Goal: Task Accomplishment & Management: Use online tool/utility

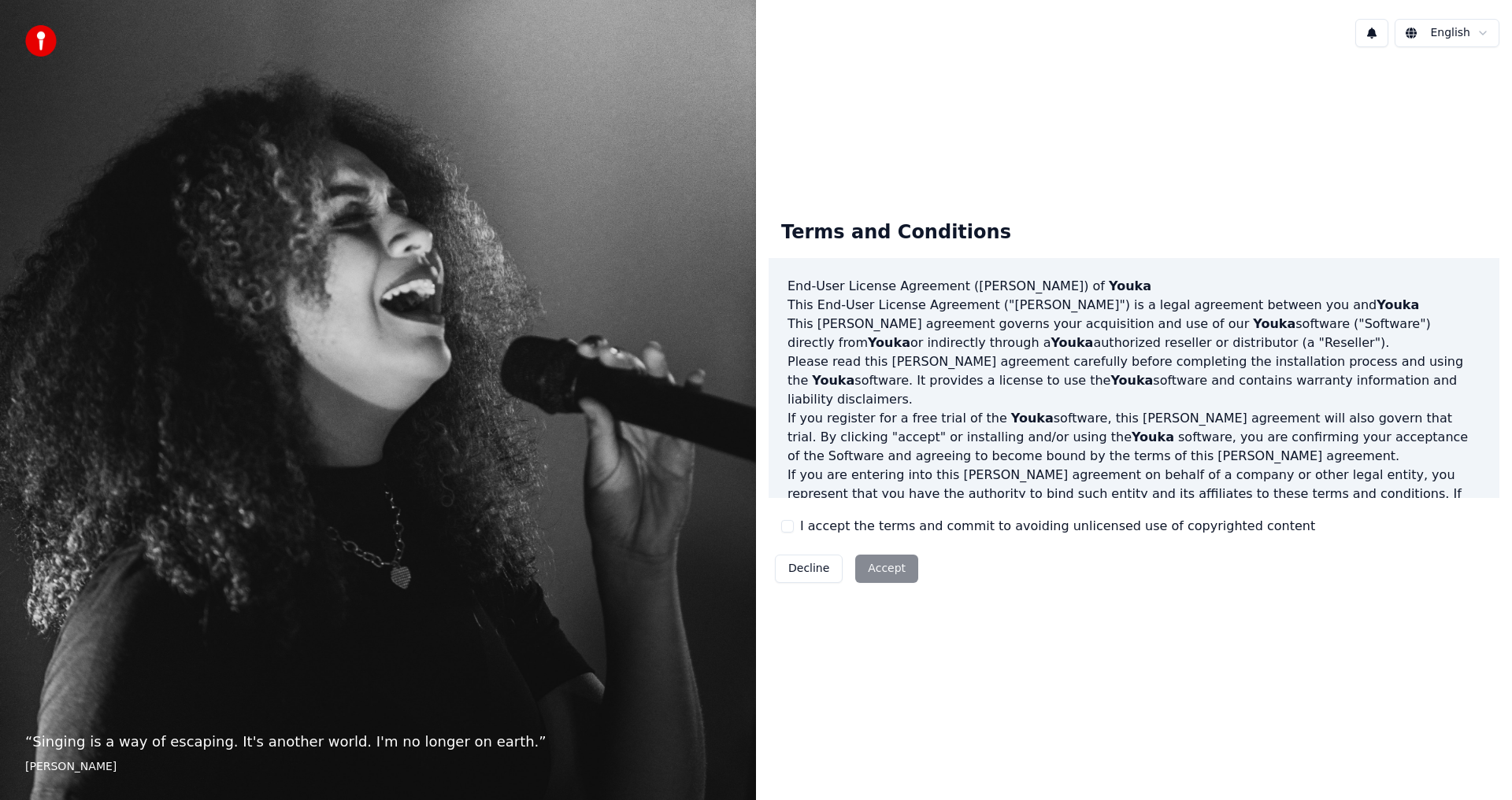
click at [784, 530] on button "I accept the terms and commit to avoiding unlicensed use of copyrighted content" at bounding box center [787, 526] width 13 height 13
click at [892, 563] on button "Accept" at bounding box center [886, 569] width 63 height 28
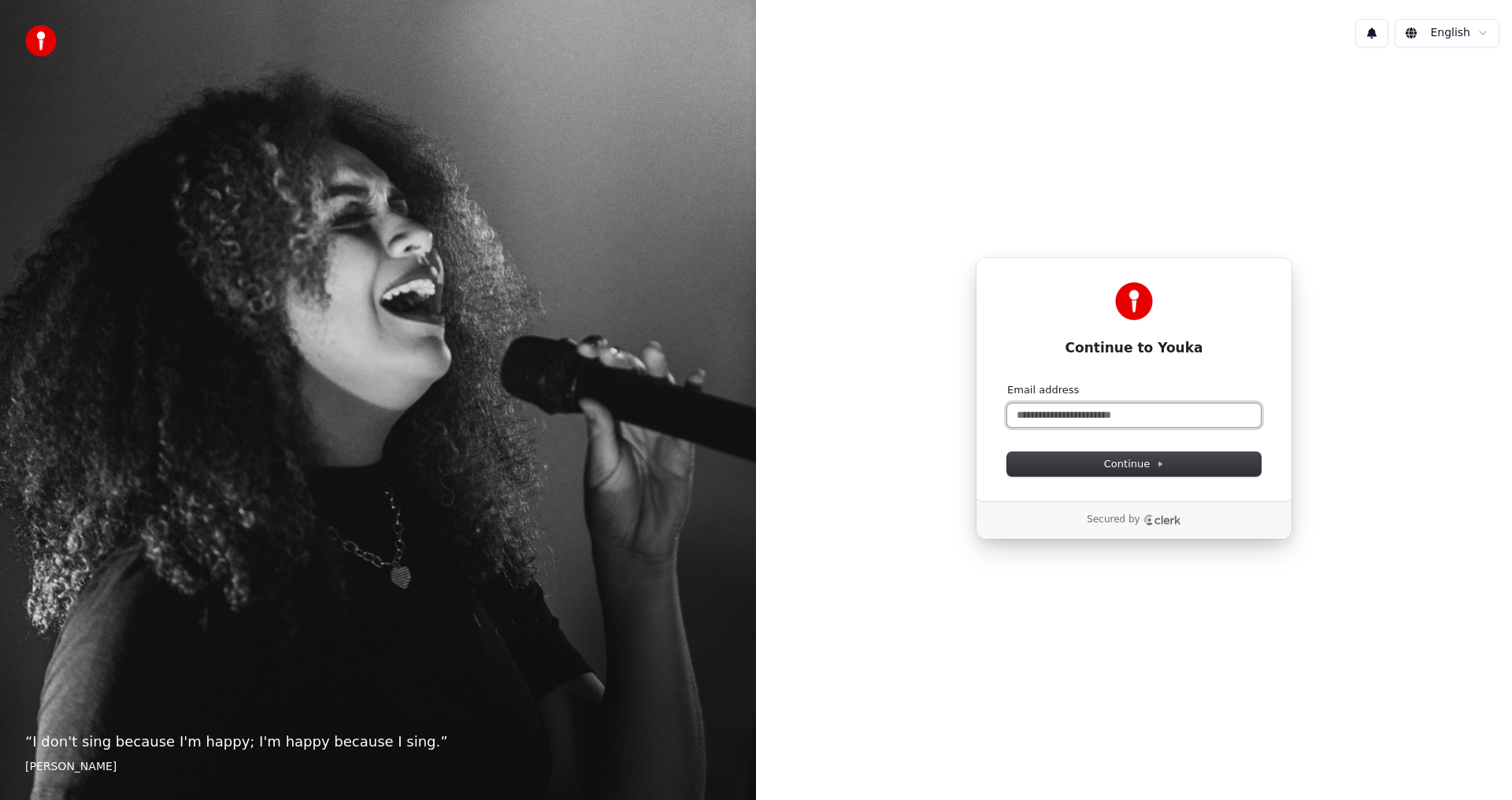
click at [1058, 414] on input "Email address" at bounding box center [1133, 416] width 253 height 23
click at [1113, 466] on span "Continue" at bounding box center [1134, 464] width 60 height 15
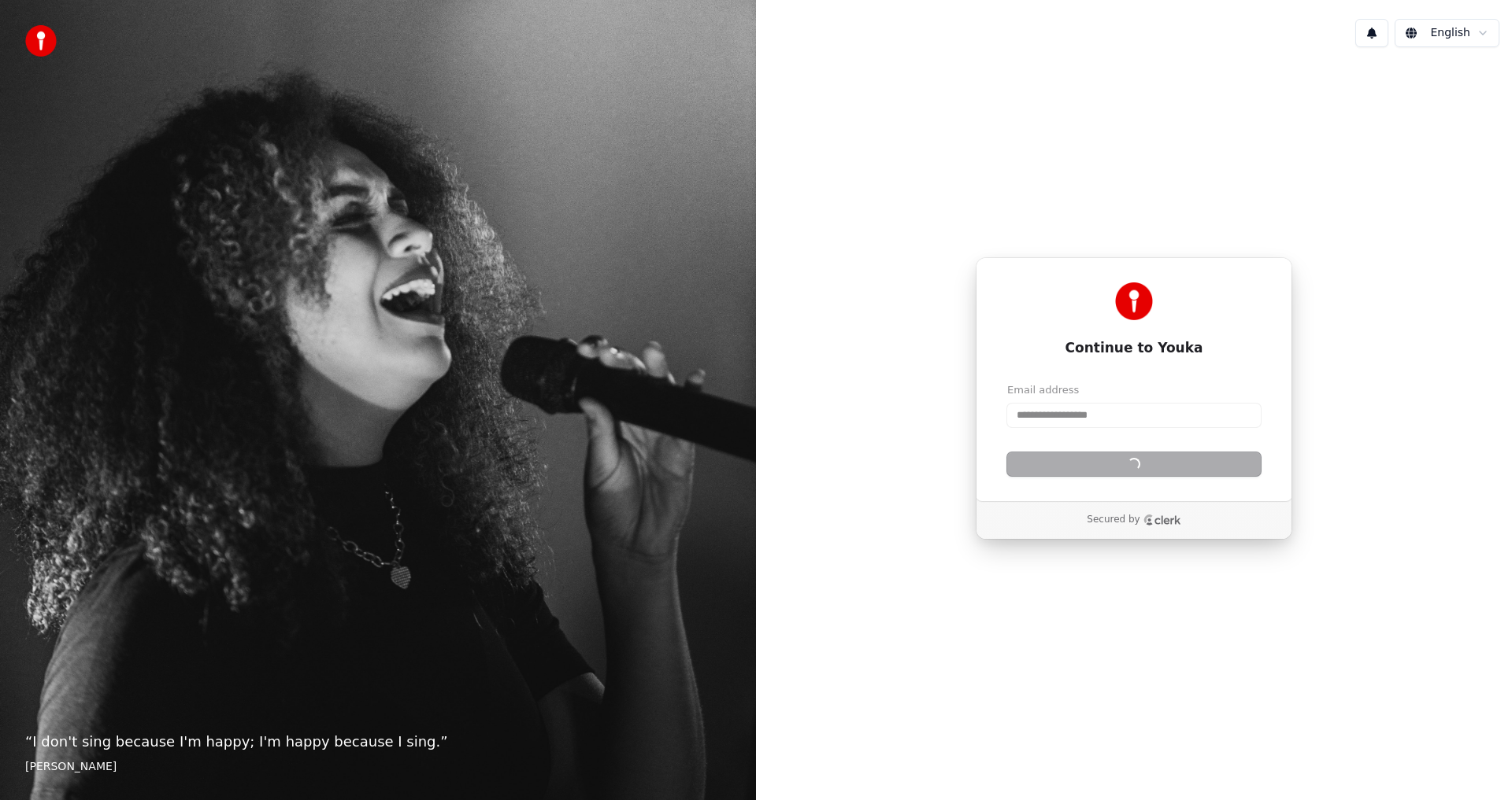
type input "**********"
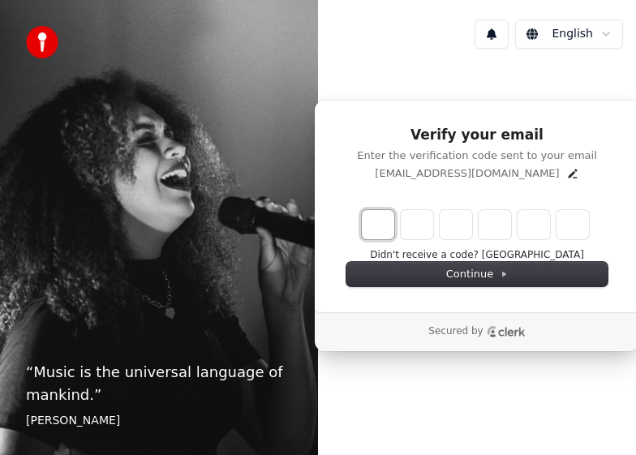
type input "*"
type input "**"
type input "*"
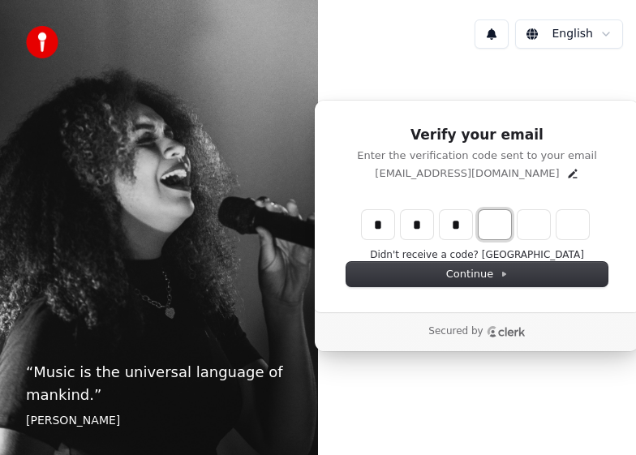
type input "***"
type input "*"
type input "****"
type input "*"
type input "******"
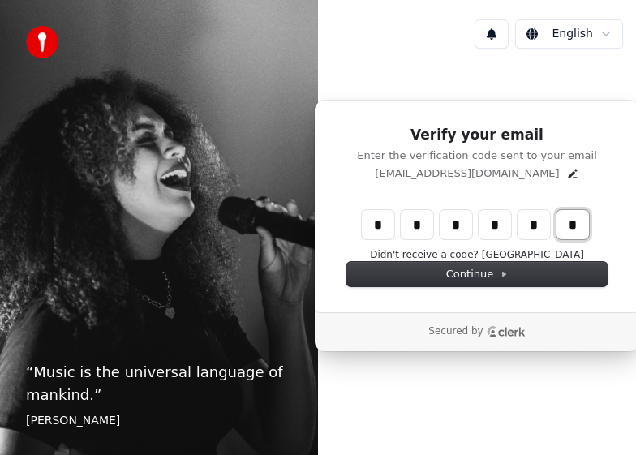
type input "*"
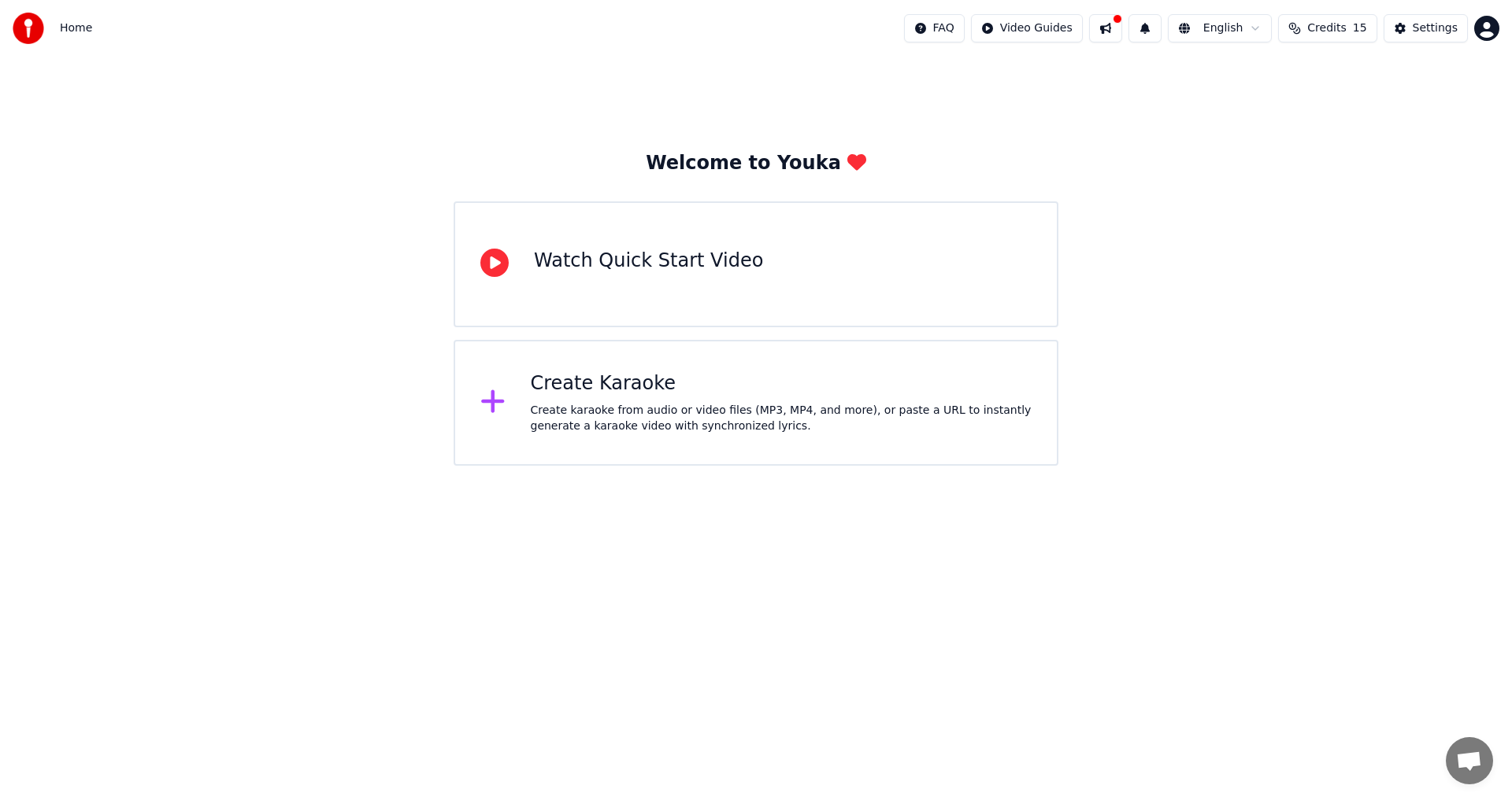
click at [489, 410] on icon at bounding box center [493, 401] width 25 height 28
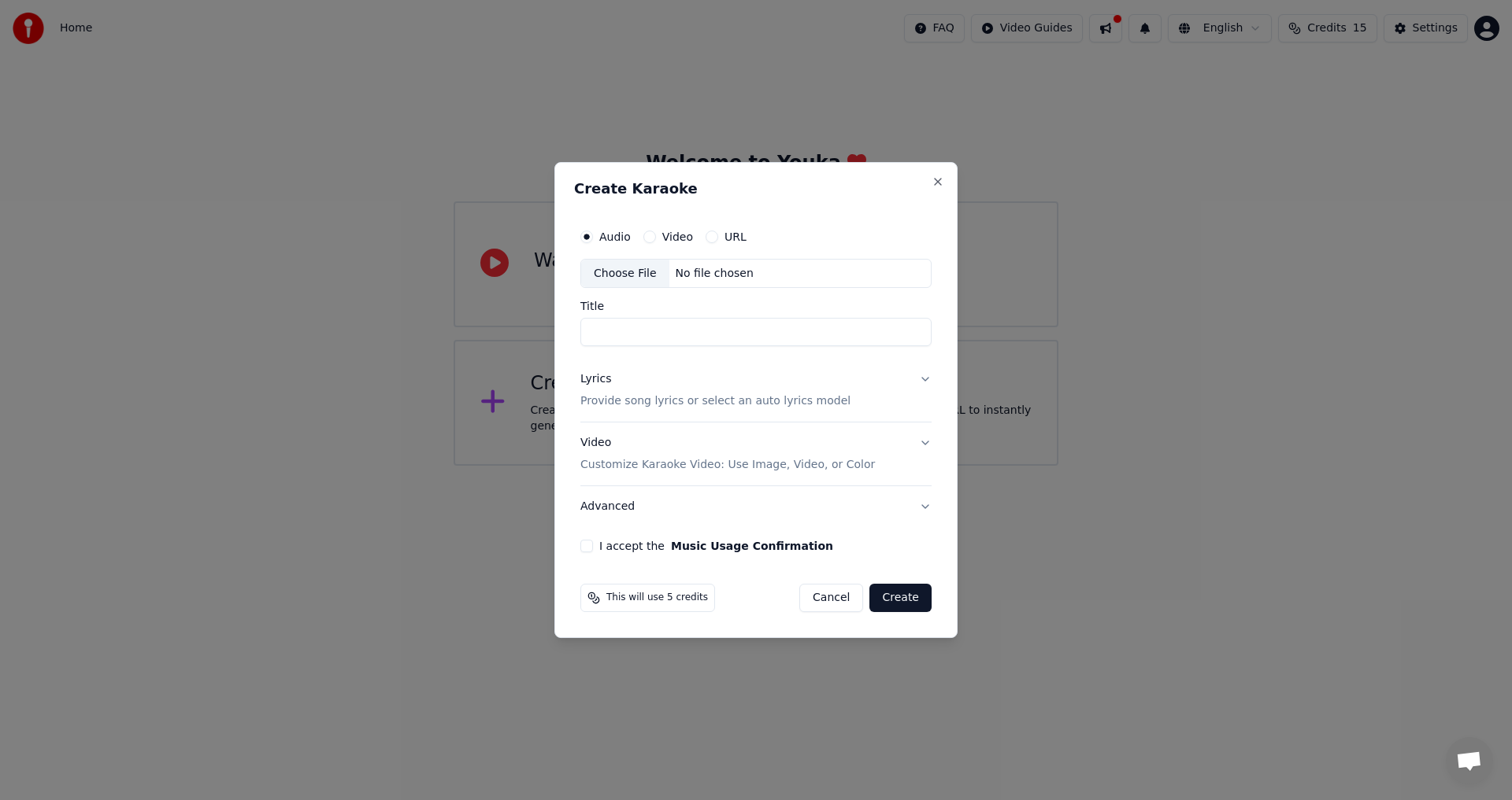
click at [621, 277] on div "Choose File" at bounding box center [624, 274] width 88 height 28
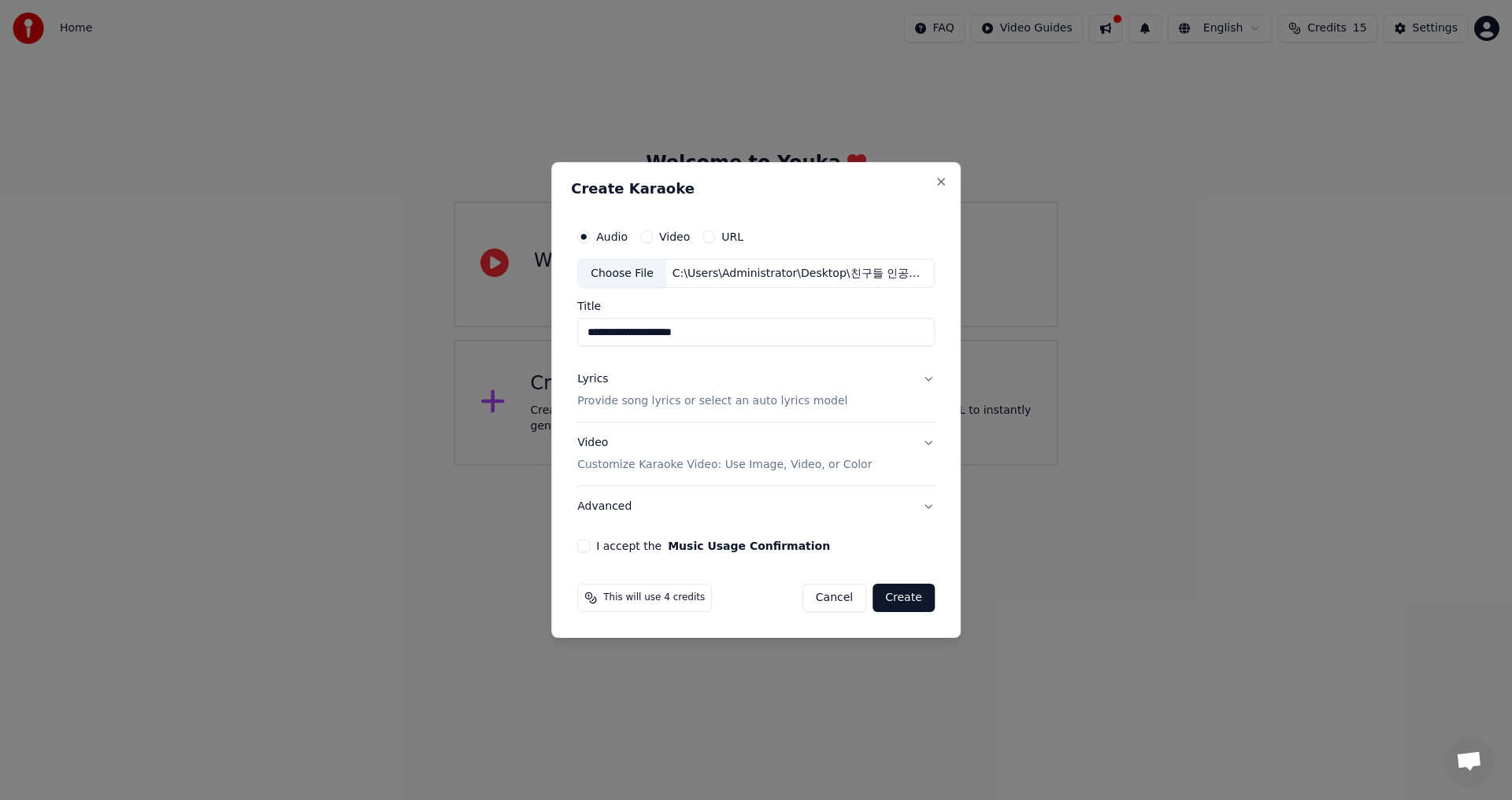
click at [768, 335] on input "**********" at bounding box center [756, 332] width 357 height 28
type input "**********"
click at [926, 379] on button "Lyrics Provide song lyrics or select an auto lyrics model" at bounding box center [756, 390] width 357 height 63
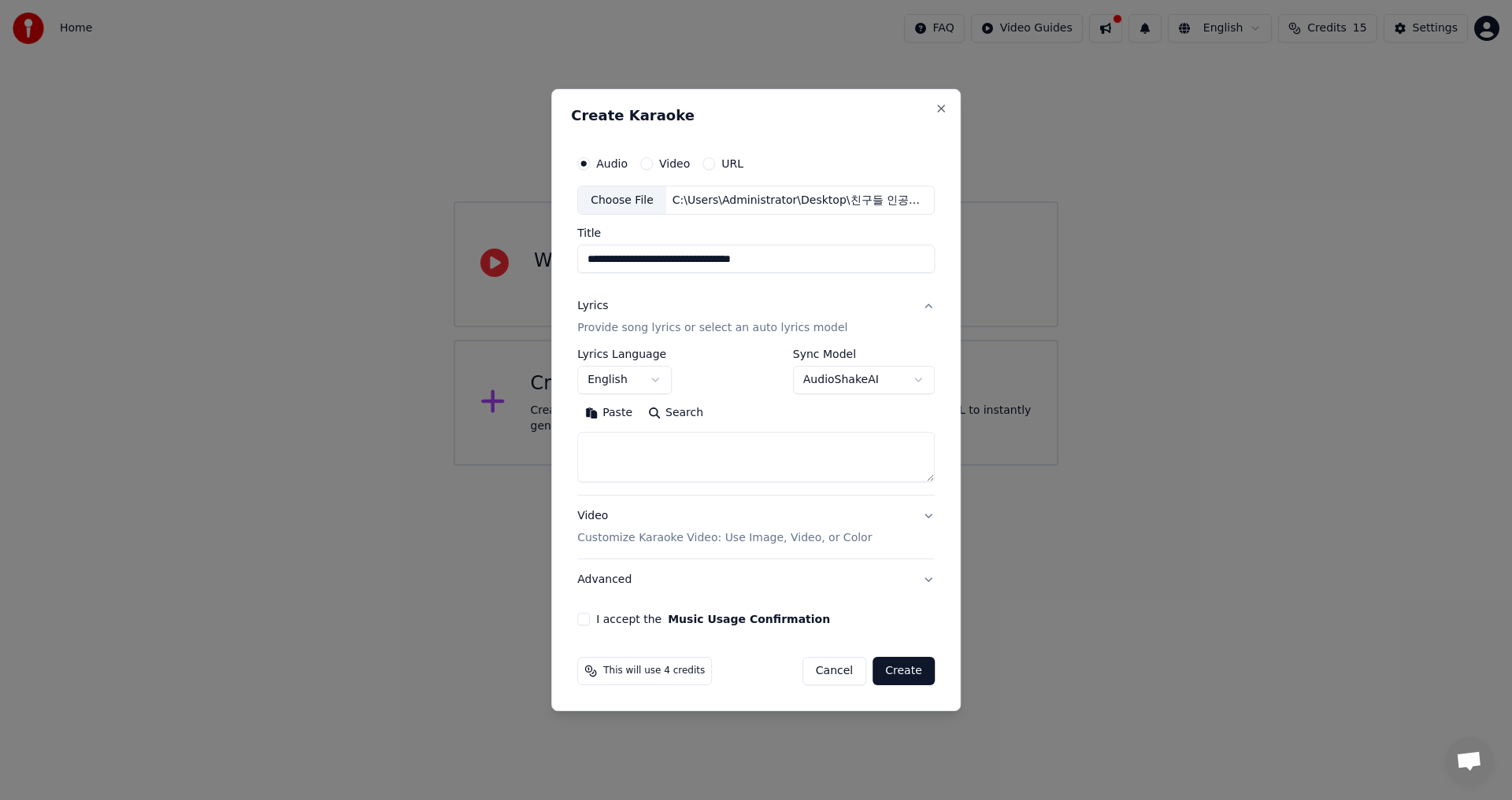
click at [655, 378] on button "English" at bounding box center [623, 381] width 94 height 28
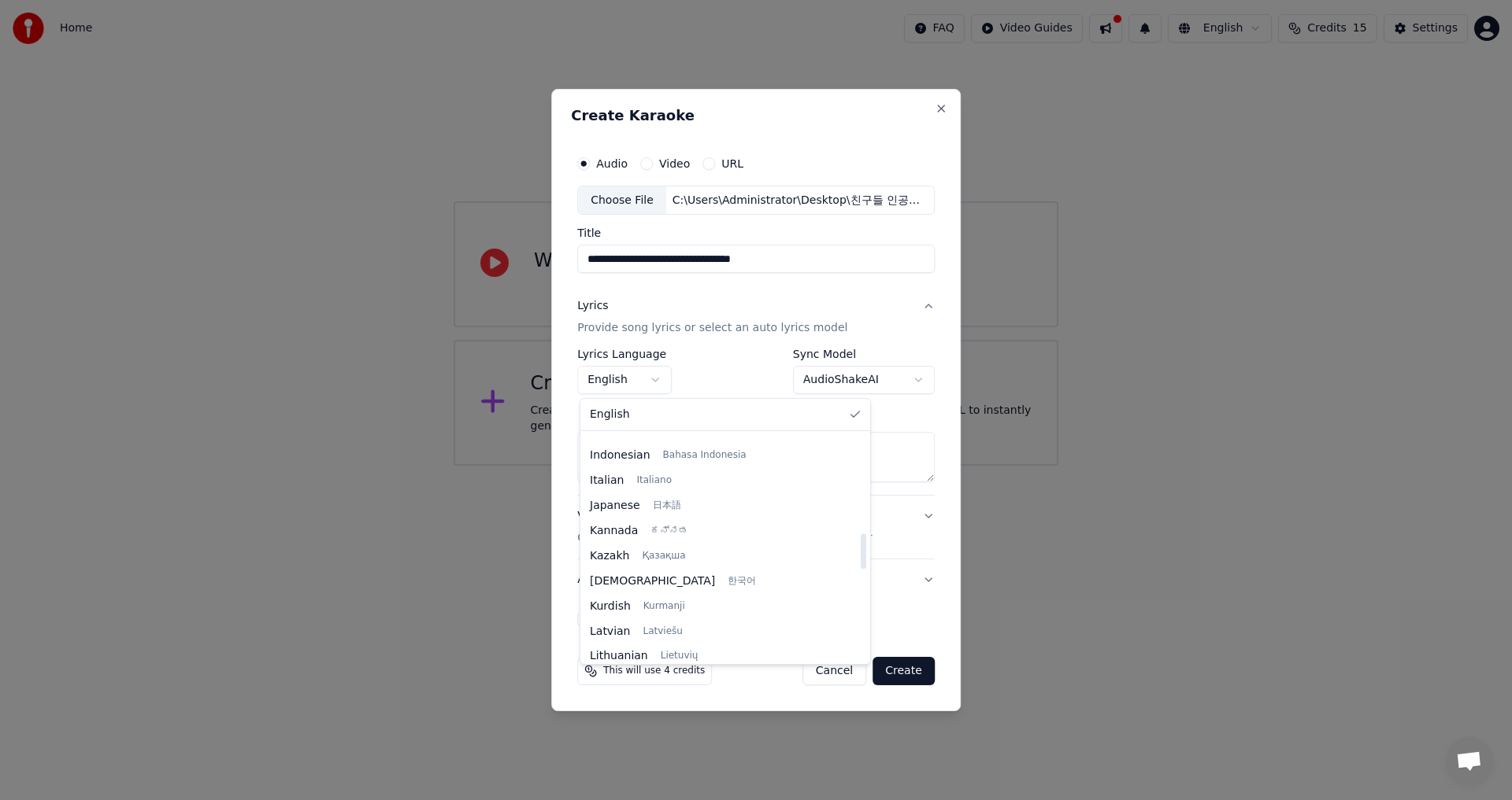
scroll to position [579, 0]
select select "**"
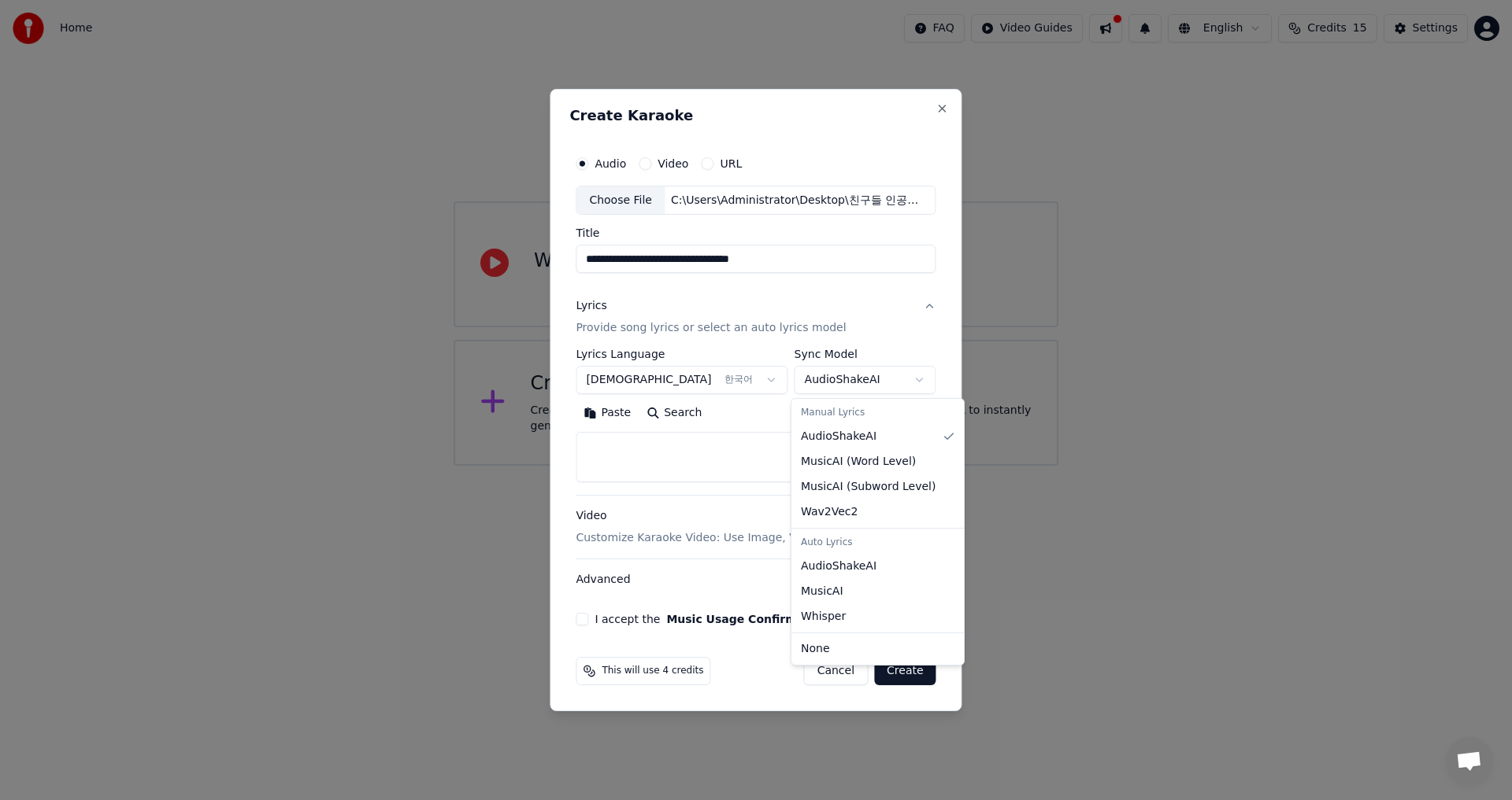
click at [912, 381] on body "**********" at bounding box center [756, 233] width 1512 height 466
select select "**********"
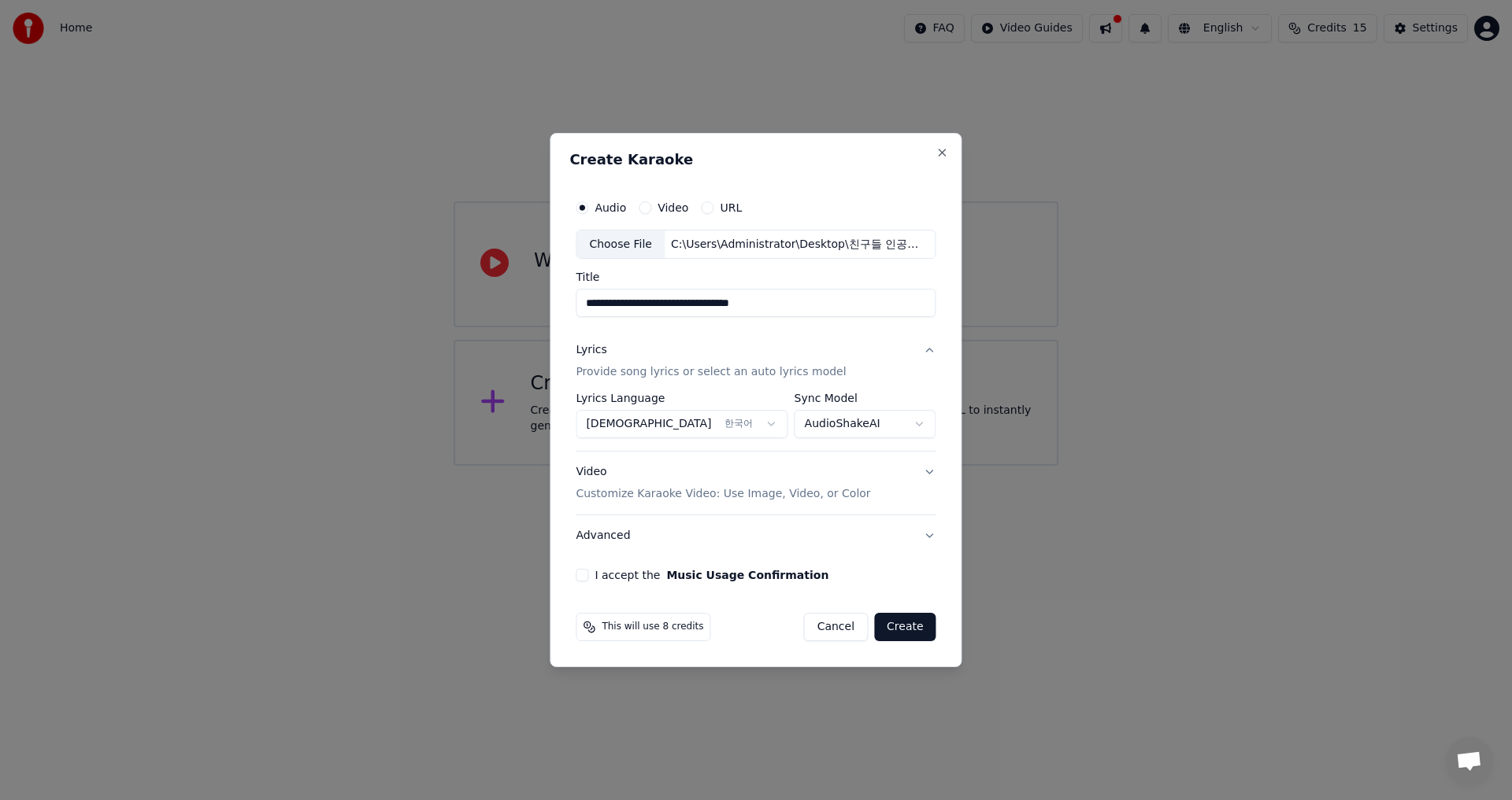
click at [583, 576] on button "I accept the Music Usage Confirmation" at bounding box center [582, 575] width 13 height 13
click at [896, 624] on button "Create" at bounding box center [905, 627] width 62 height 28
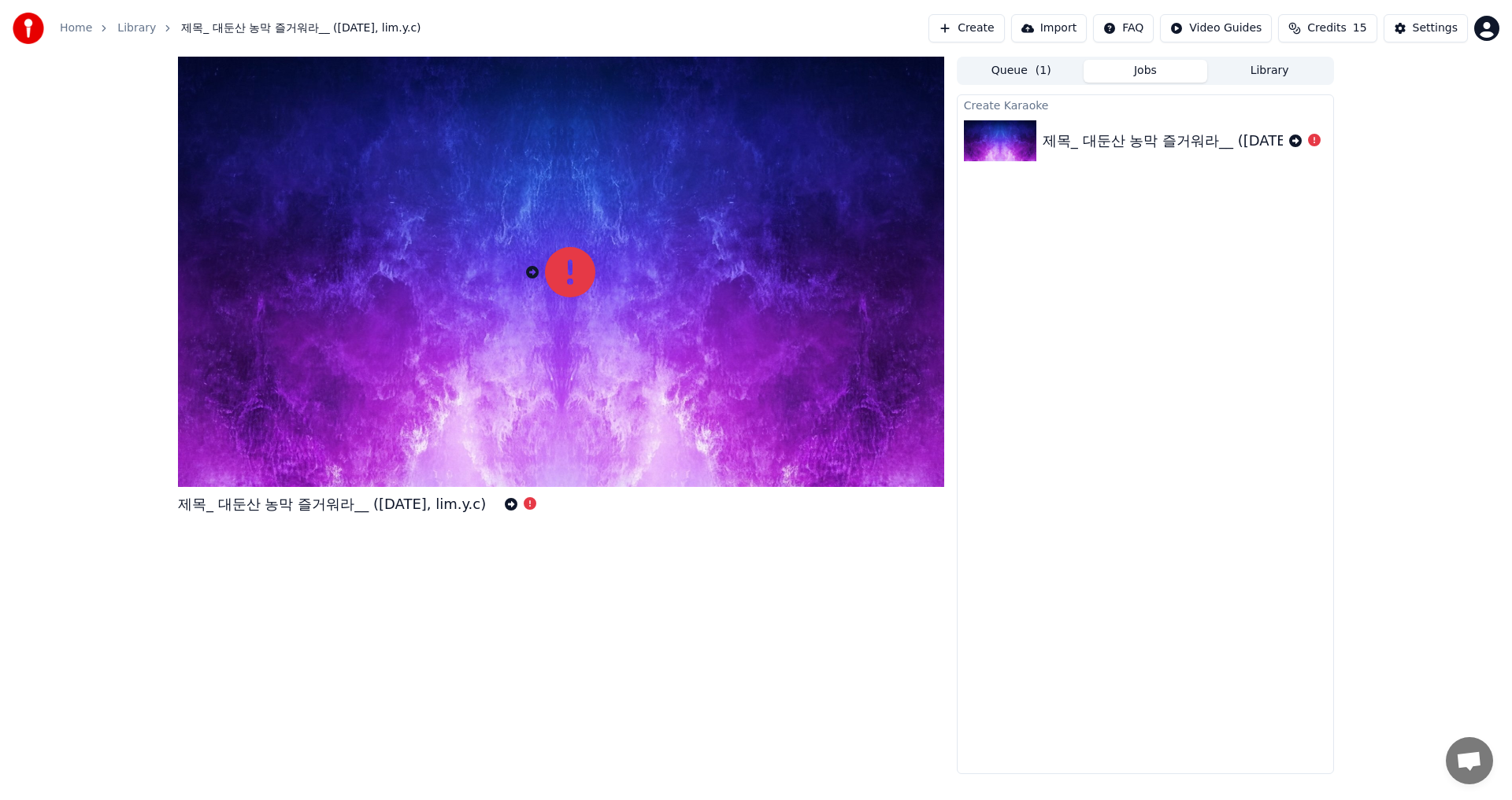
click at [988, 145] on img at bounding box center [999, 141] width 73 height 41
click at [1294, 137] on body "Home Library 제목_ 대둔산 농막 즐거워라__ ([DATE], lim.y.c) Create Import FAQ Video Guides…" at bounding box center [756, 400] width 1512 height 800
click at [1294, 137] on icon at bounding box center [1294, 141] width 13 height 13
click at [1023, 73] on button "Queue ( 1 )" at bounding box center [1021, 72] width 124 height 23
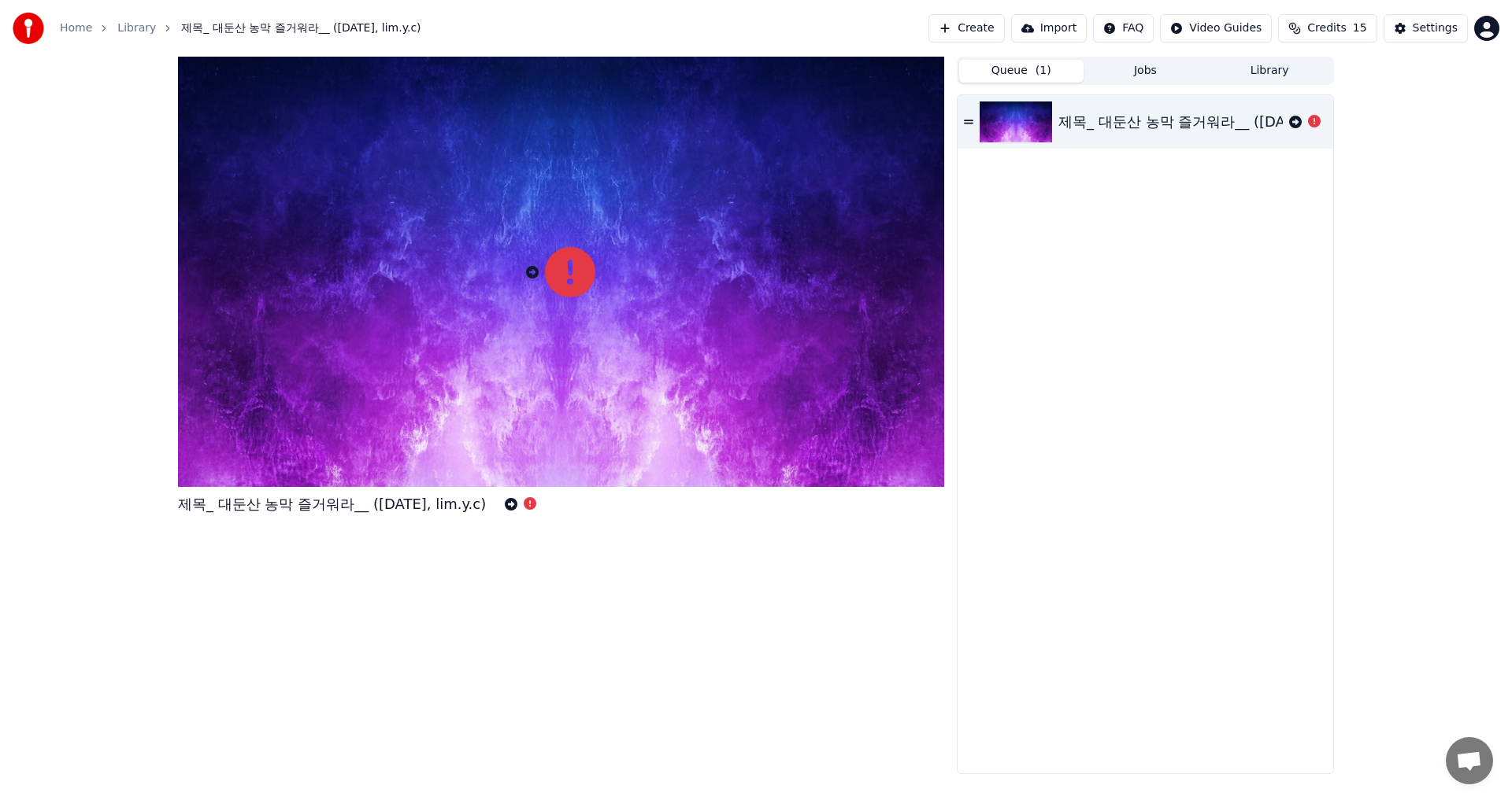
click at [1145, 77] on button "Jobs" at bounding box center [1146, 72] width 124 height 23
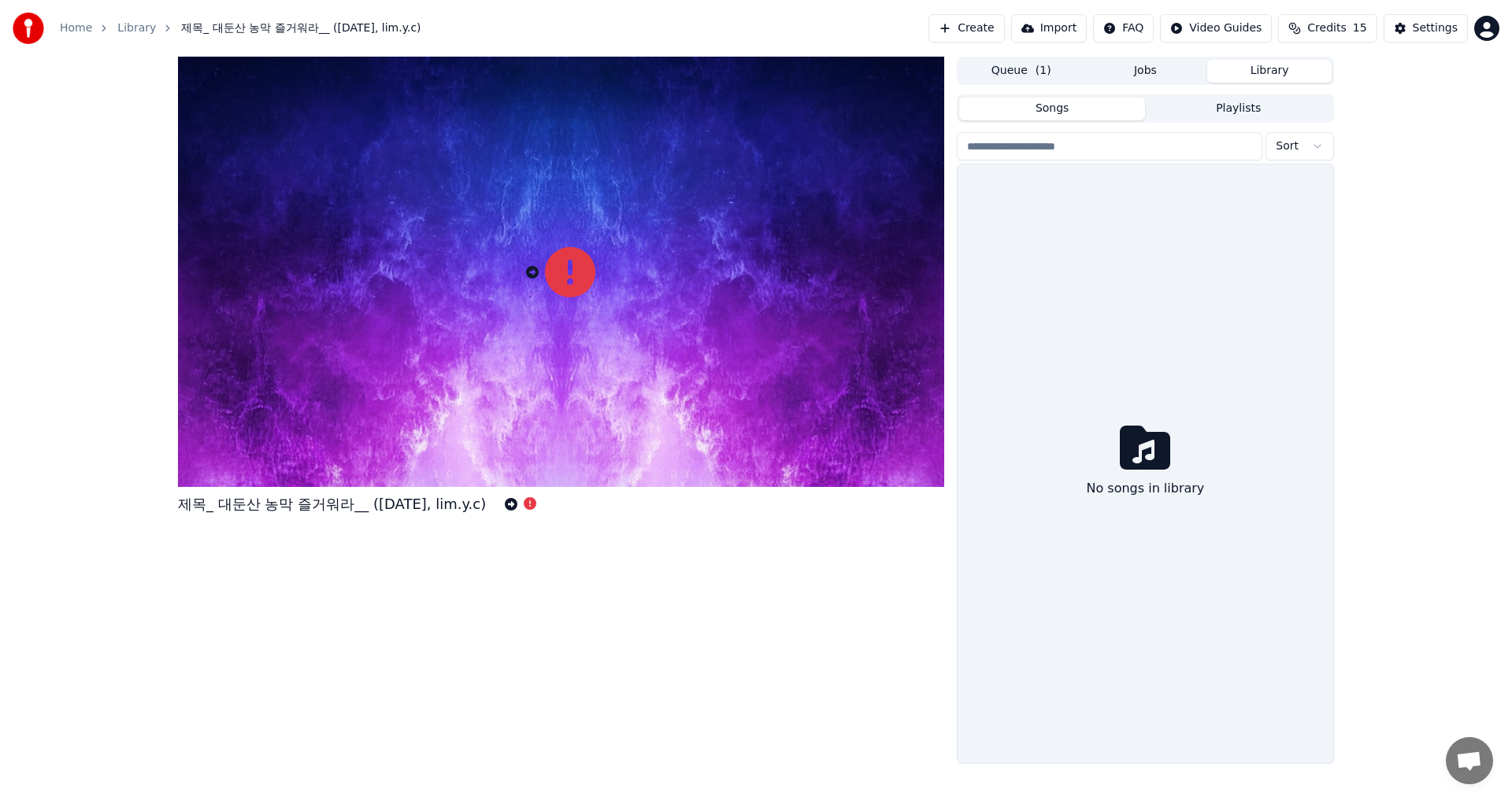
click at [1255, 69] on button "Library" at bounding box center [1269, 72] width 124 height 23
click at [975, 26] on button "Create" at bounding box center [966, 28] width 77 height 28
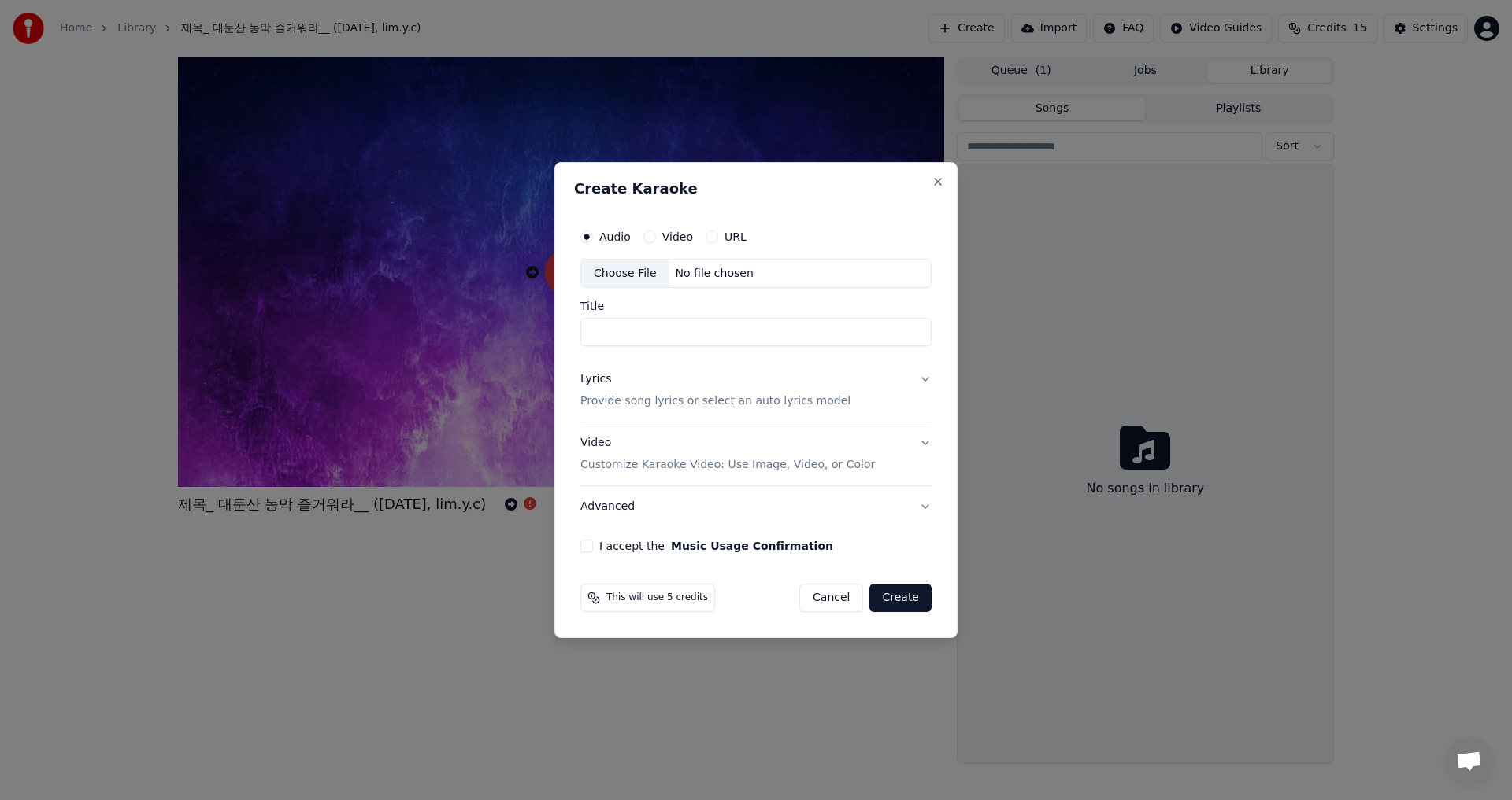
click at [667, 335] on input "Title" at bounding box center [756, 332] width 352 height 28
click at [609, 270] on div "Choose File" at bounding box center [624, 274] width 88 height 28
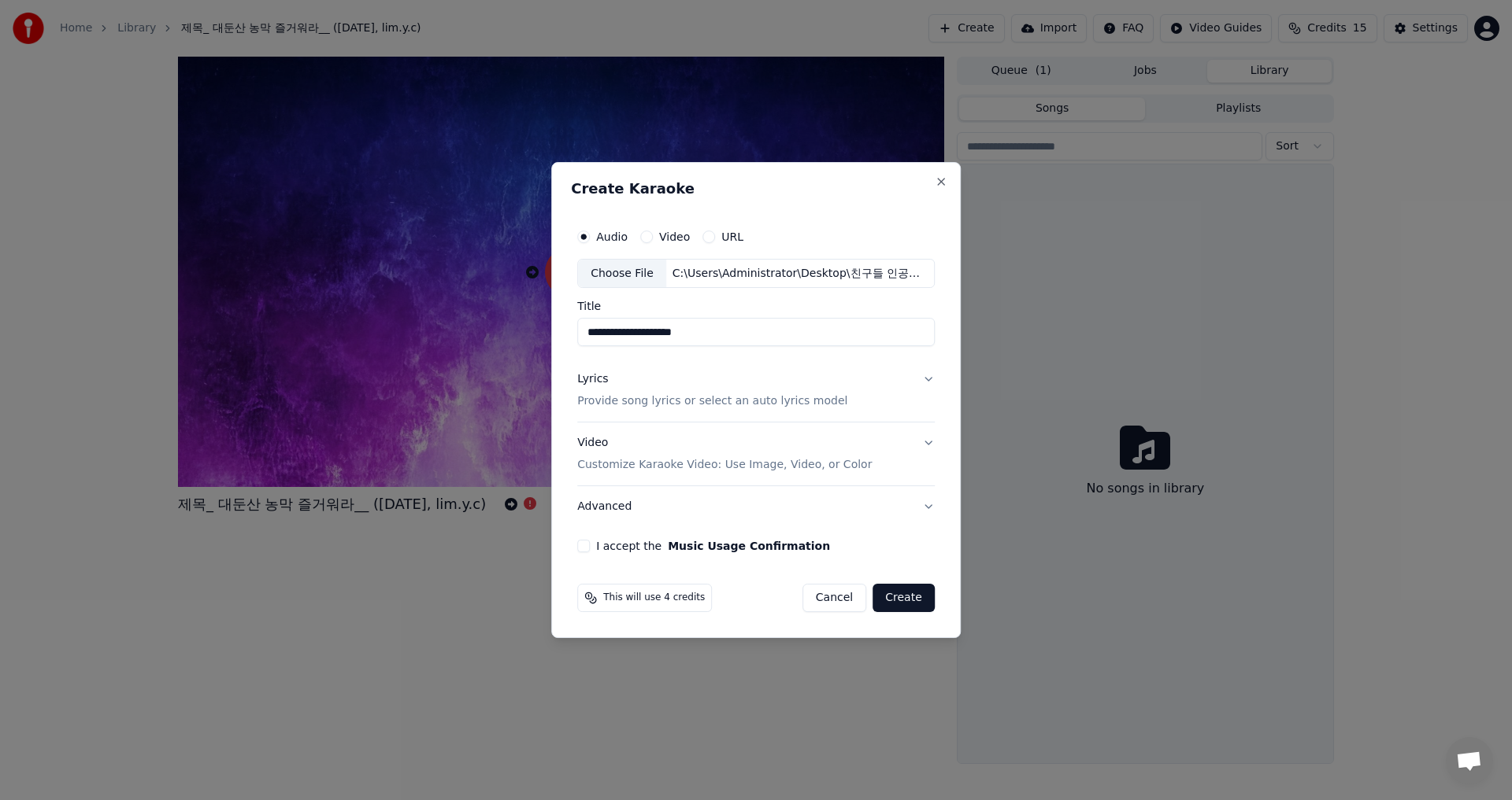
click at [758, 337] on input "**********" at bounding box center [756, 332] width 357 height 28
type input "**********"
click at [928, 381] on button "Lyrics Provide song lyrics or select an auto lyrics model" at bounding box center [756, 390] width 357 height 63
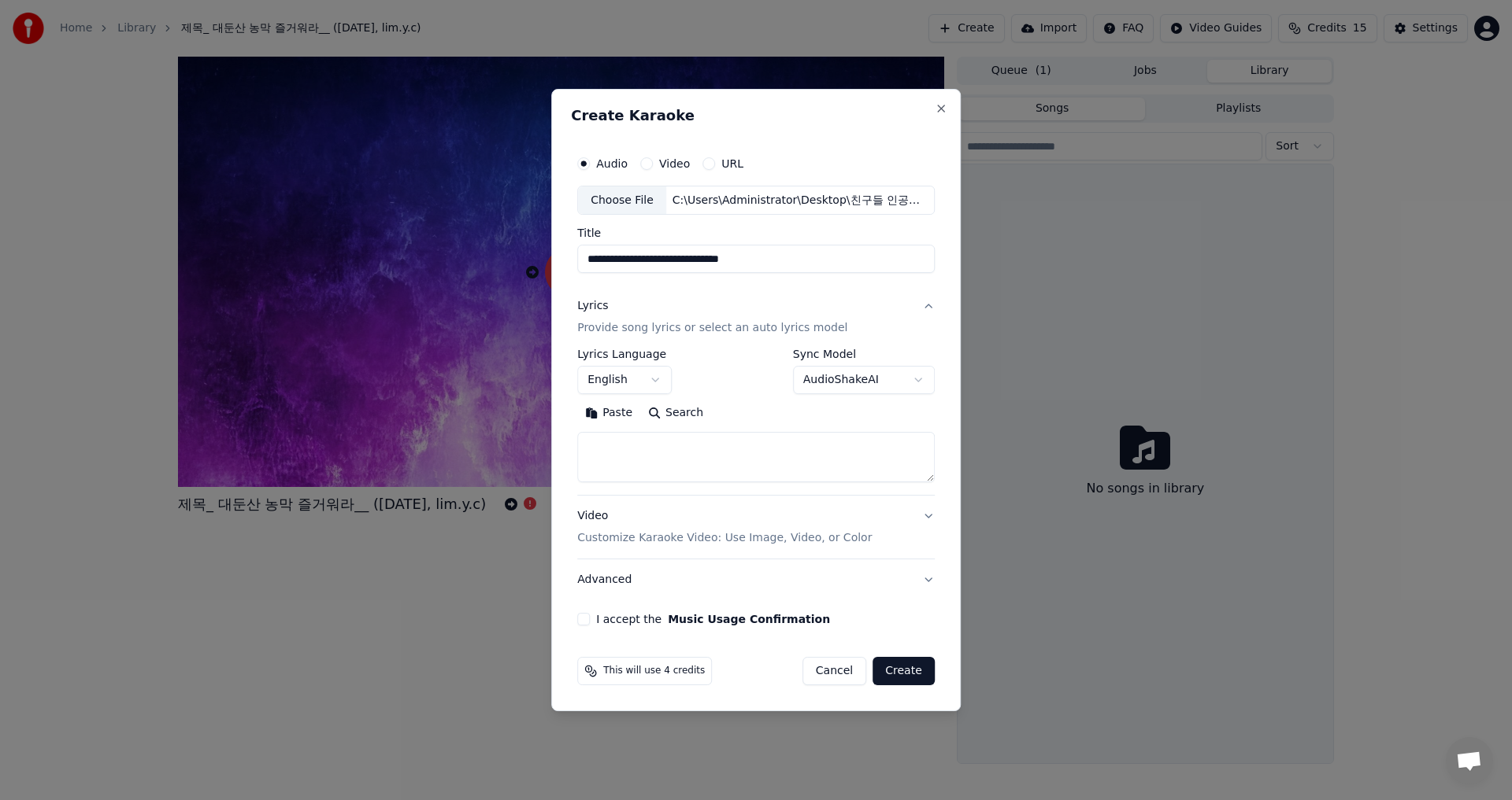
click at [662, 381] on button "English" at bounding box center [623, 381] width 94 height 28
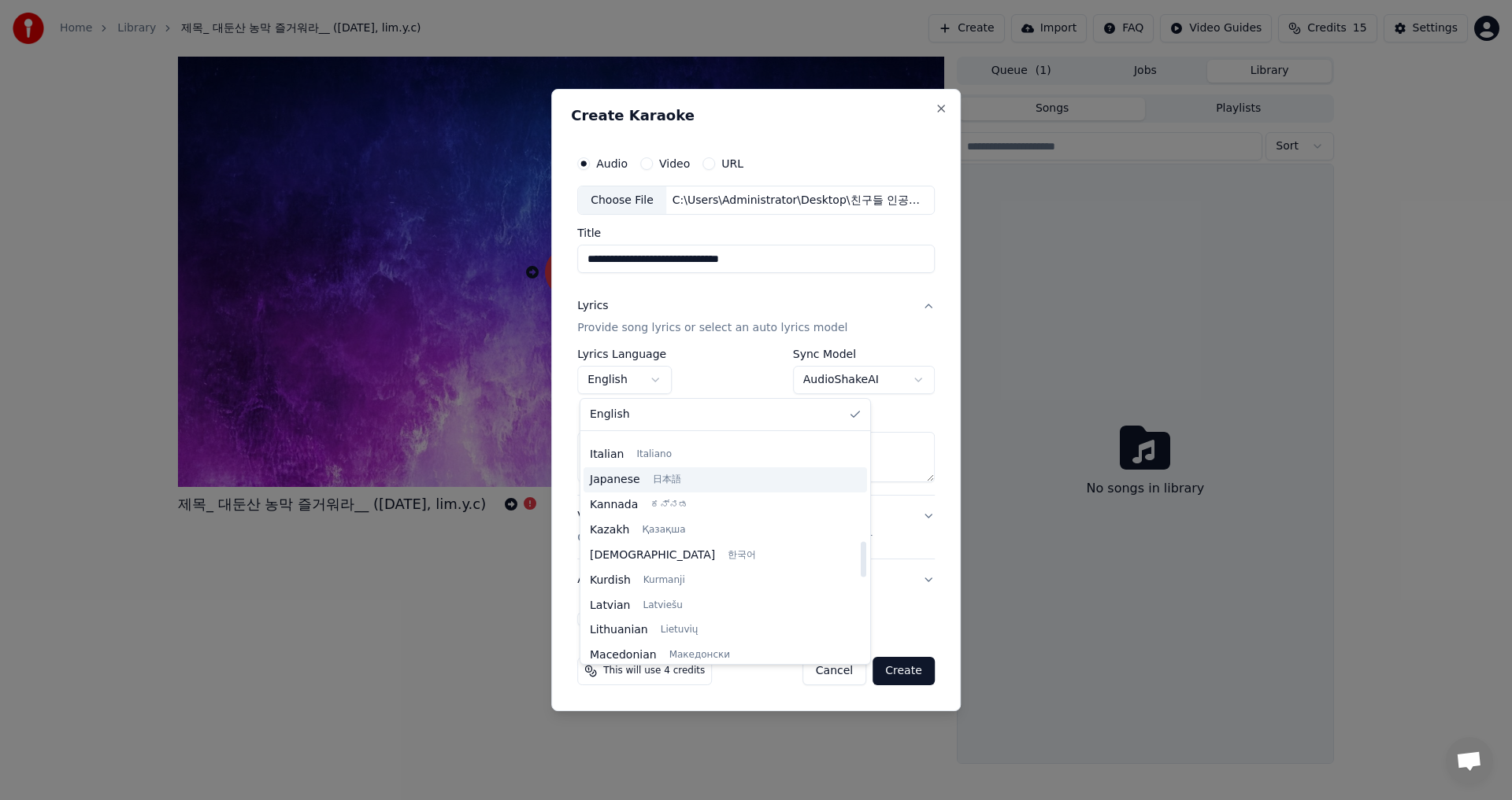
scroll to position [709, 0]
select select "**"
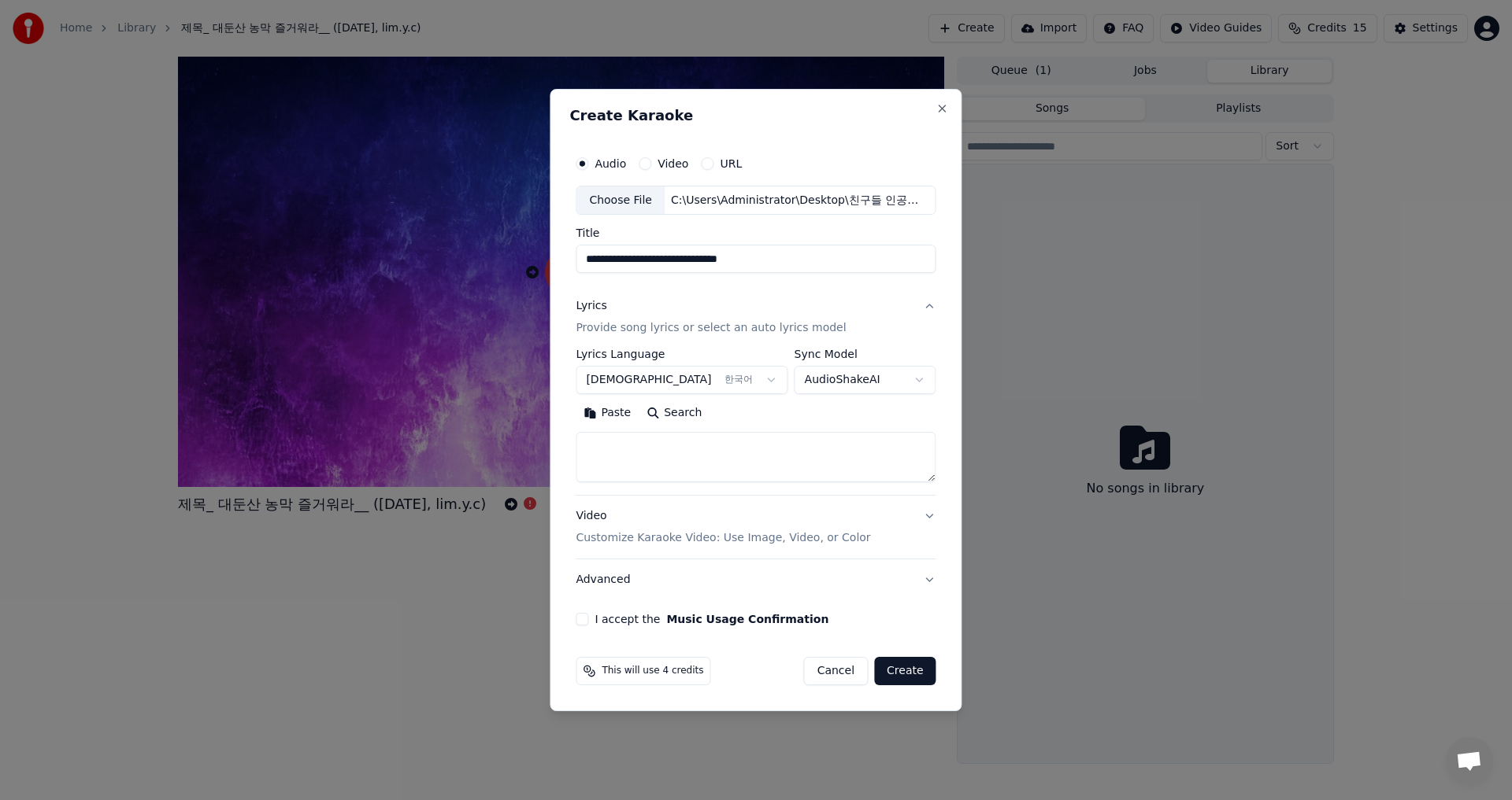
click at [913, 383] on body "**********" at bounding box center [756, 400] width 1512 height 800
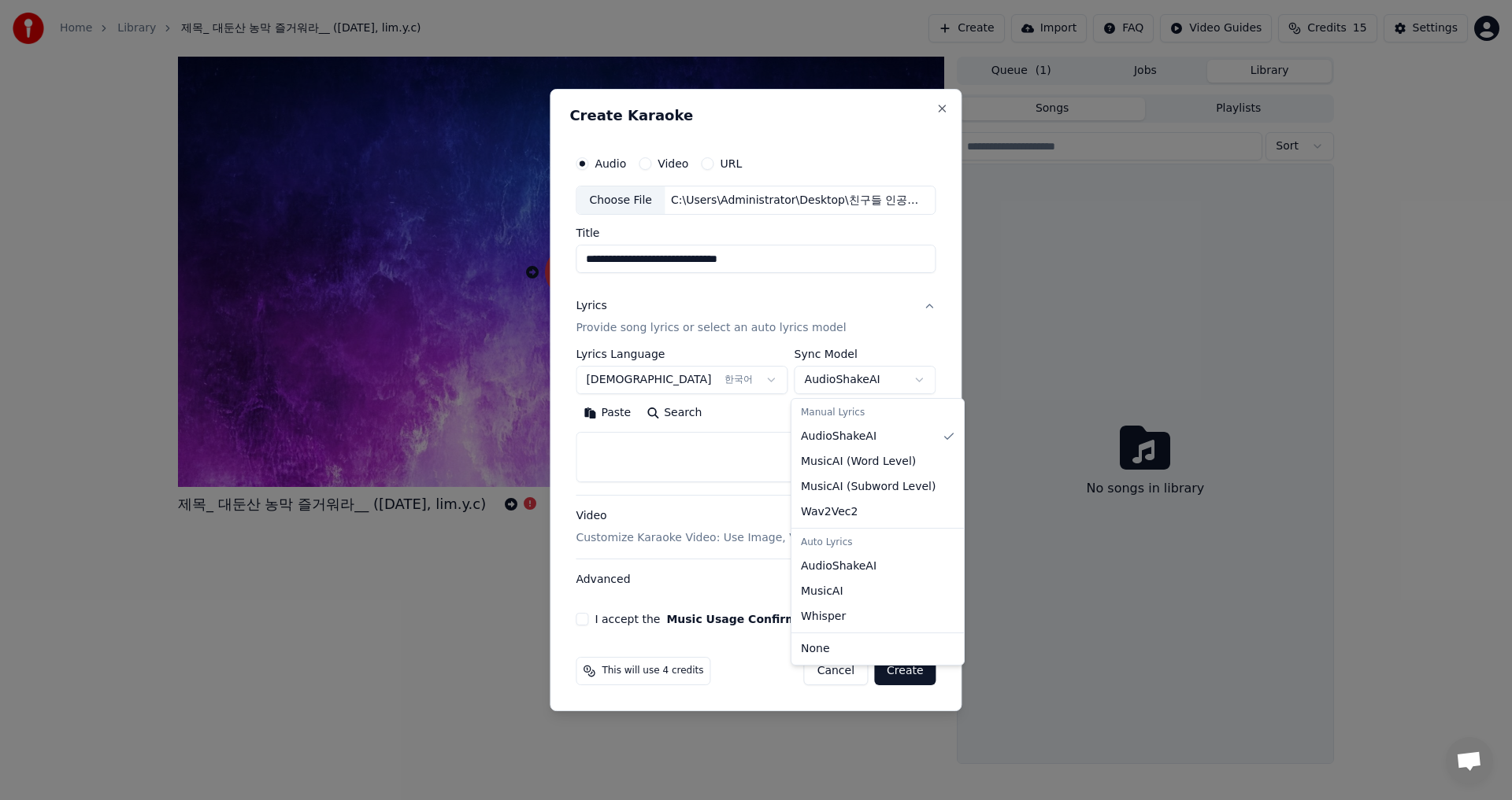
click at [825, 544] on div "Auto Lyrics" at bounding box center [877, 543] width 166 height 22
click at [825, 545] on div "Auto Lyrics" at bounding box center [877, 543] width 166 height 22
click at [760, 381] on body "**********" at bounding box center [756, 400] width 1512 height 800
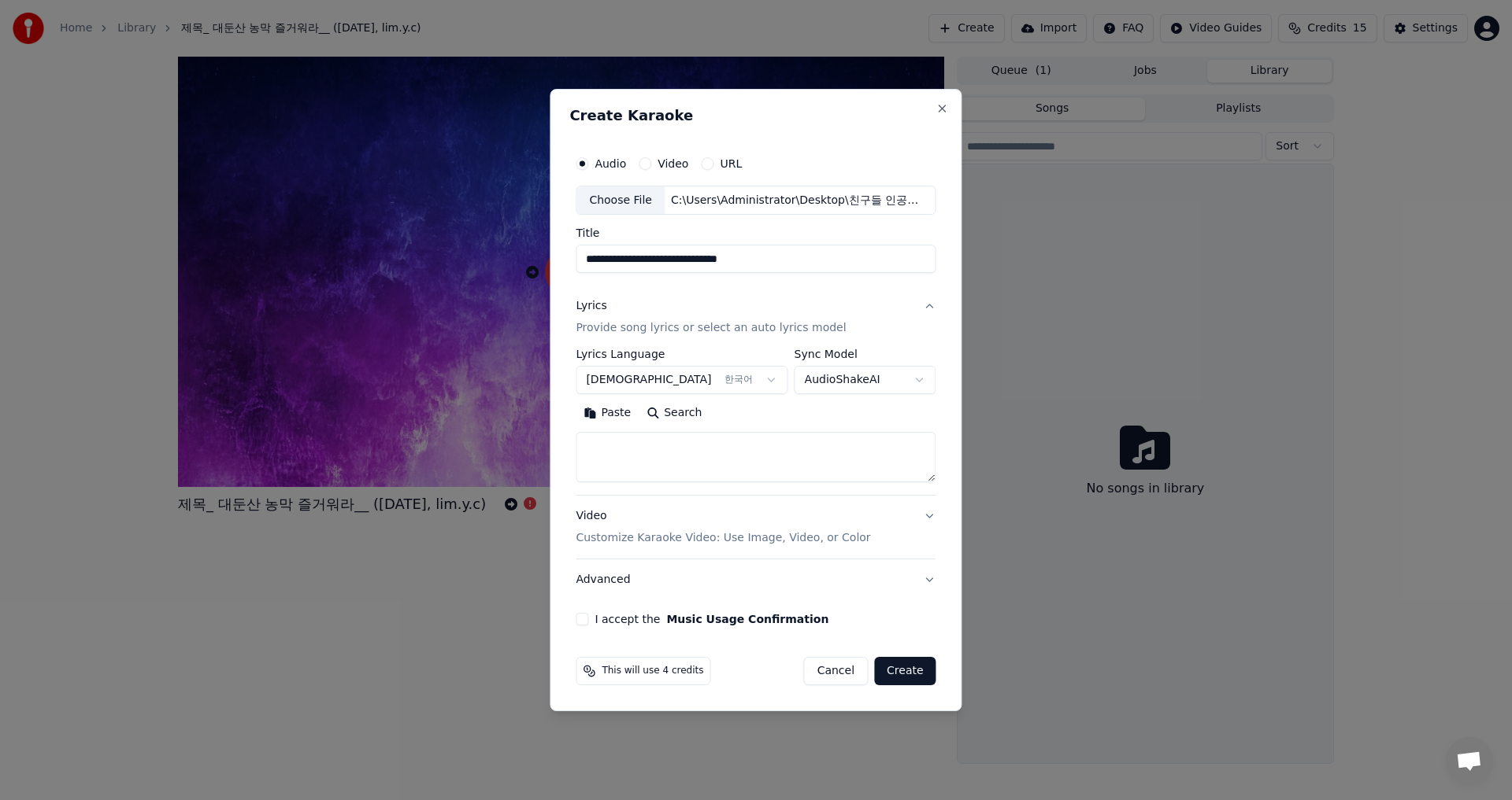
click at [588, 617] on button "I accept the Music Usage Confirmation" at bounding box center [582, 619] width 13 height 13
click at [651, 166] on button "Video" at bounding box center [644, 163] width 13 height 13
click at [588, 160] on button "Audio" at bounding box center [582, 163] width 13 height 13
click at [617, 268] on input "Title" at bounding box center [756, 259] width 359 height 28
click at [618, 268] on input "Title" at bounding box center [756, 259] width 359 height 28
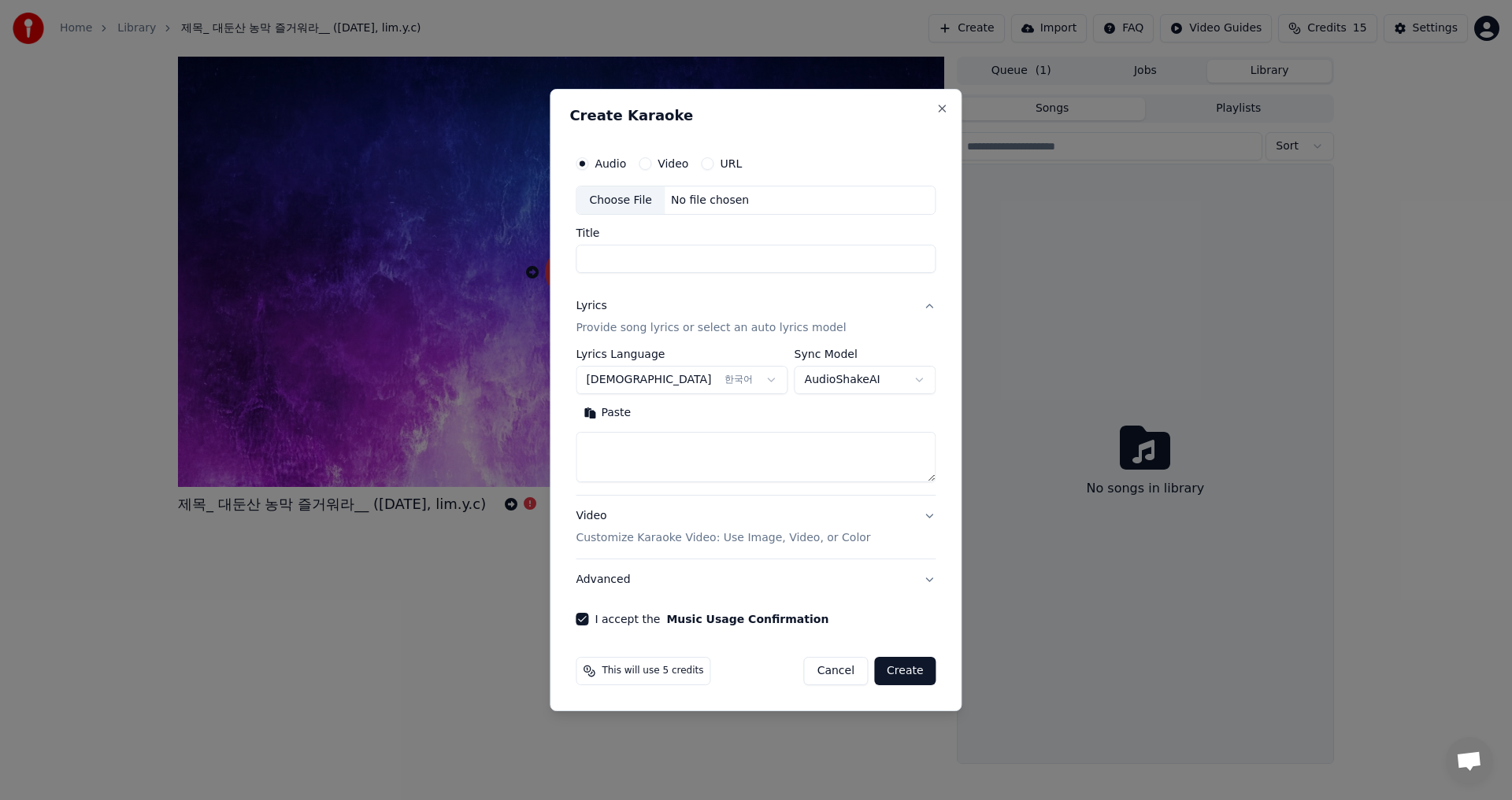
click at [616, 209] on div "Choose File" at bounding box center [620, 200] width 88 height 28
click at [756, 260] on input "**********" at bounding box center [756, 259] width 359 height 28
drag, startPoint x: 820, startPoint y: 258, endPoint x: 540, endPoint y: 256, distance: 280.0
click at [540, 256] on body "**********" at bounding box center [756, 400] width 1512 height 800
type input "**********"
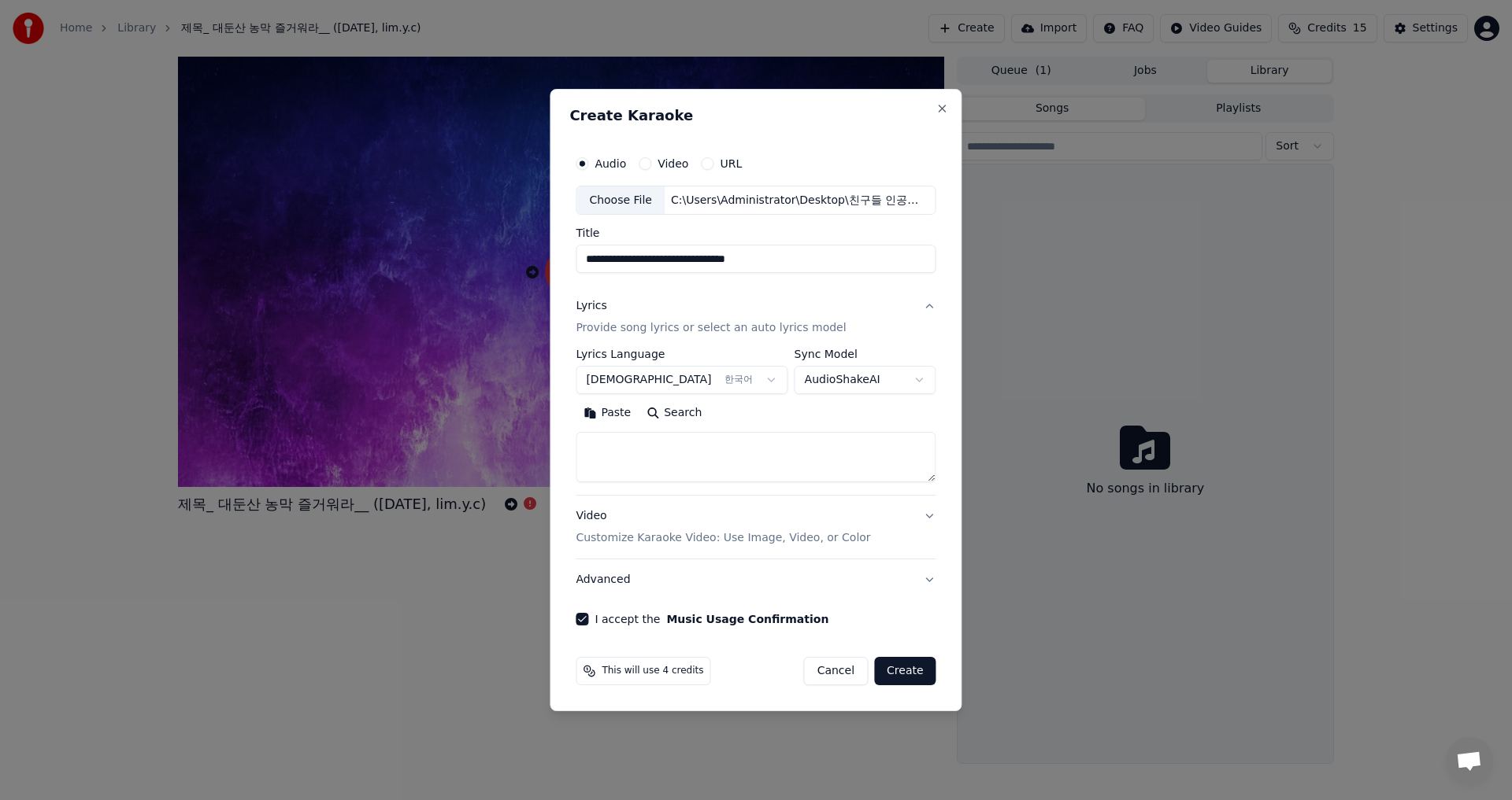
click at [922, 517] on button "Video Customize Karaoke Video: Use Image, Video, or Color" at bounding box center [756, 528] width 359 height 63
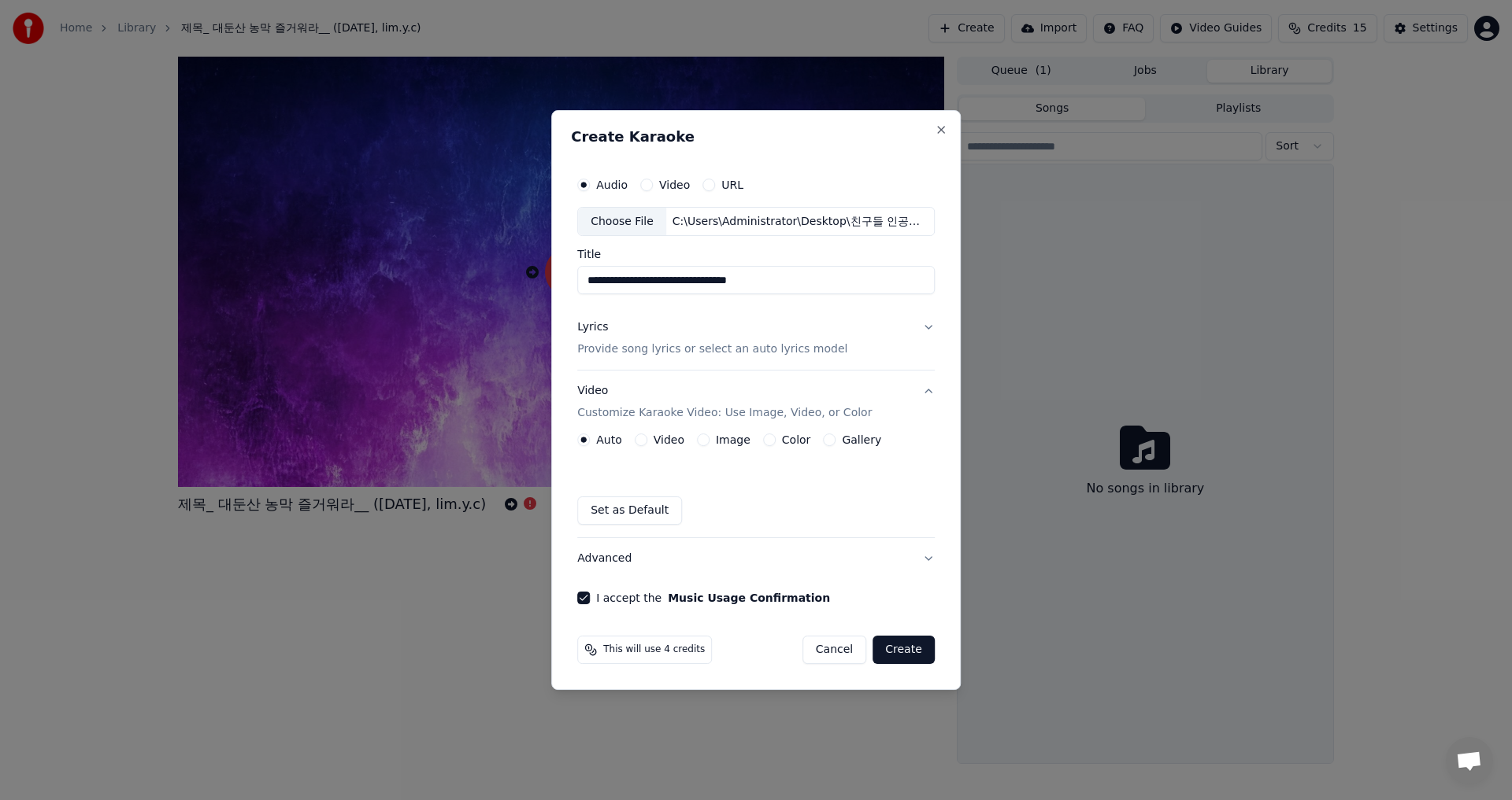
click at [922, 517] on div "Set as Default" at bounding box center [756, 511] width 357 height 28
click at [924, 393] on button "Video Customize Karaoke Video: Use Image, Video, or Color" at bounding box center [756, 403] width 357 height 63
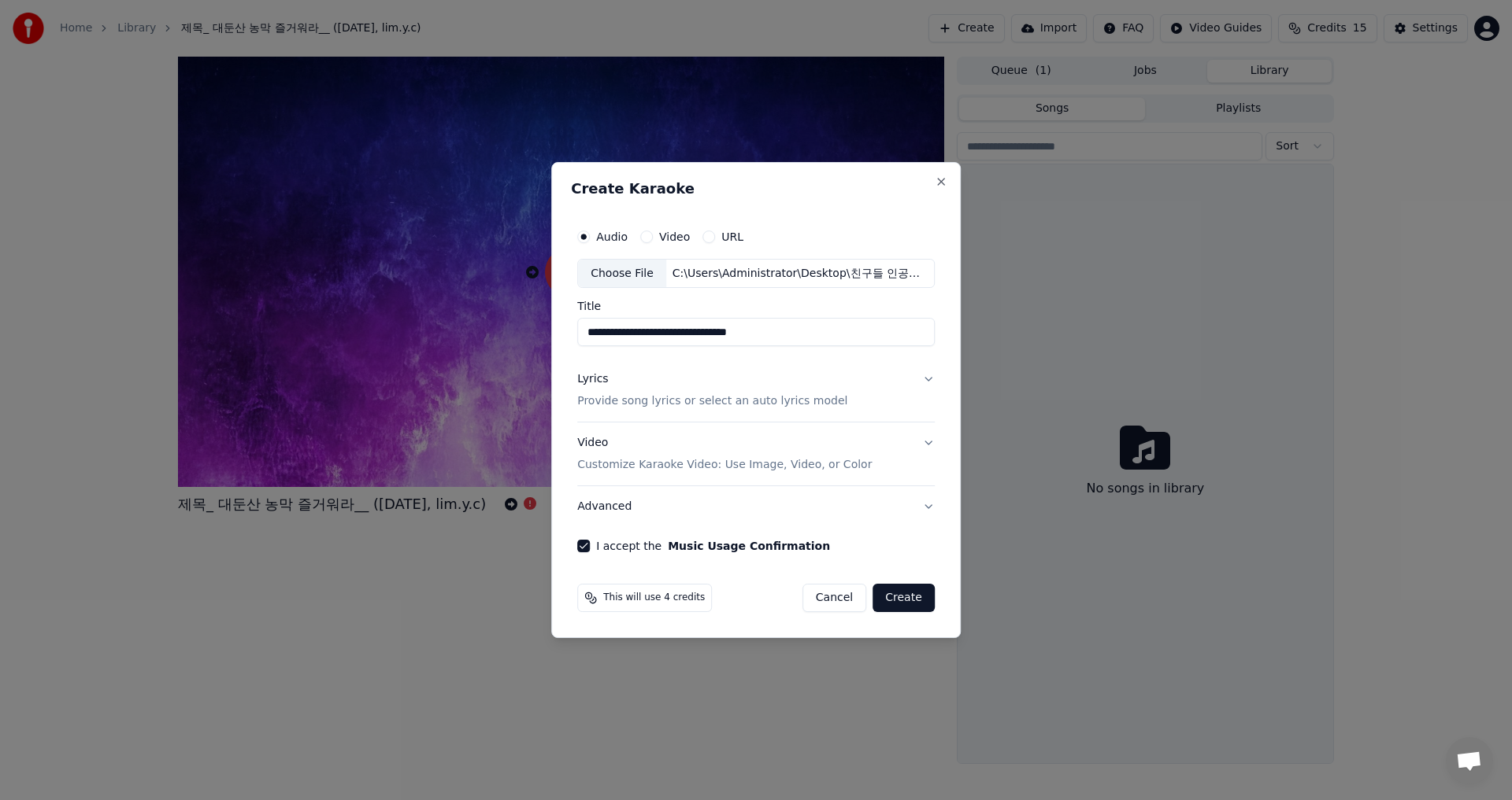
click at [923, 507] on button "Advanced" at bounding box center [756, 507] width 357 height 41
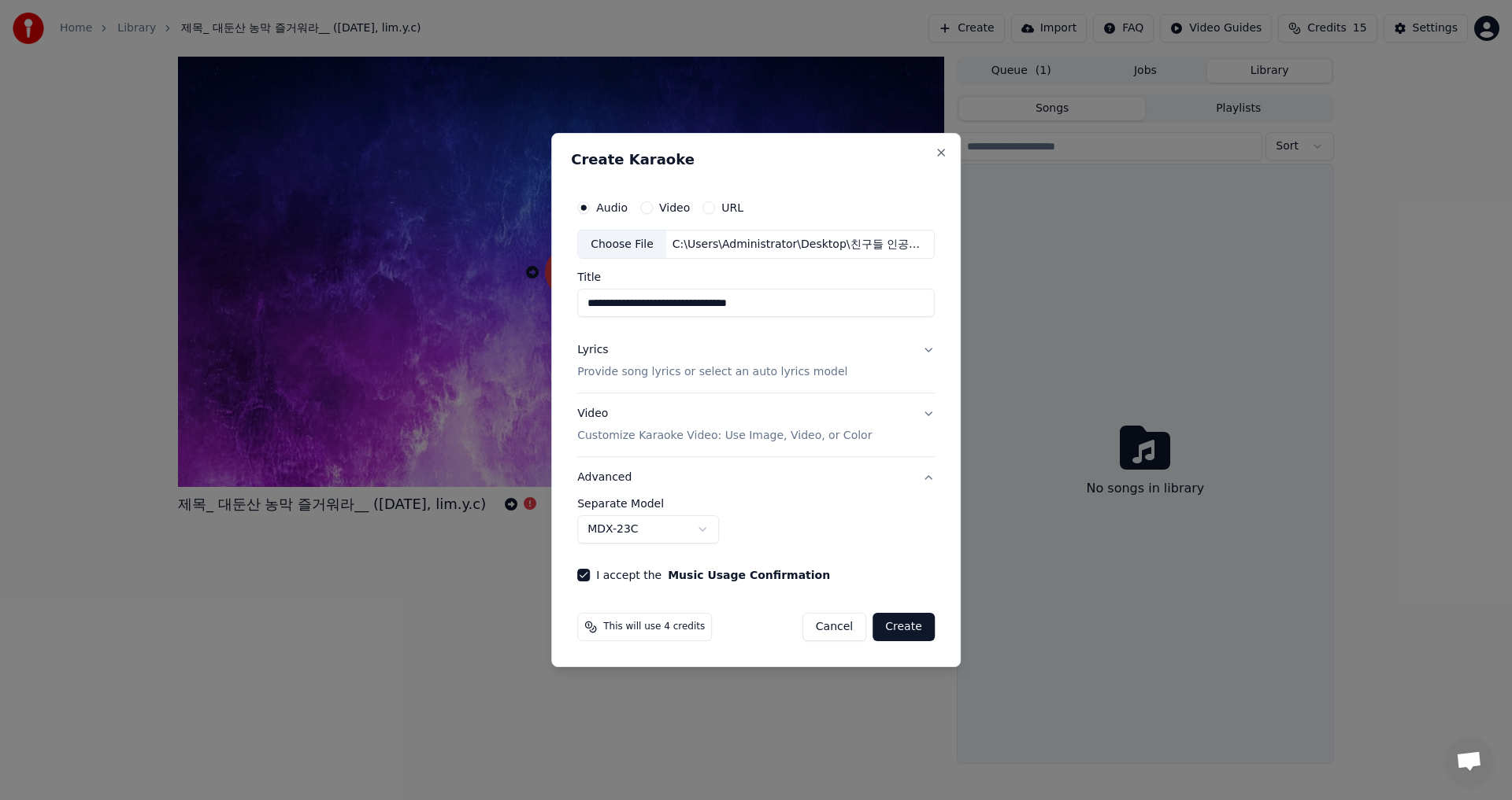
click at [924, 412] on button "Video Customize Karaoke Video: Use Image, Video, or Color" at bounding box center [756, 425] width 357 height 63
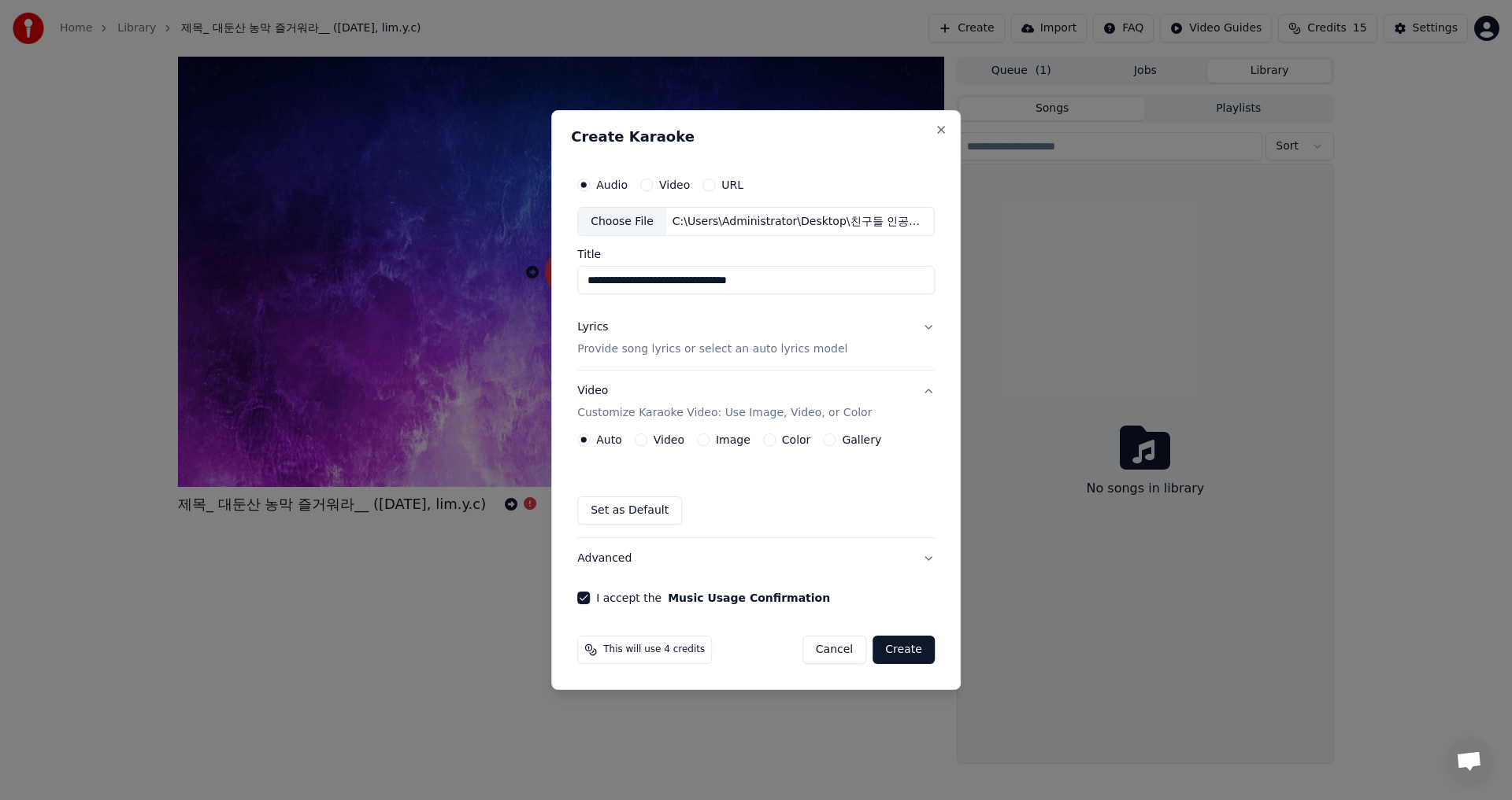
click at [707, 440] on button "Image" at bounding box center [702, 440] width 13 height 13
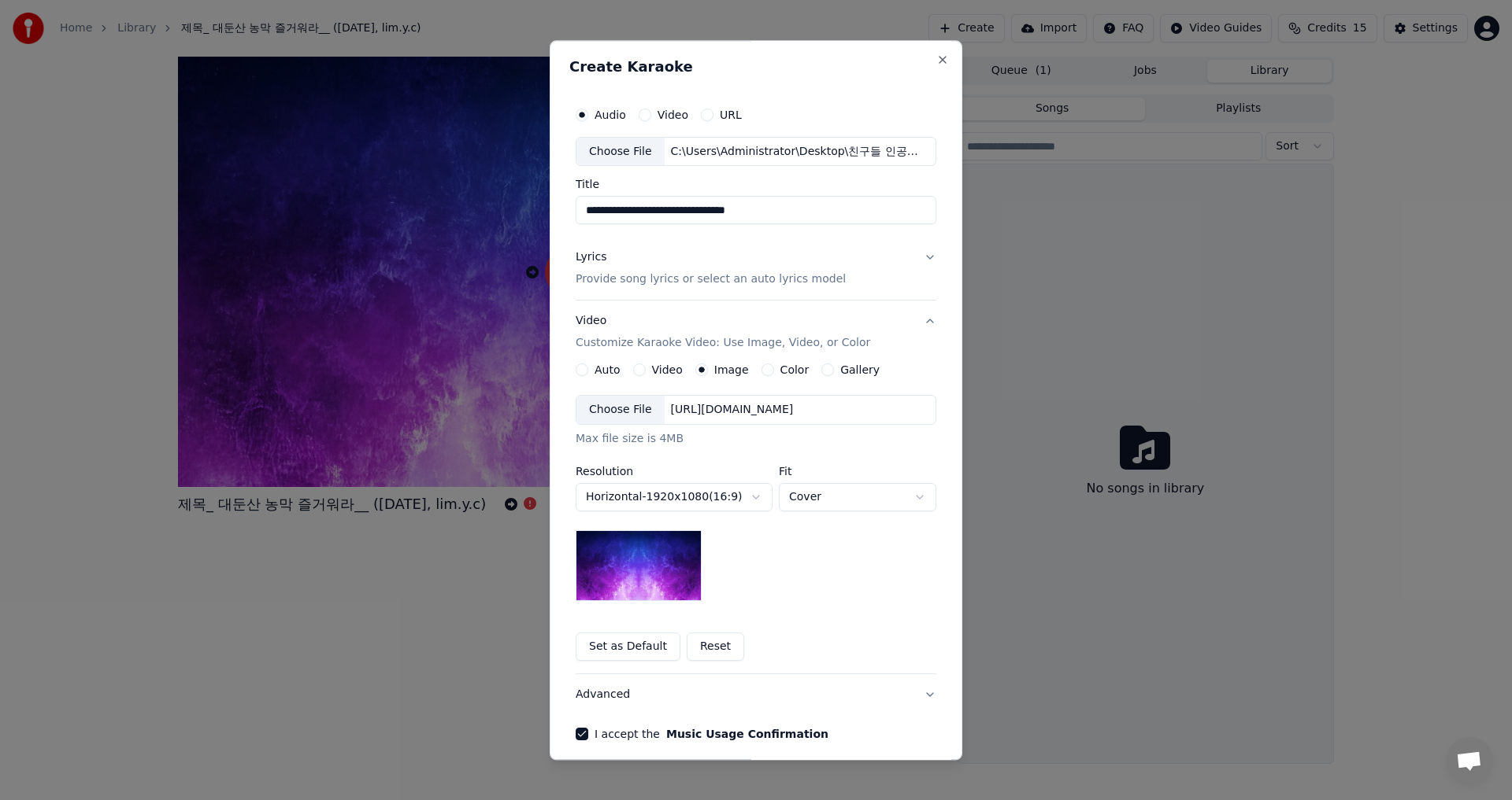
click at [822, 365] on button "Gallery" at bounding box center [827, 370] width 13 height 13
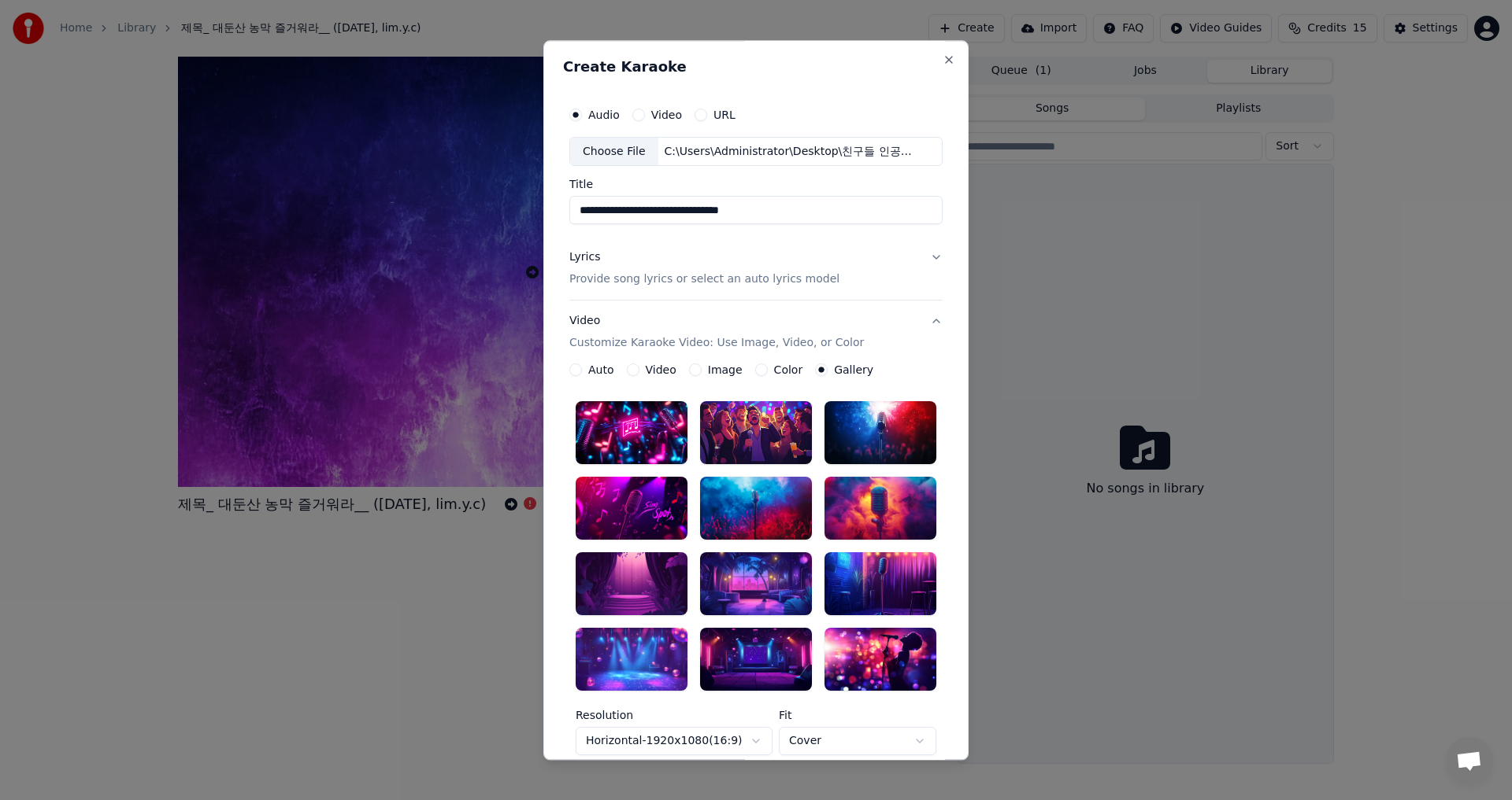
click at [689, 372] on button "Image" at bounding box center [694, 370] width 13 height 13
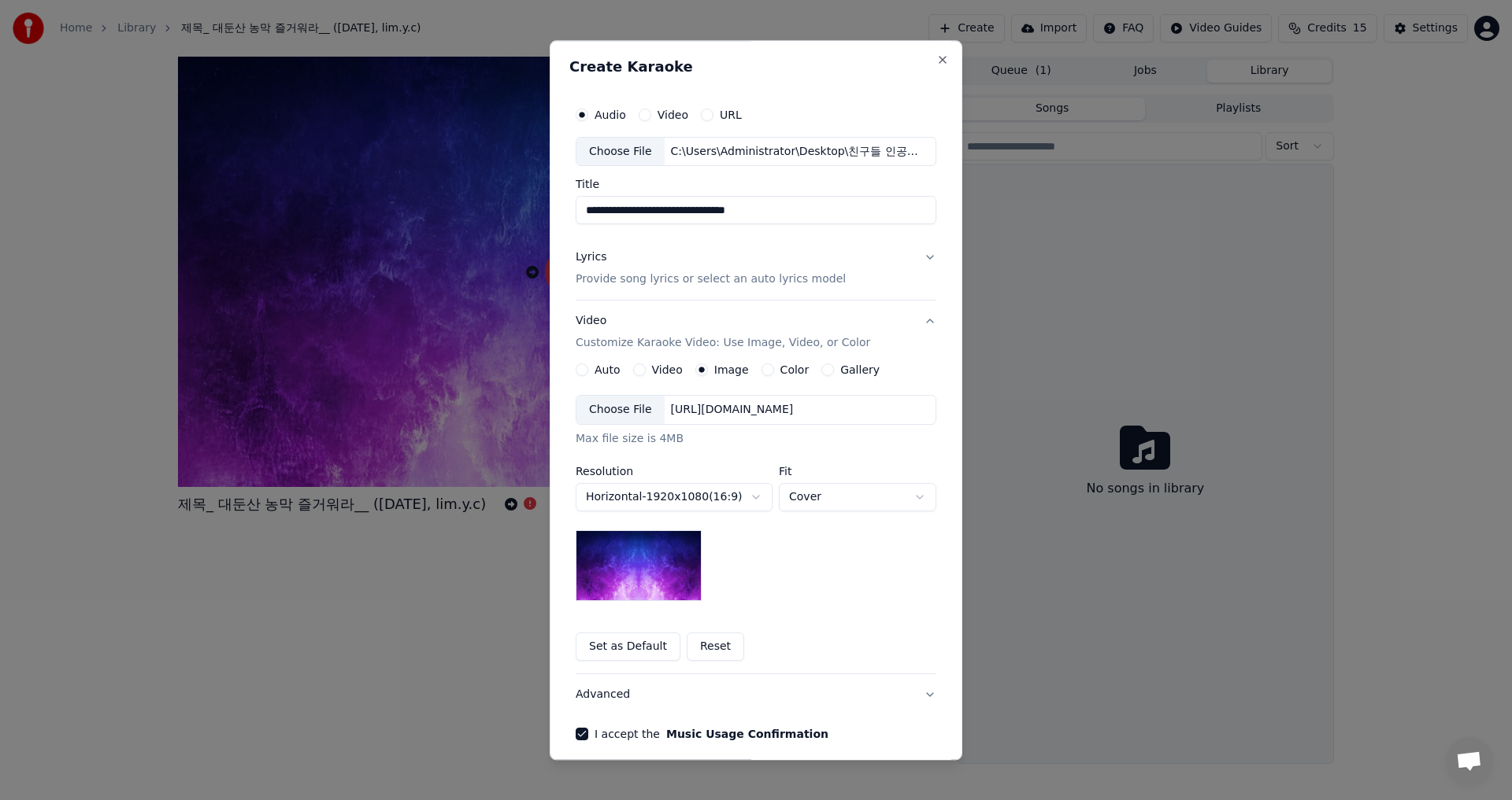
click at [739, 410] on div "[URL][DOMAIN_NAME]" at bounding box center [731, 411] width 135 height 16
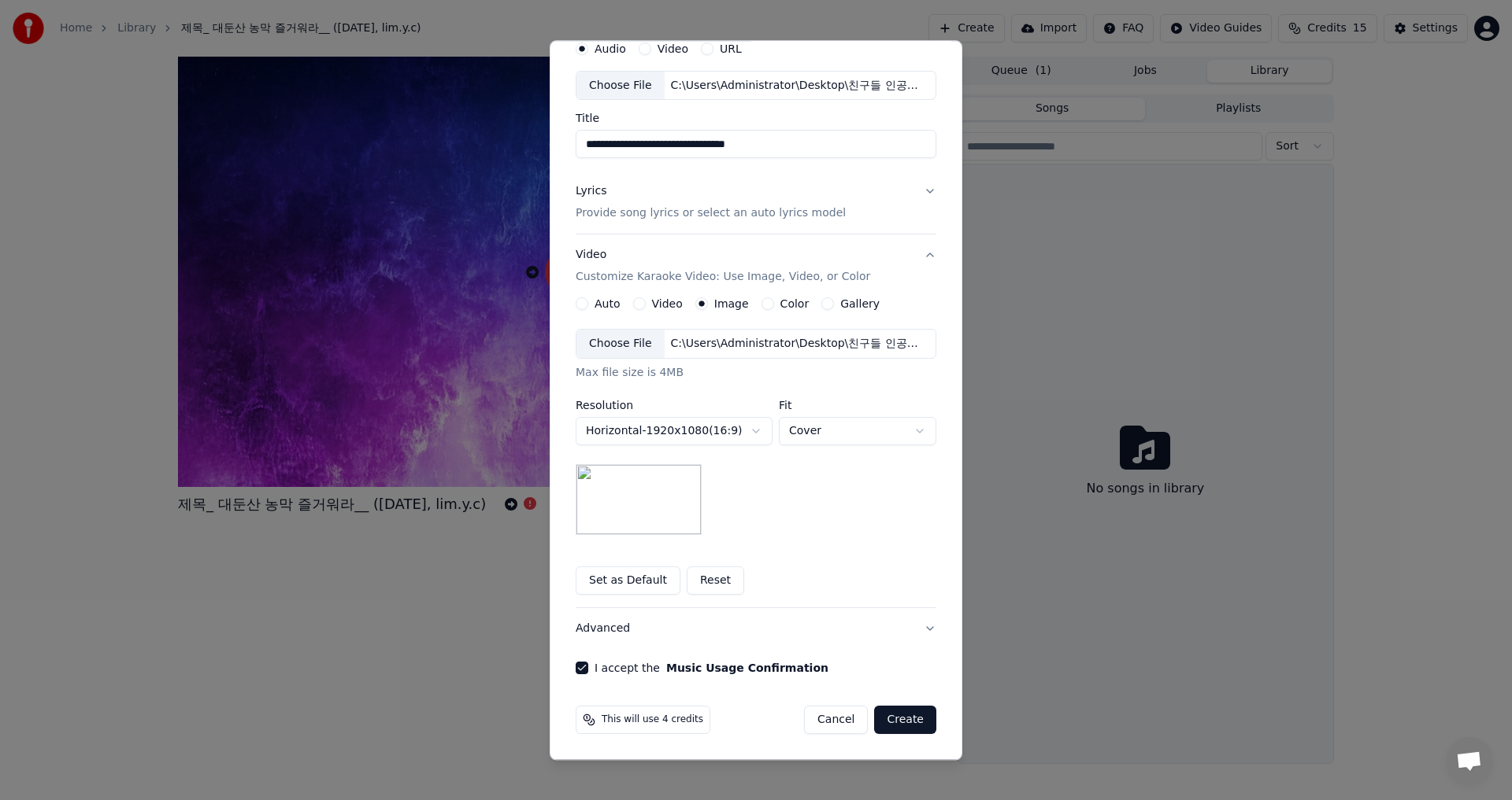
click at [895, 717] on button "Create" at bounding box center [905, 720] width 62 height 28
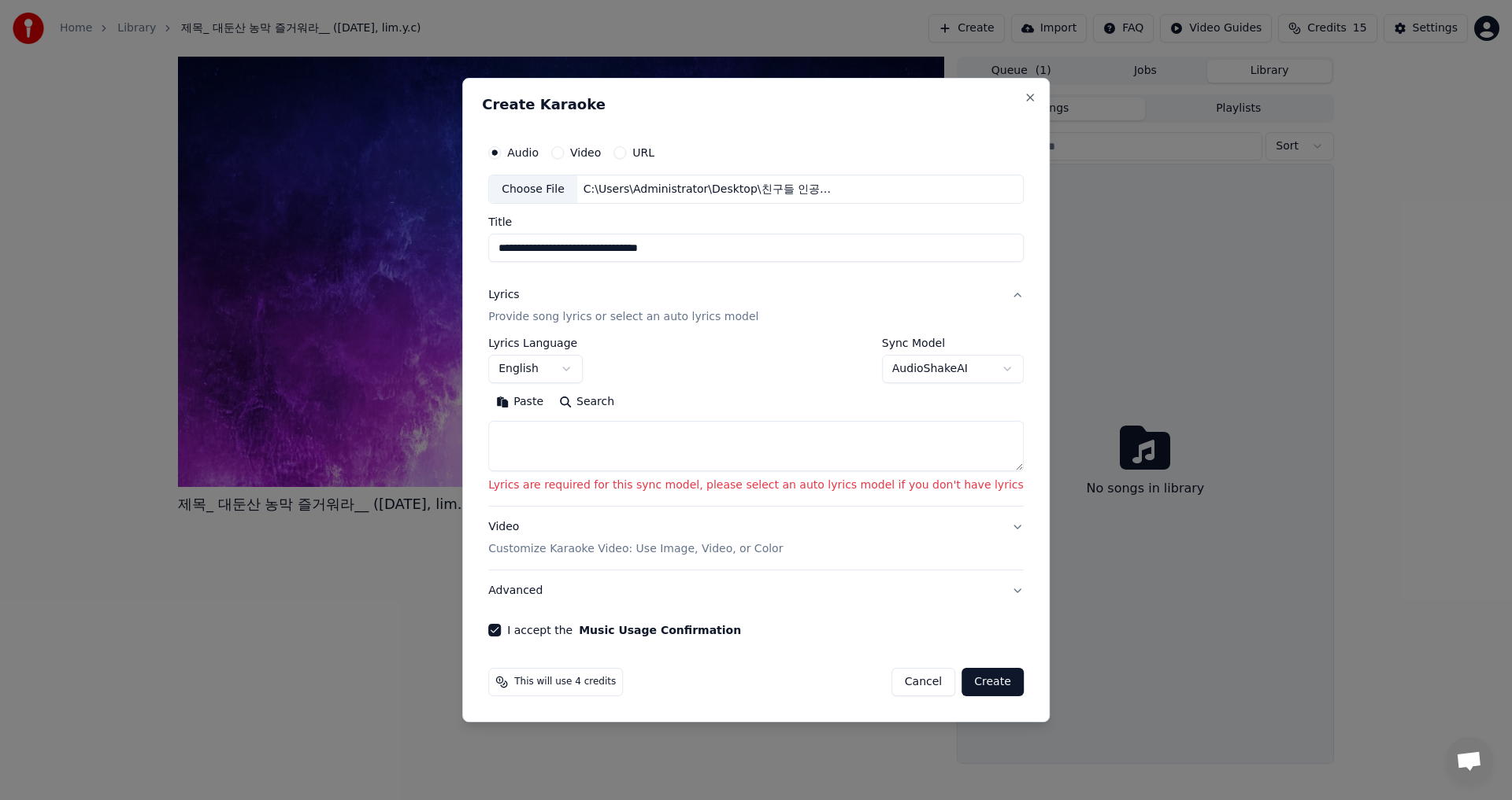
scroll to position [0, 0]
click at [583, 368] on button "English" at bounding box center [535, 369] width 94 height 28
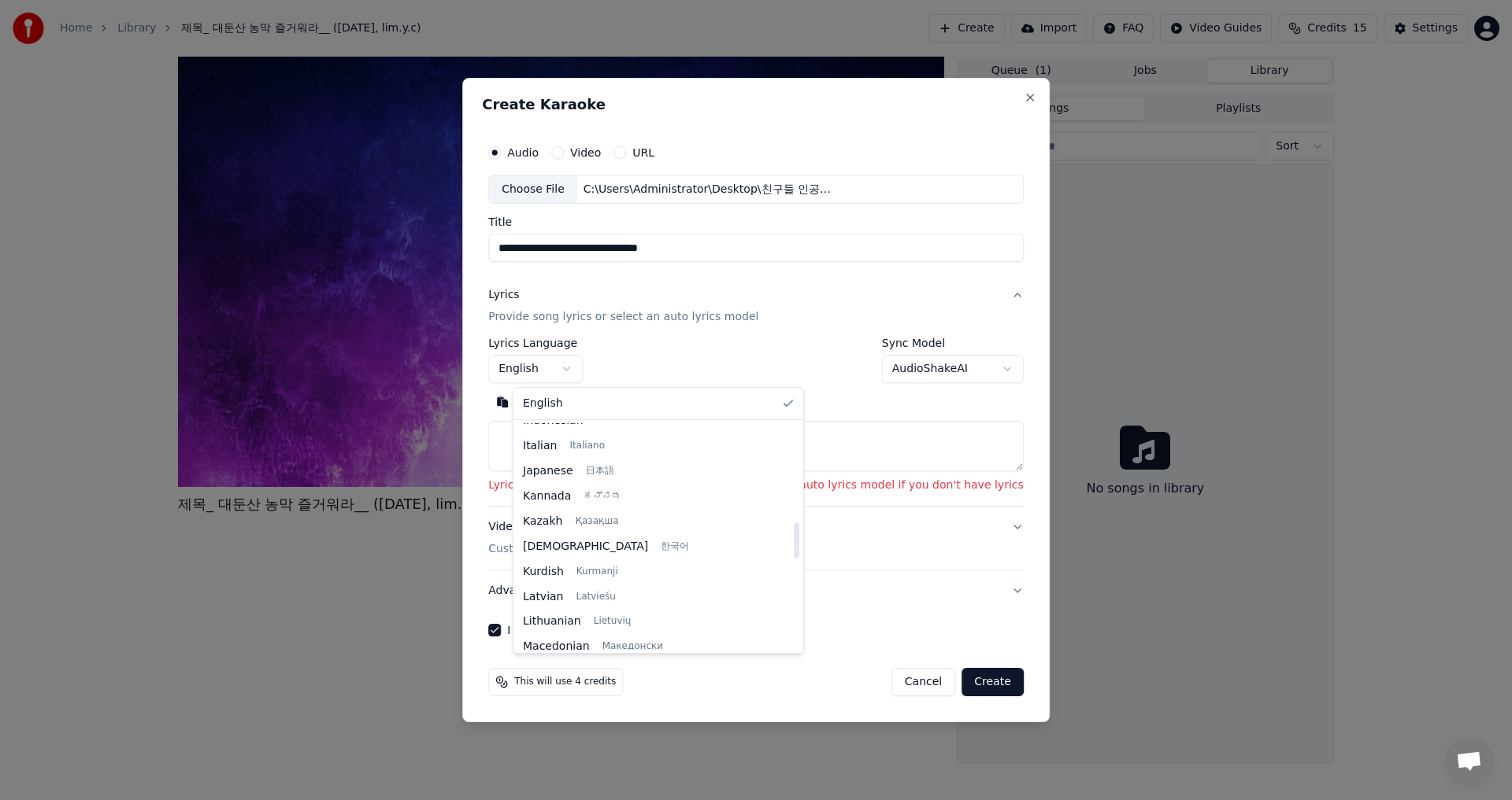
scroll to position [630, 0]
select select "**"
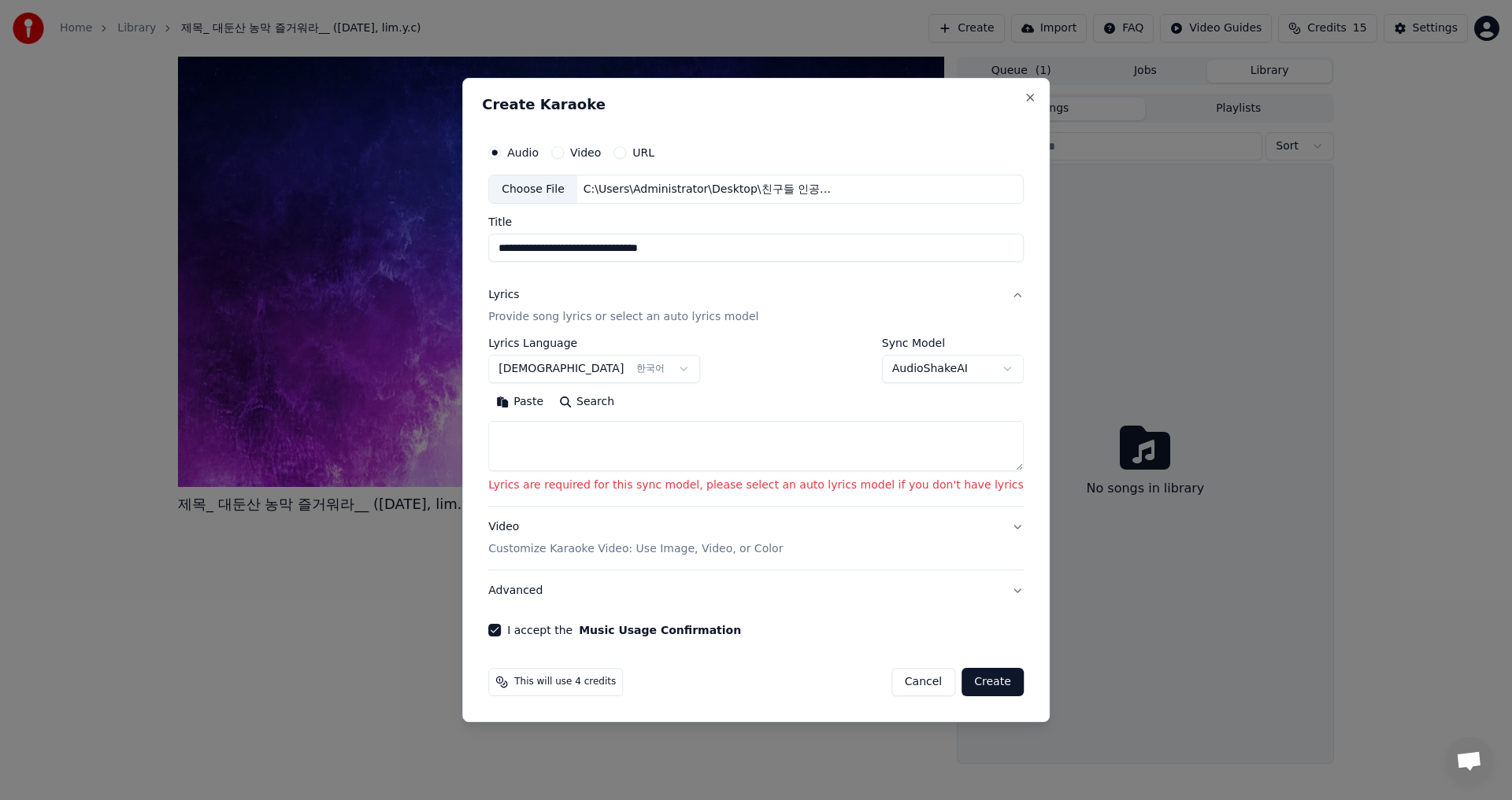
click at [988, 526] on button "Video Customize Karaoke Video: Use Image, Video, or Color" at bounding box center [756, 538] width 535 height 63
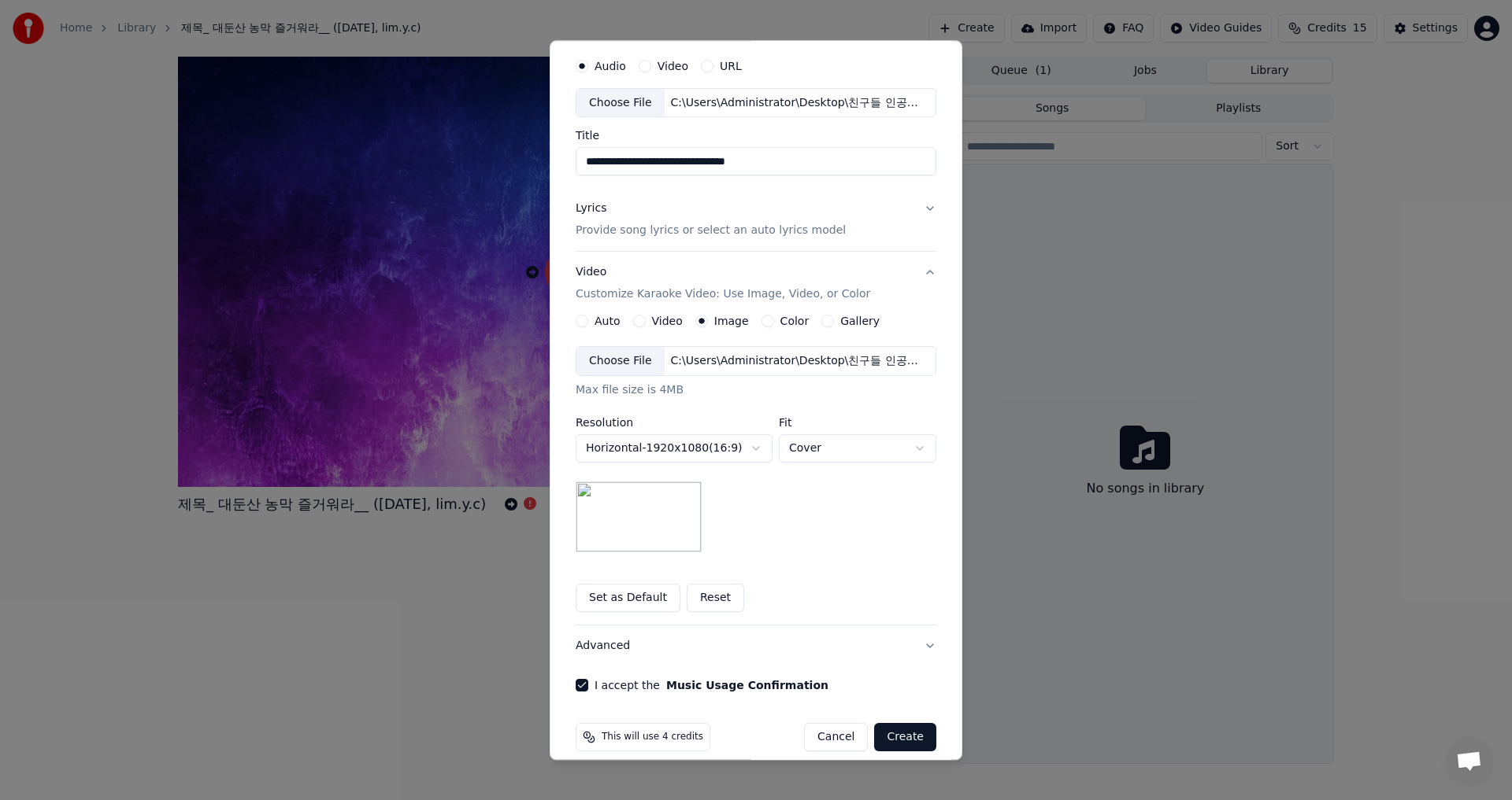
scroll to position [66, 0]
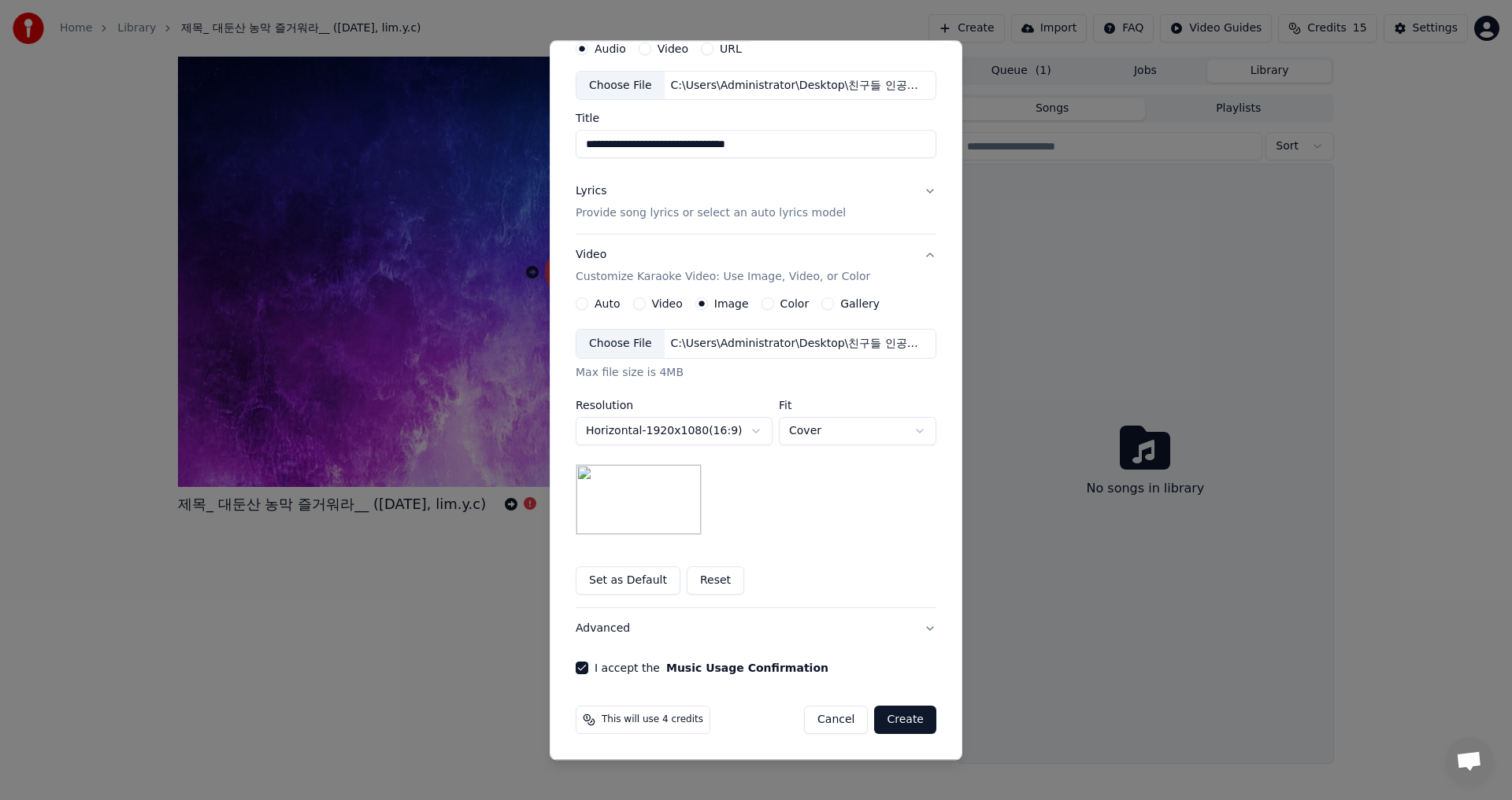
click at [904, 718] on button "Create" at bounding box center [905, 720] width 62 height 28
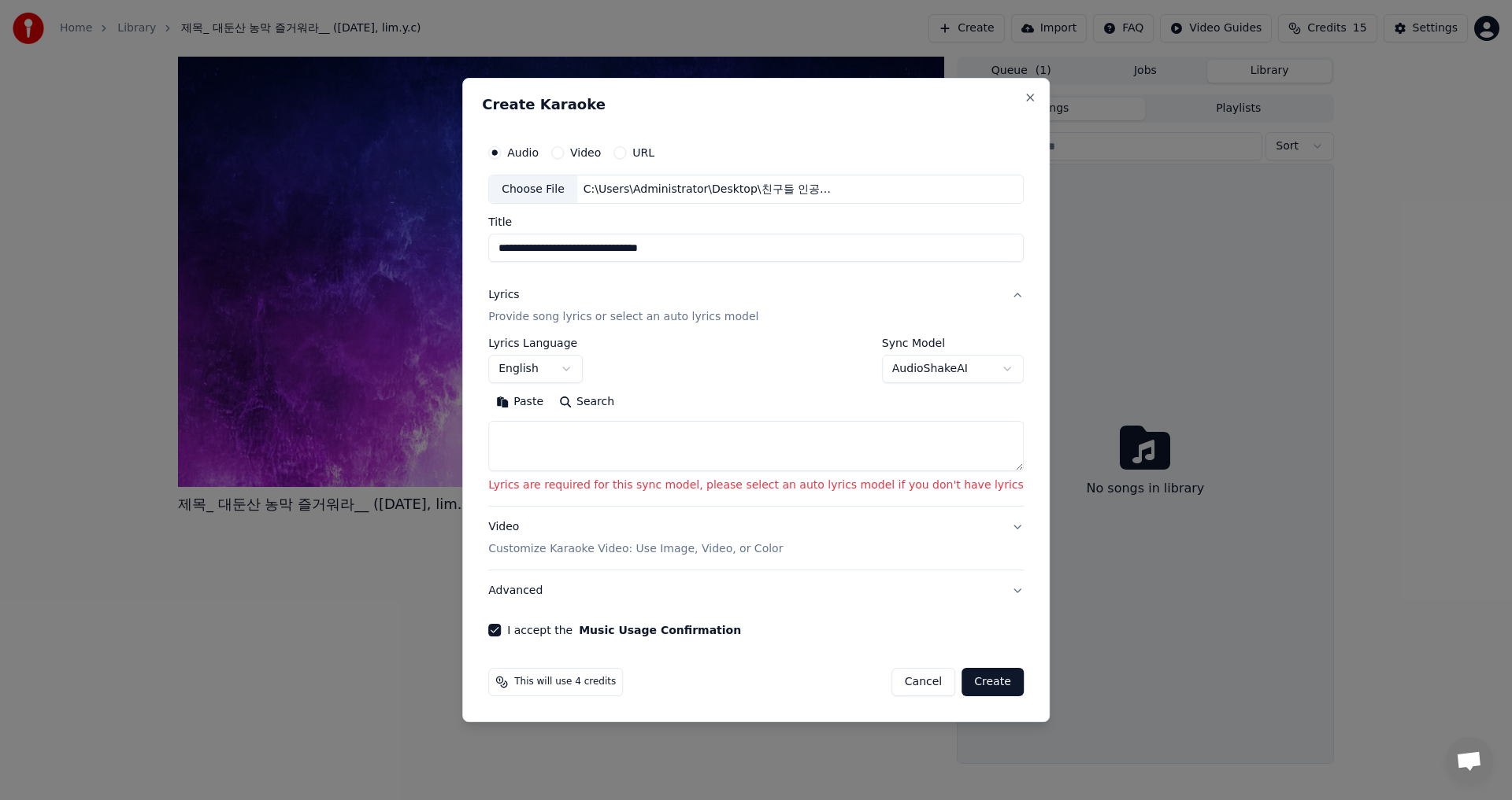
scroll to position [0, 0]
click at [583, 372] on button "English" at bounding box center [535, 369] width 94 height 28
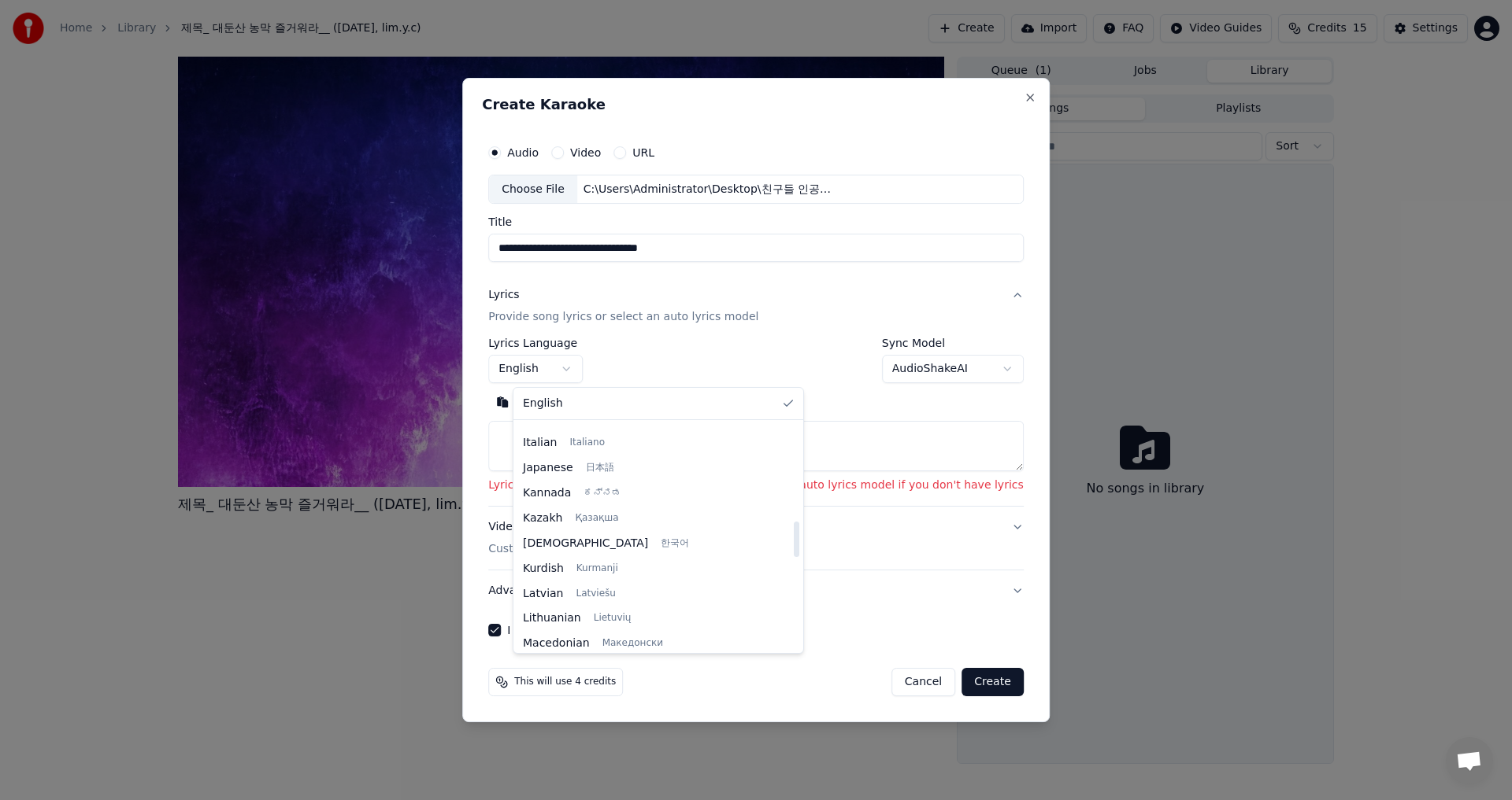
scroll to position [630, 0]
select select "**"
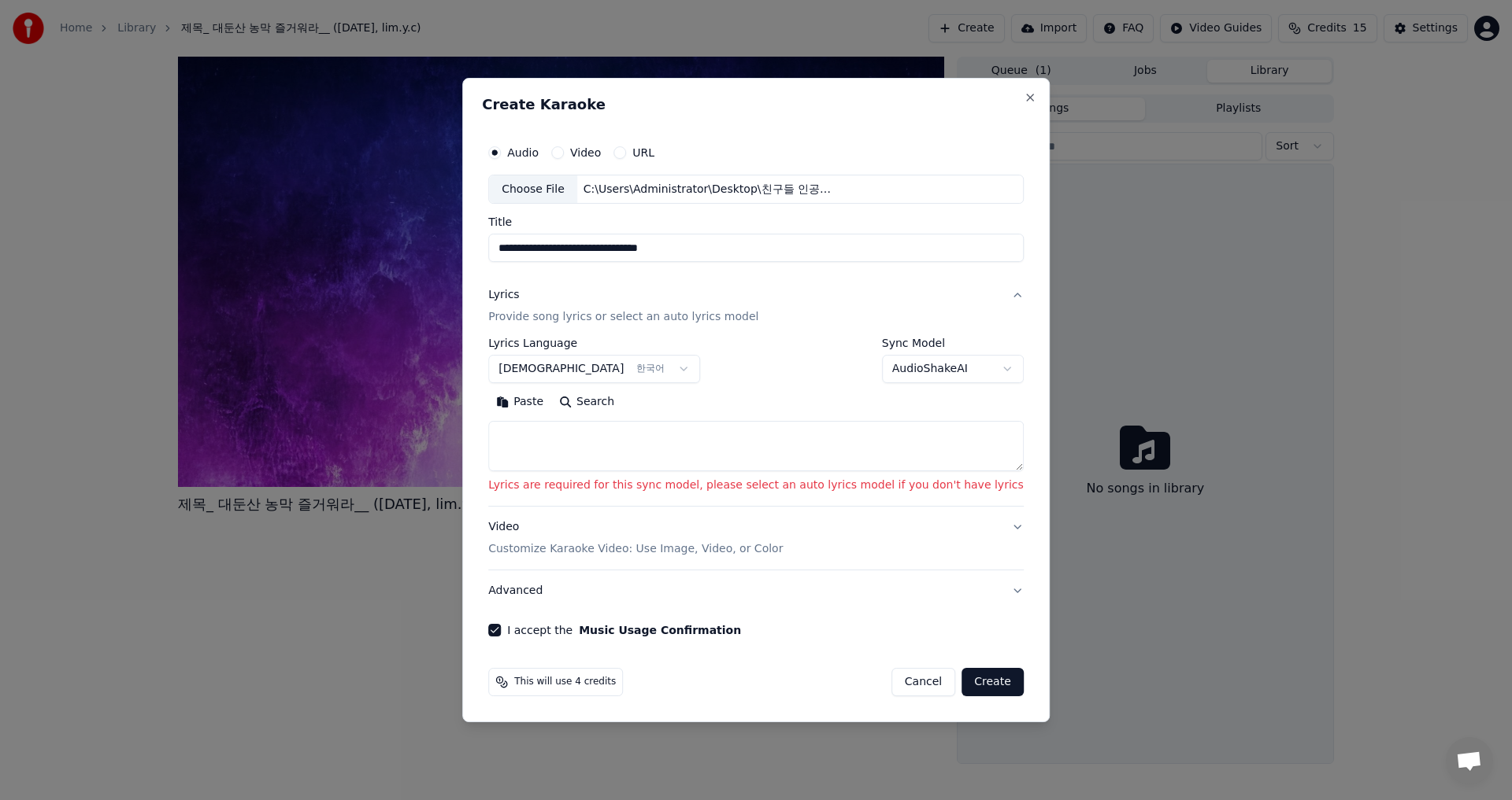
click at [990, 523] on button "Video Customize Karaoke Video: Use Image, Video, or Color" at bounding box center [756, 538] width 535 height 63
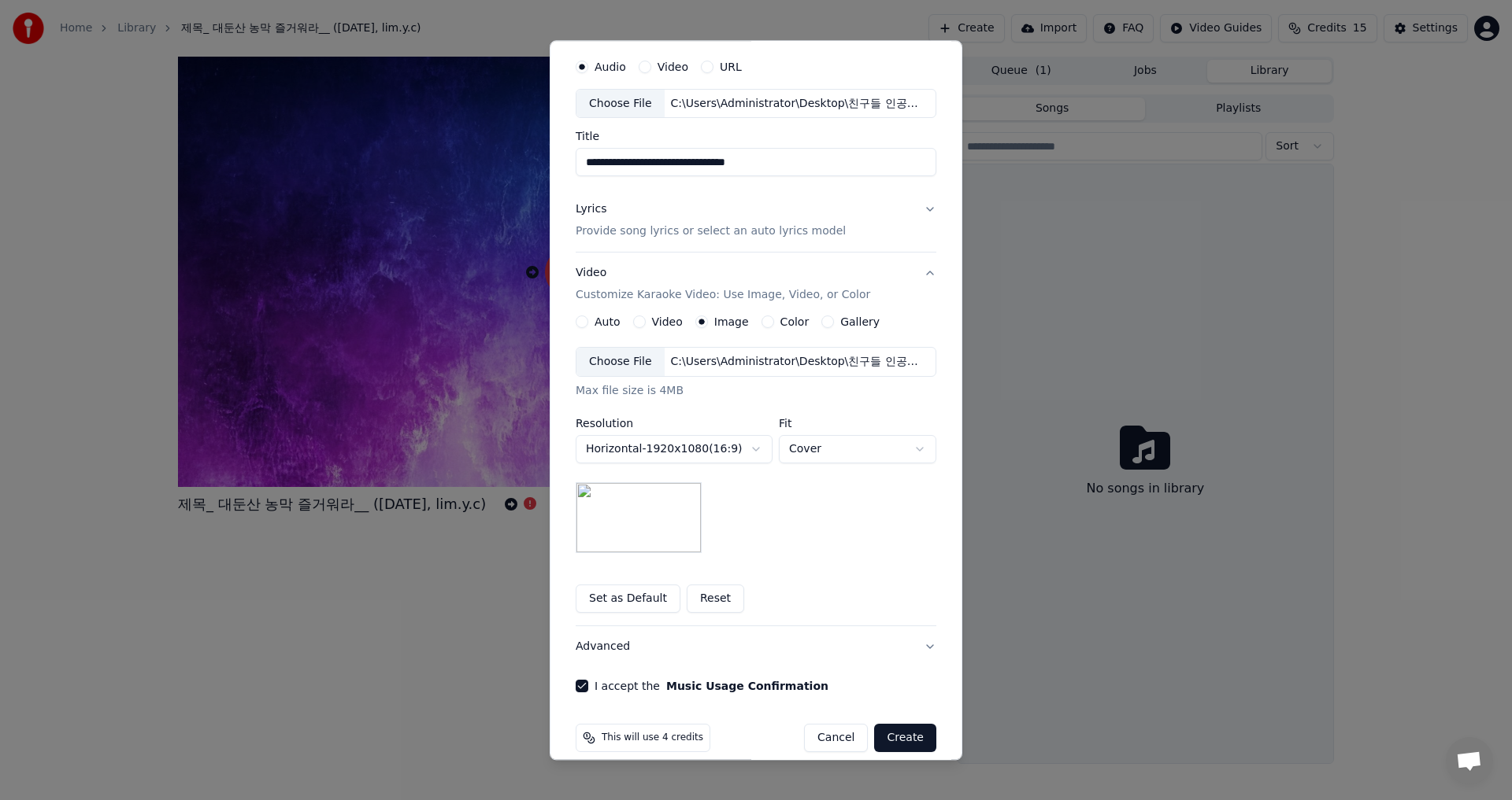
scroll to position [66, 0]
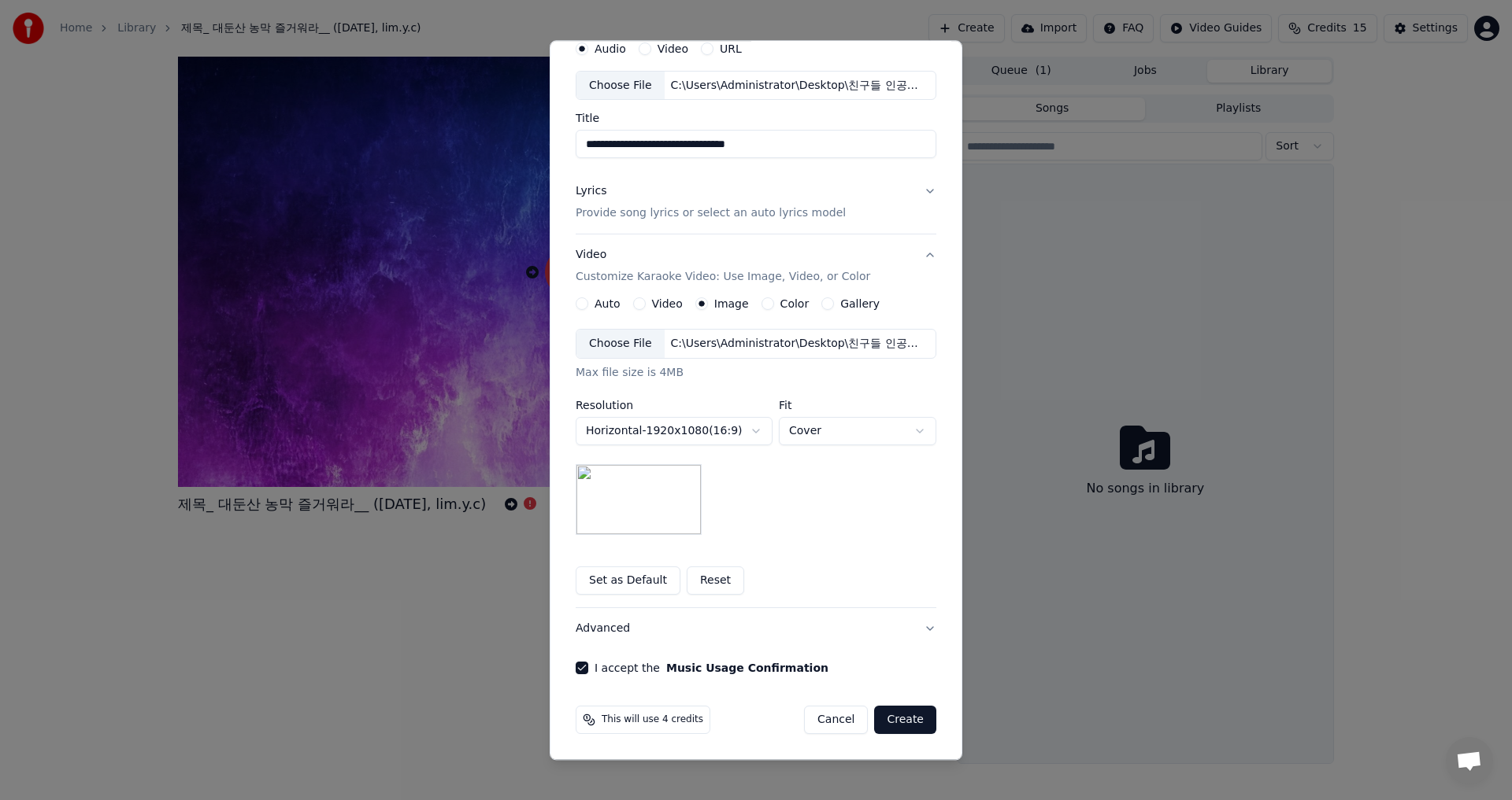
click at [894, 721] on button "Create" at bounding box center [905, 720] width 62 height 28
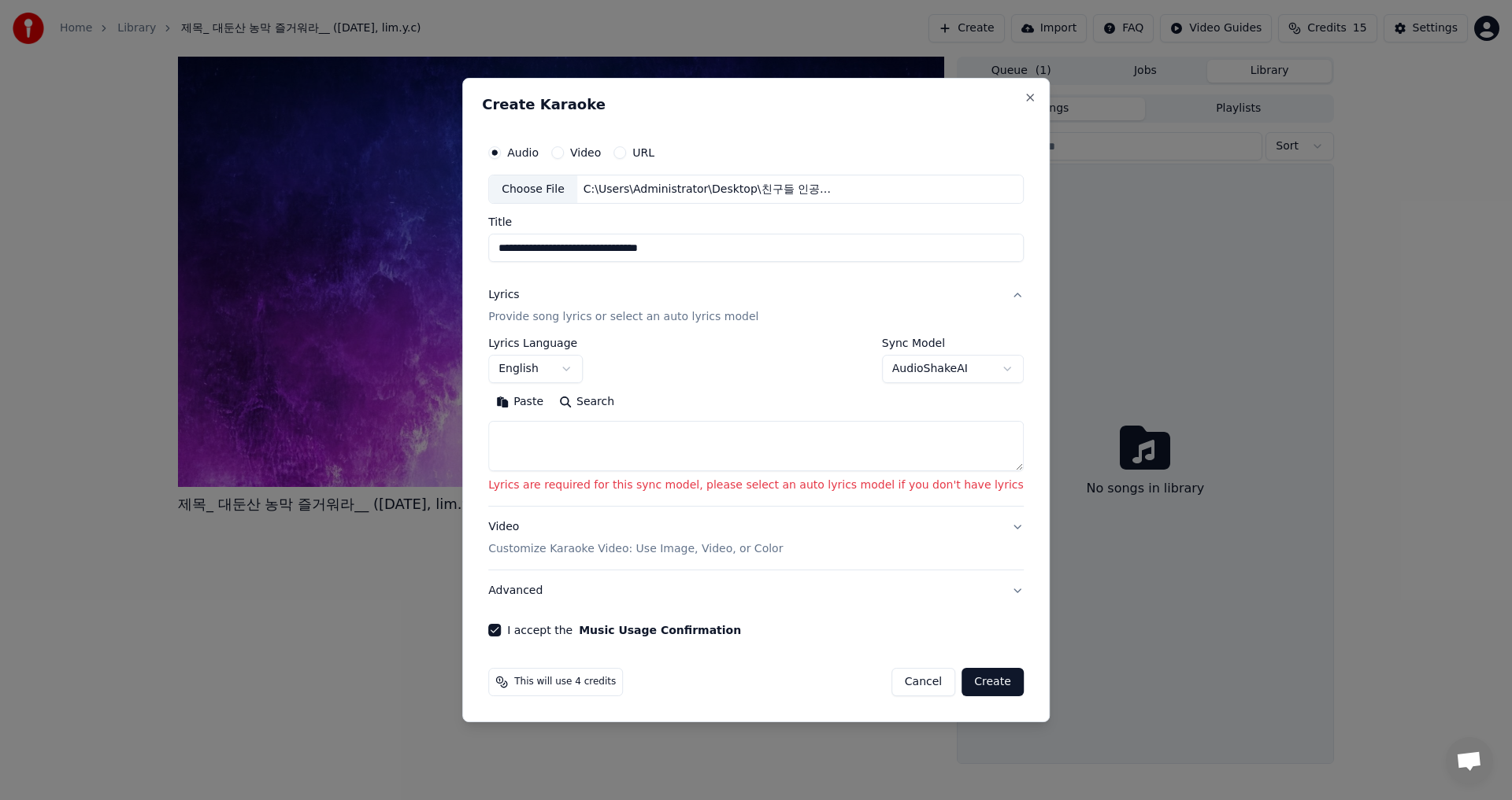
scroll to position [0, 0]
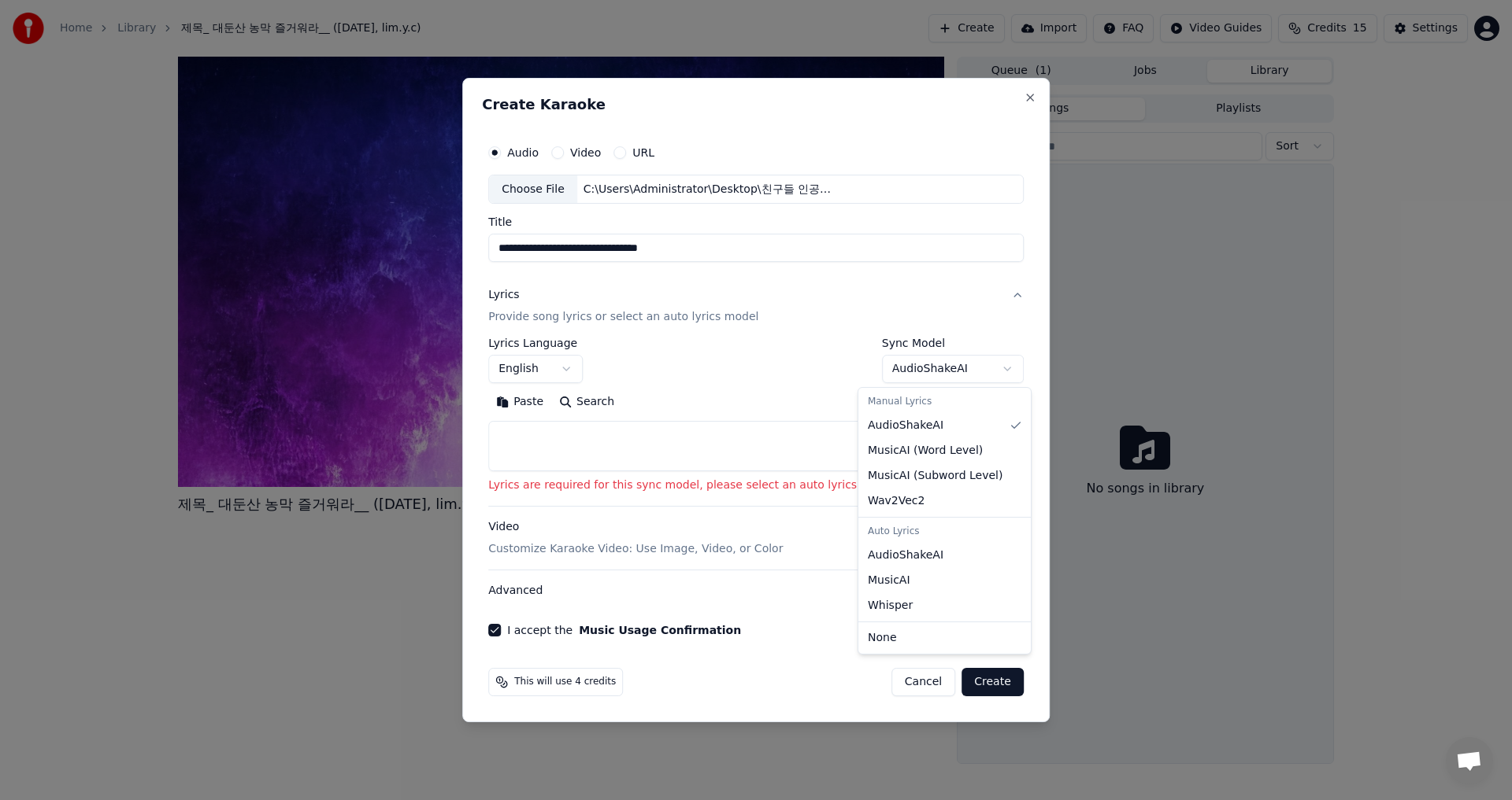
click at [982, 361] on body "**********" at bounding box center [756, 400] width 1512 height 800
click at [914, 539] on div "Auto Lyrics" at bounding box center [944, 532] width 166 height 22
select select "**********"
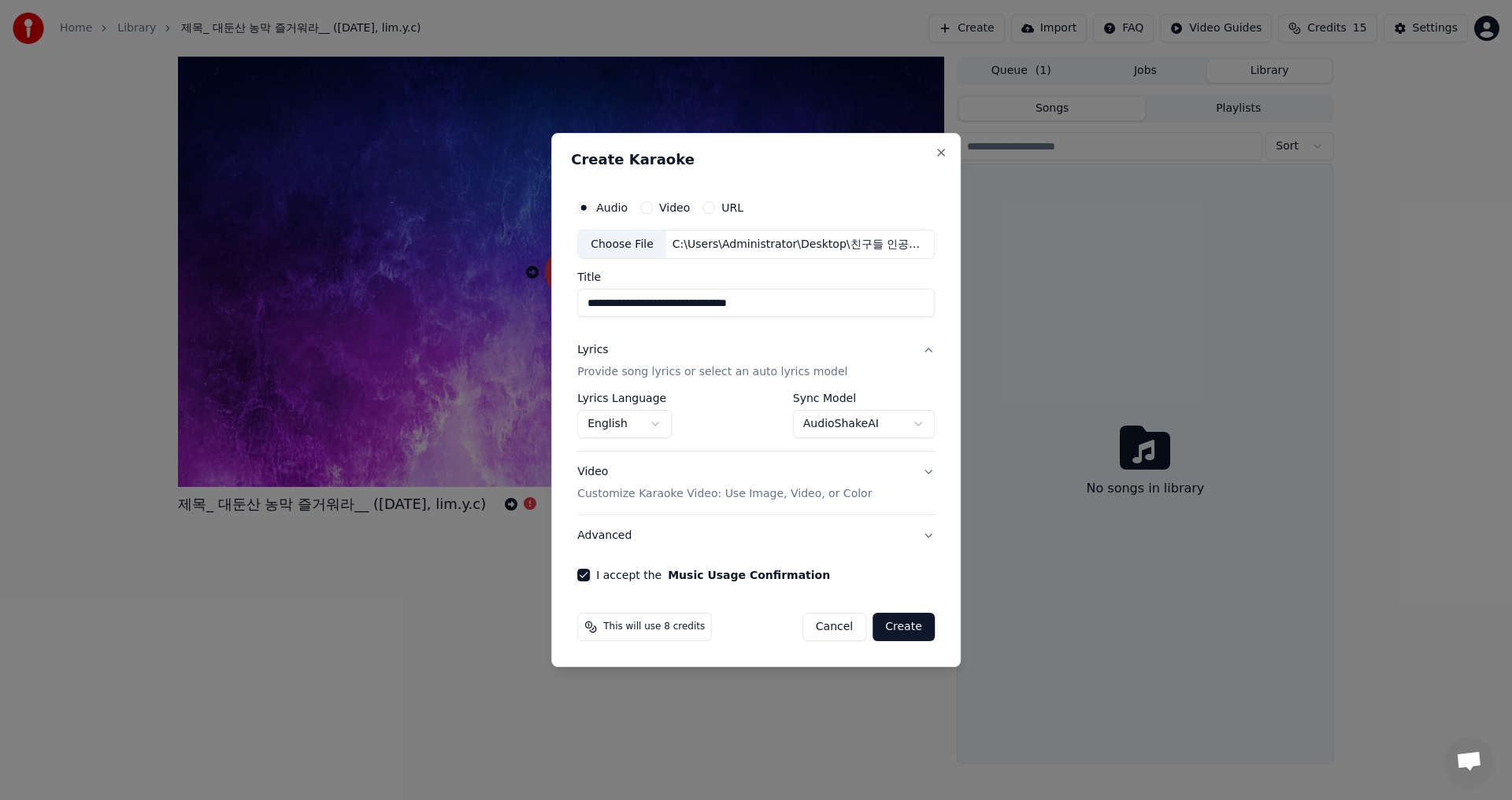
click at [903, 621] on button "Create" at bounding box center [903, 627] width 62 height 28
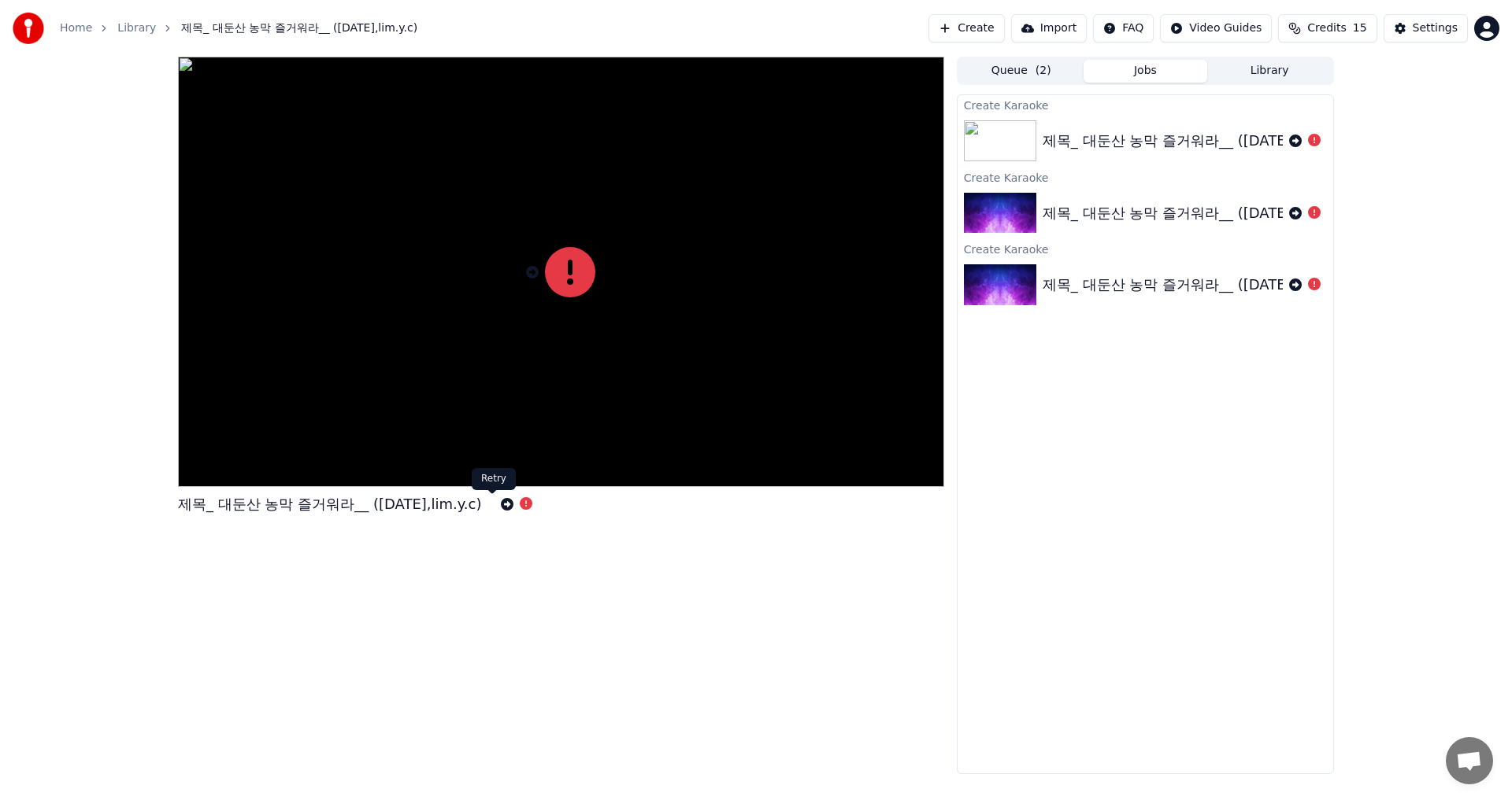
click at [501, 502] on icon at bounding box center [507, 504] width 13 height 13
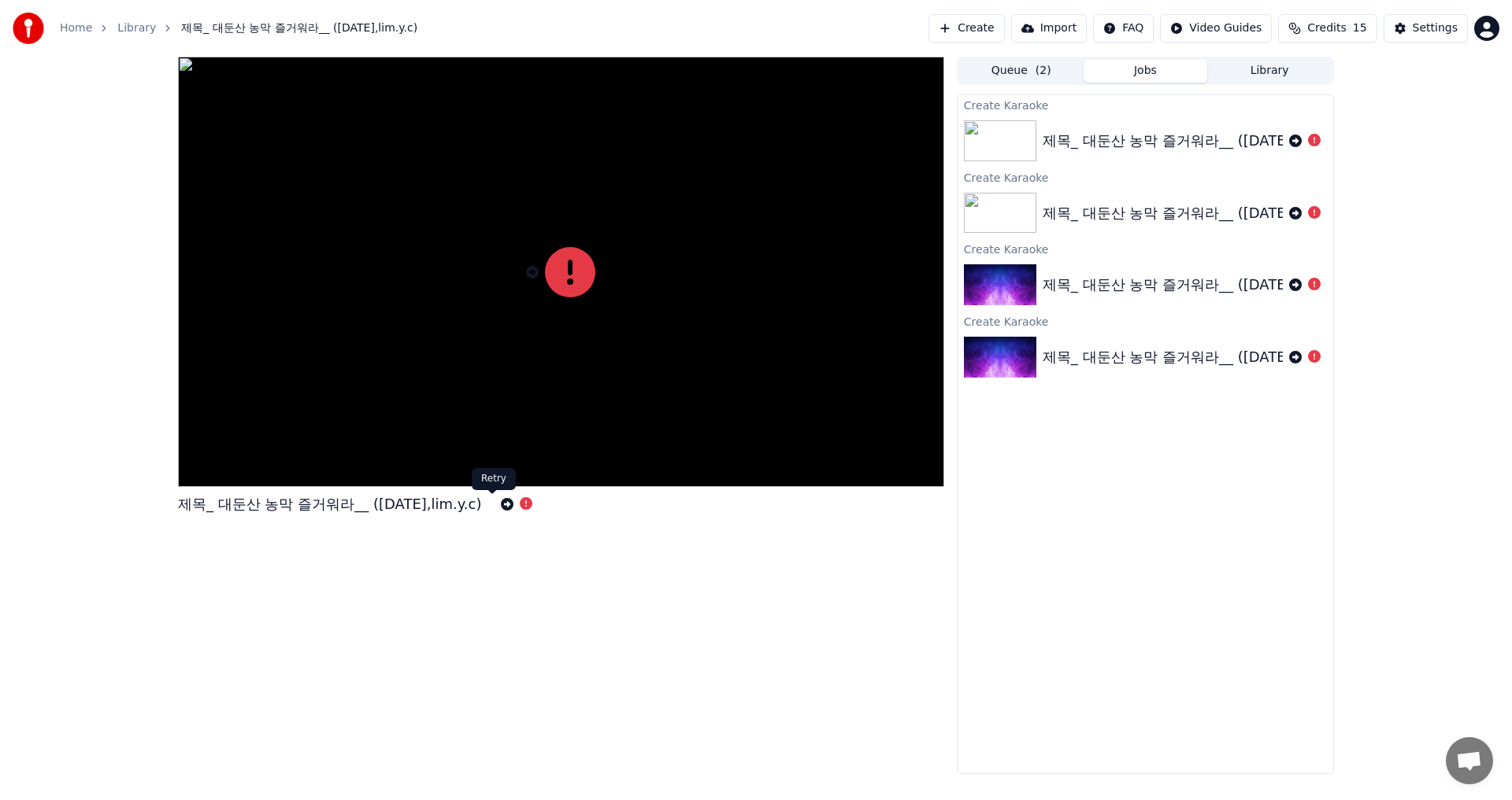
click at [501, 502] on icon at bounding box center [507, 504] width 13 height 13
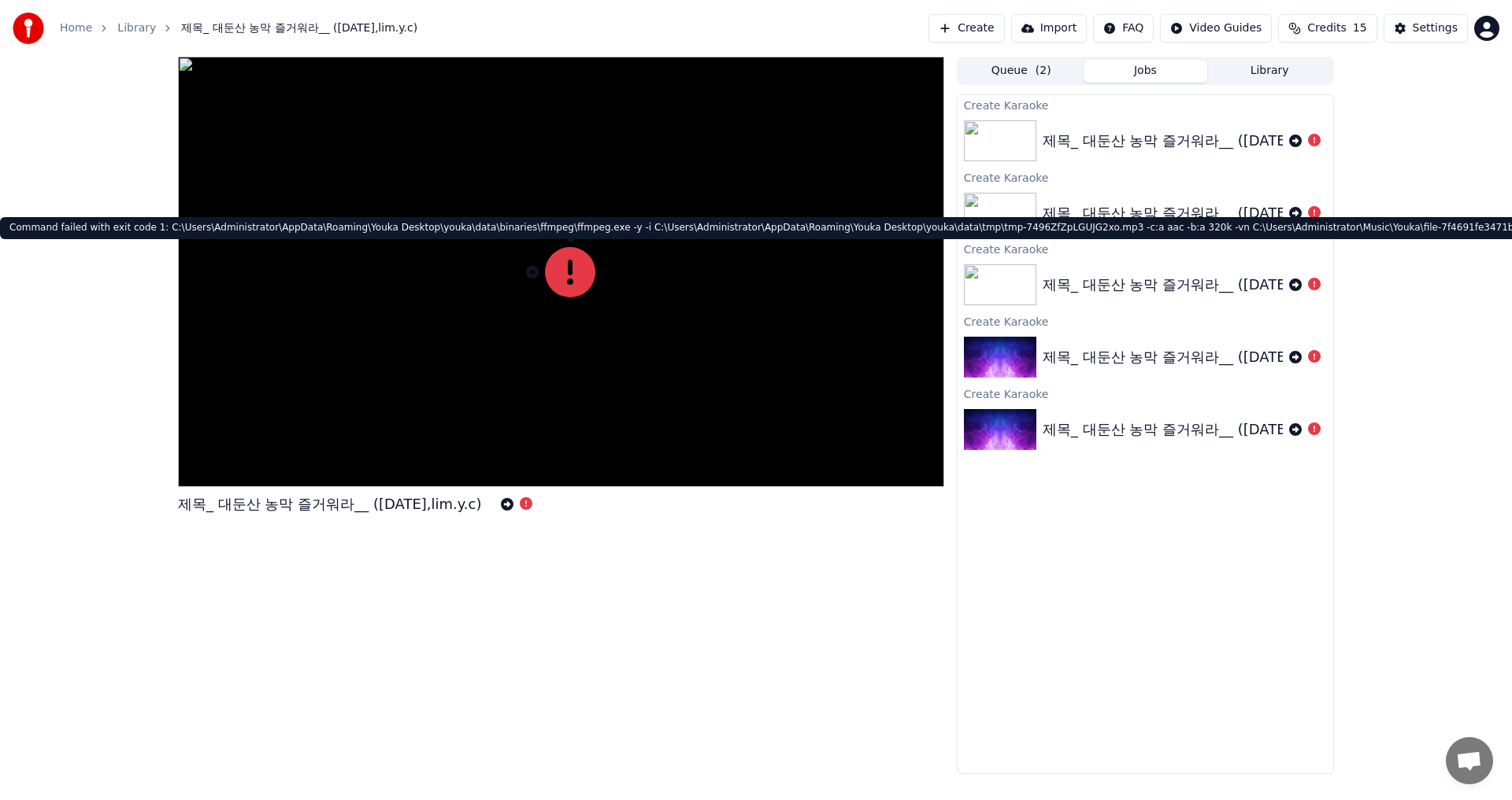
click at [559, 277] on icon at bounding box center [570, 273] width 50 height 50
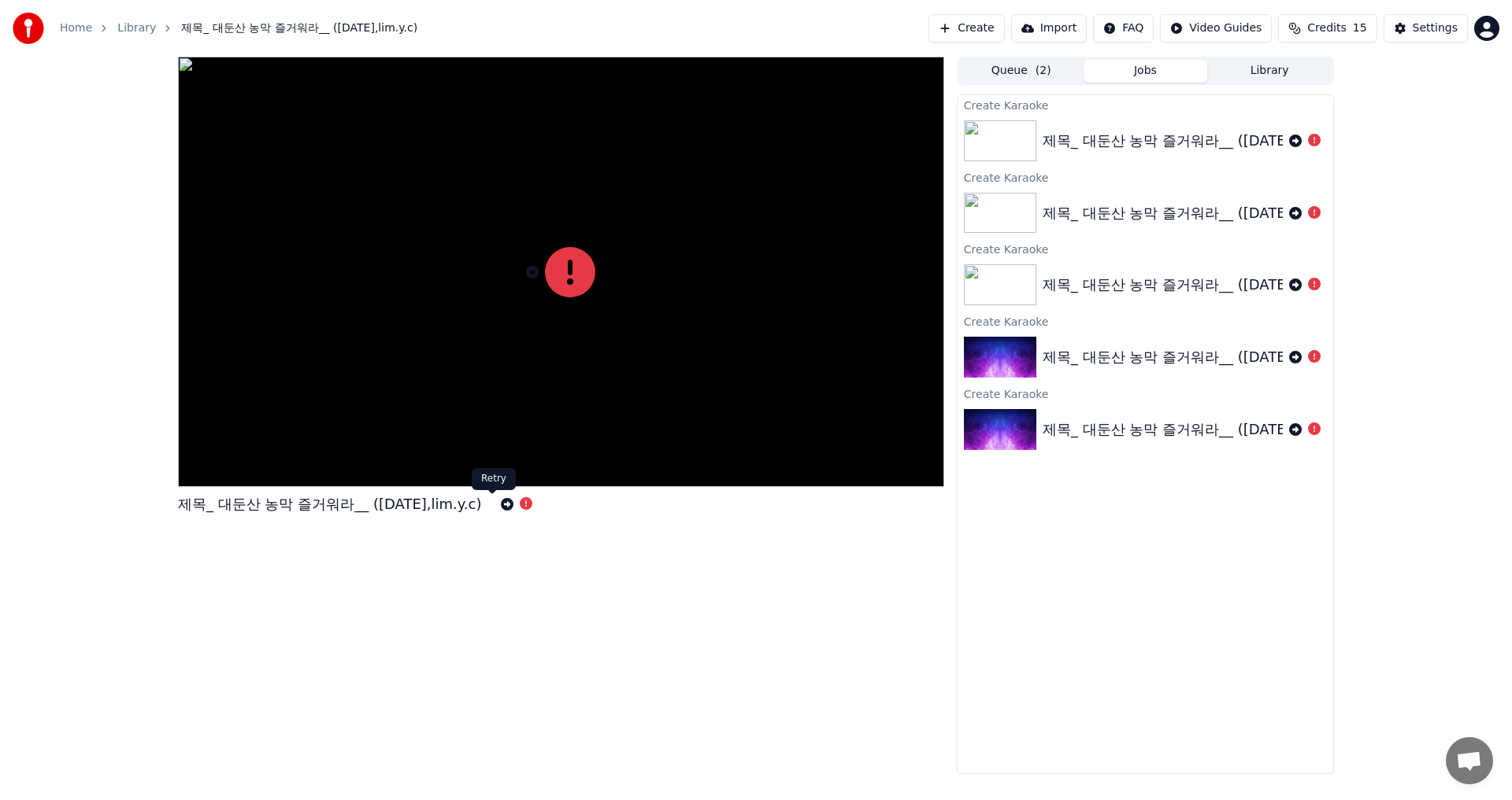
click at [501, 505] on icon at bounding box center [507, 504] width 13 height 13
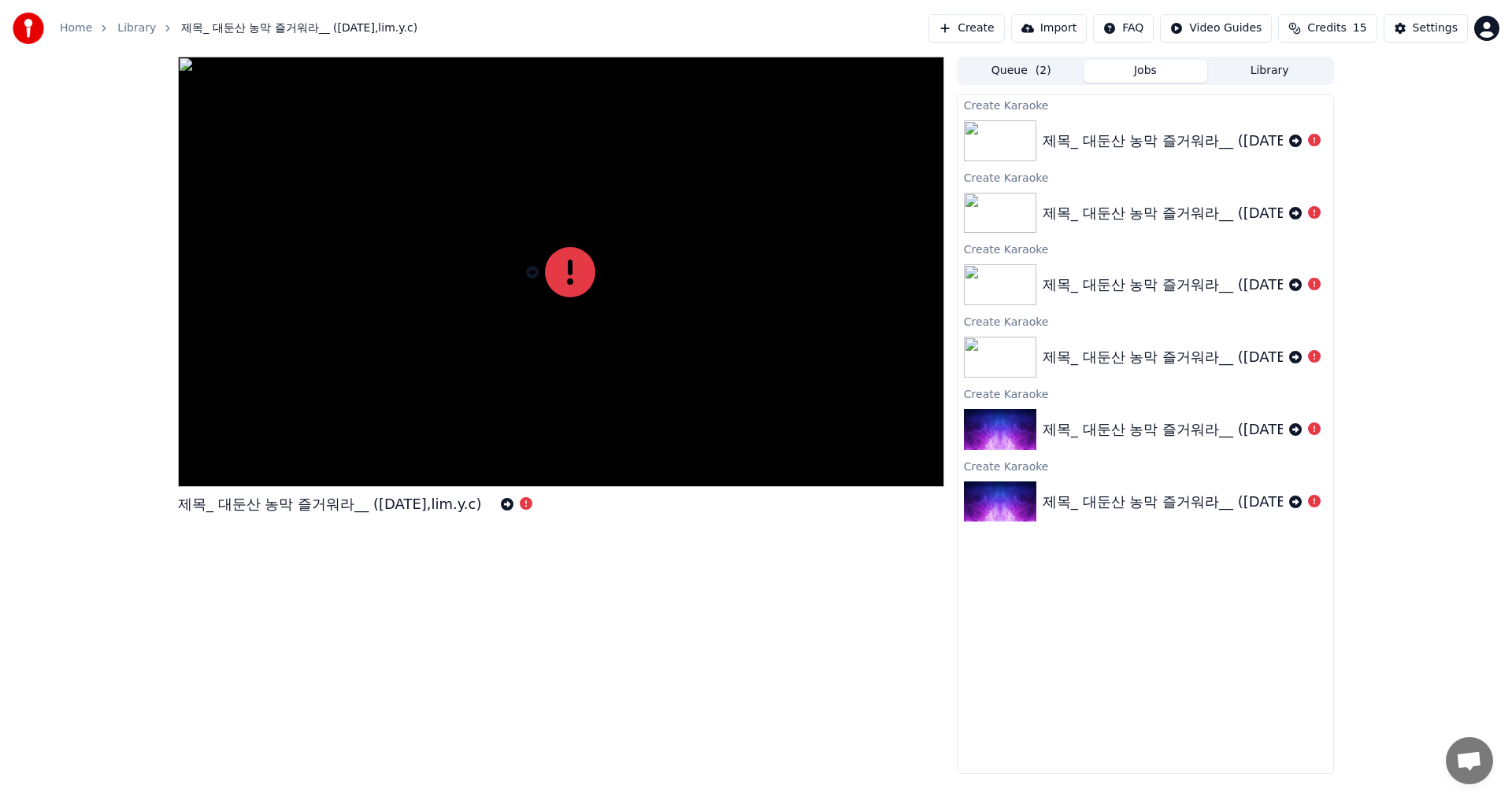
click at [1014, 73] on button "Queue ( 2 )" at bounding box center [1021, 72] width 124 height 23
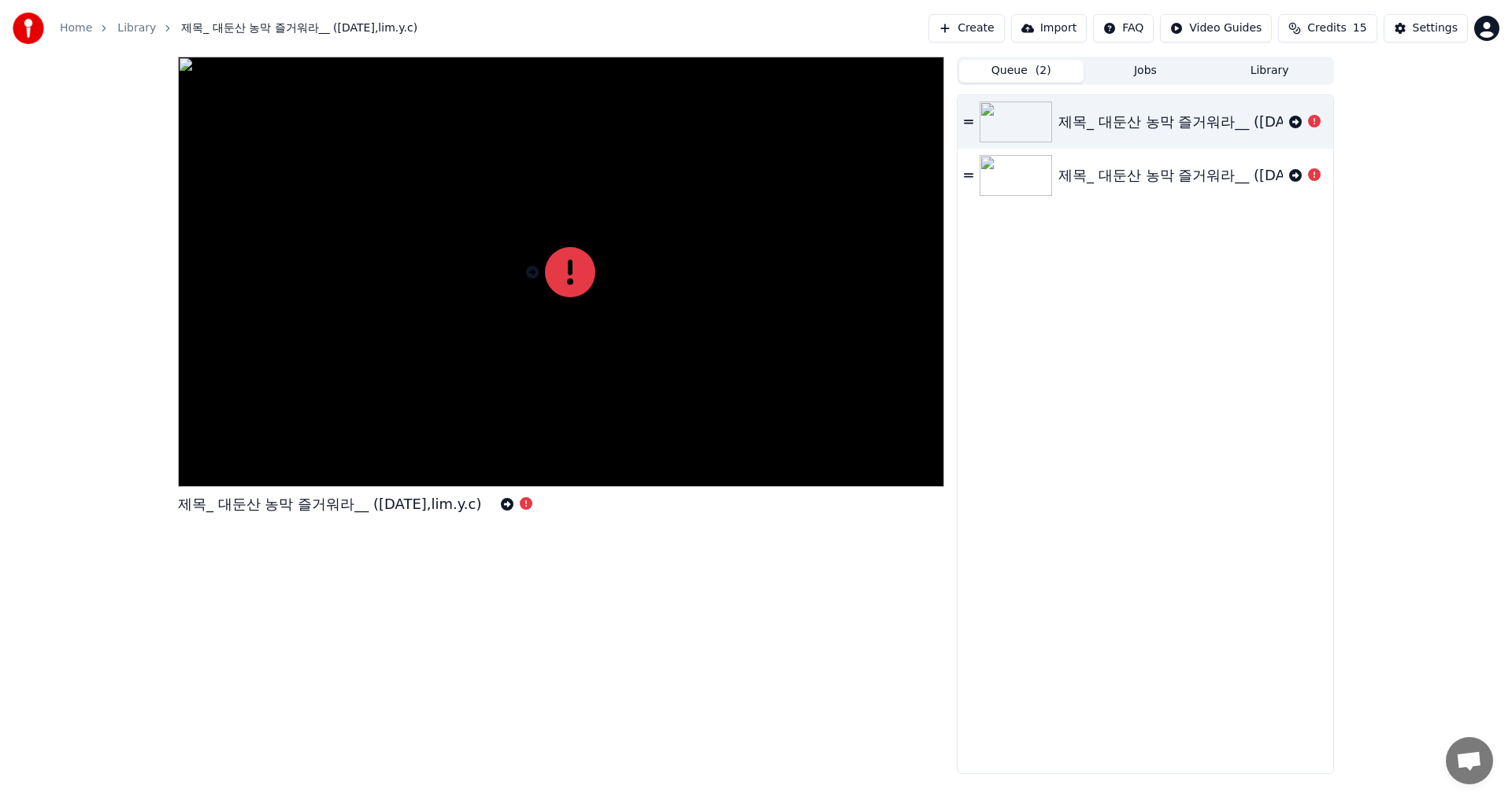
click at [1262, 74] on button "Library" at bounding box center [1269, 72] width 124 height 23
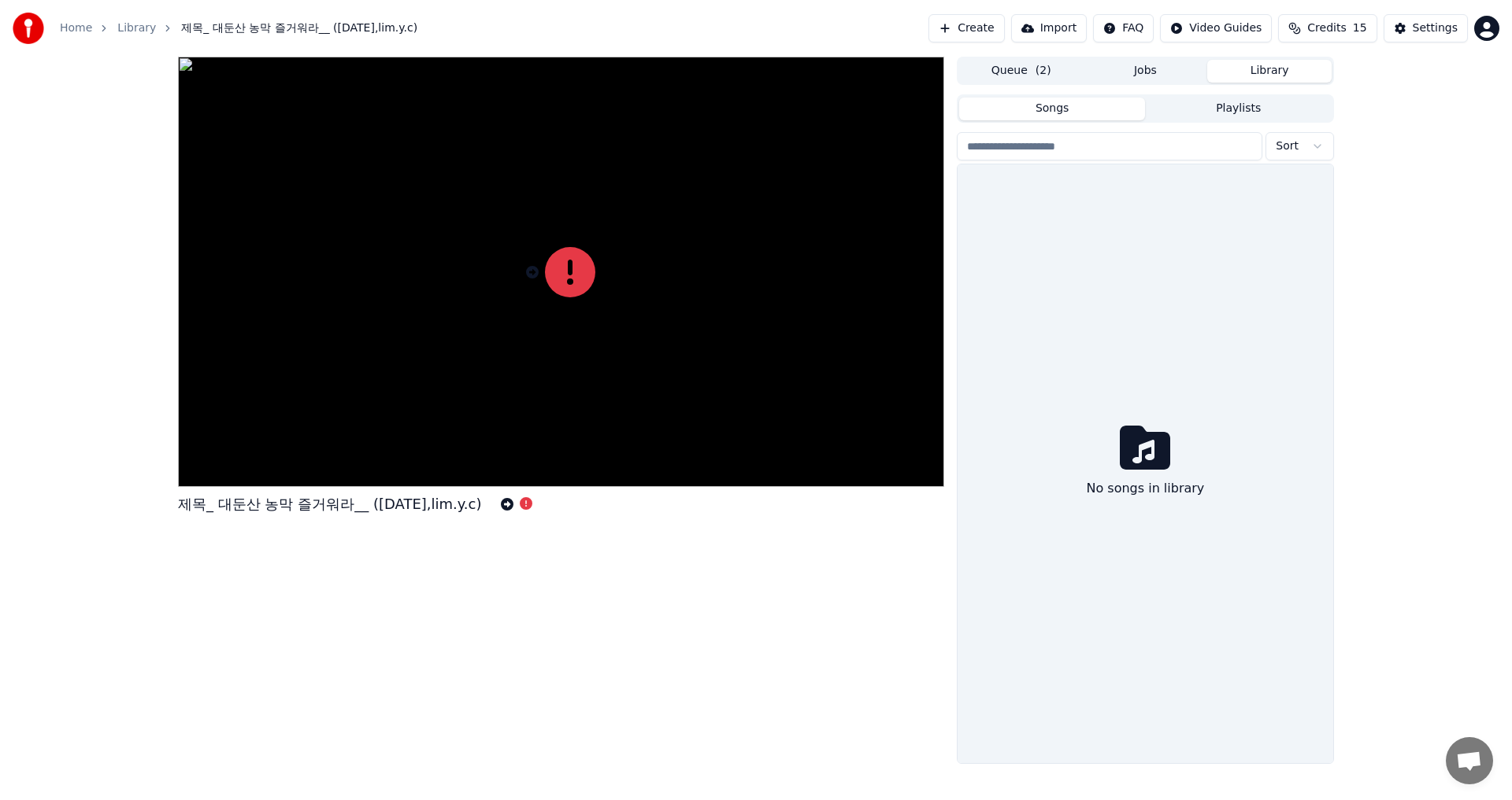
click at [1139, 70] on button "Jobs" at bounding box center [1146, 72] width 124 height 23
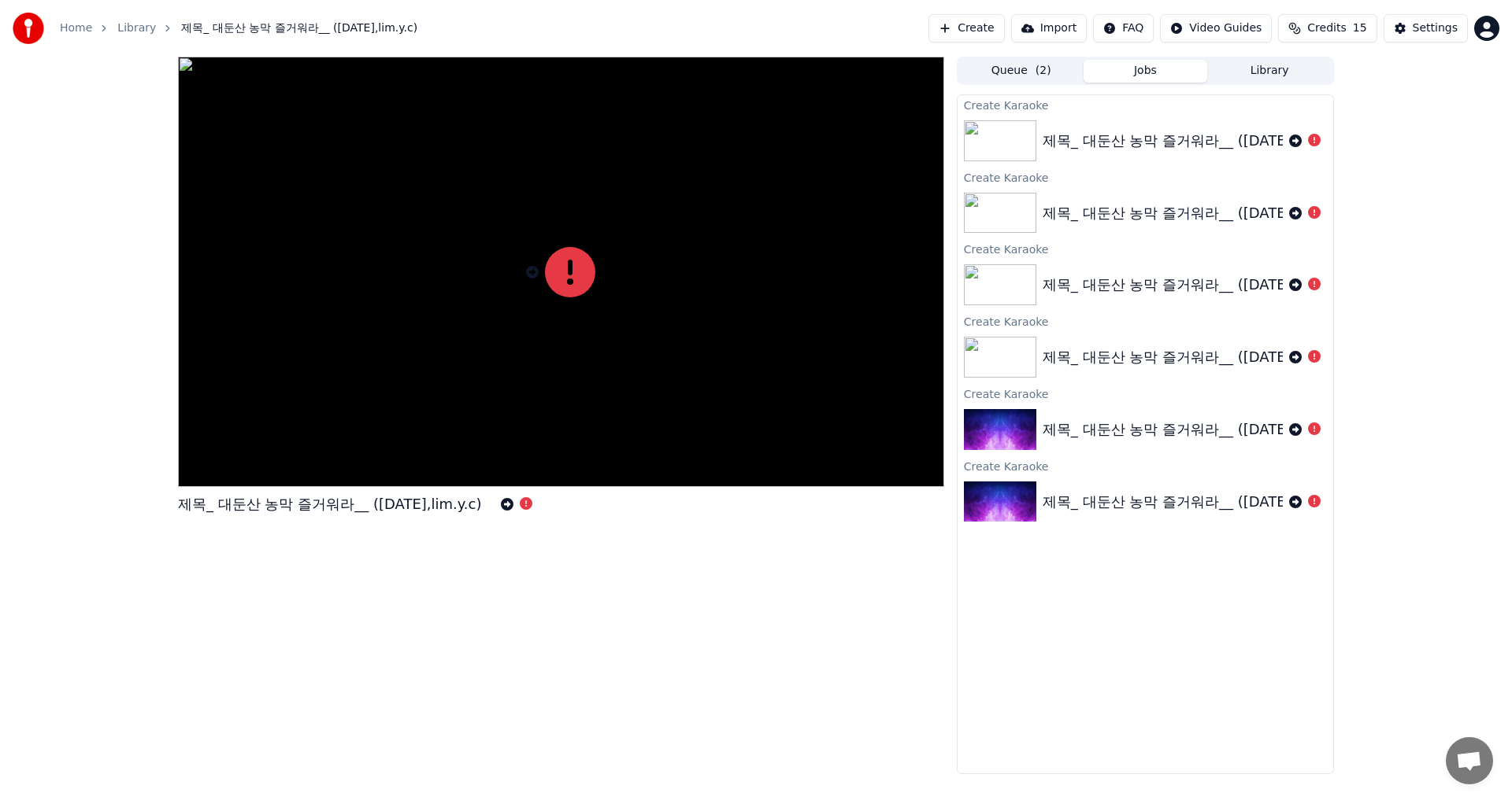
click at [1004, 146] on img at bounding box center [999, 141] width 73 height 41
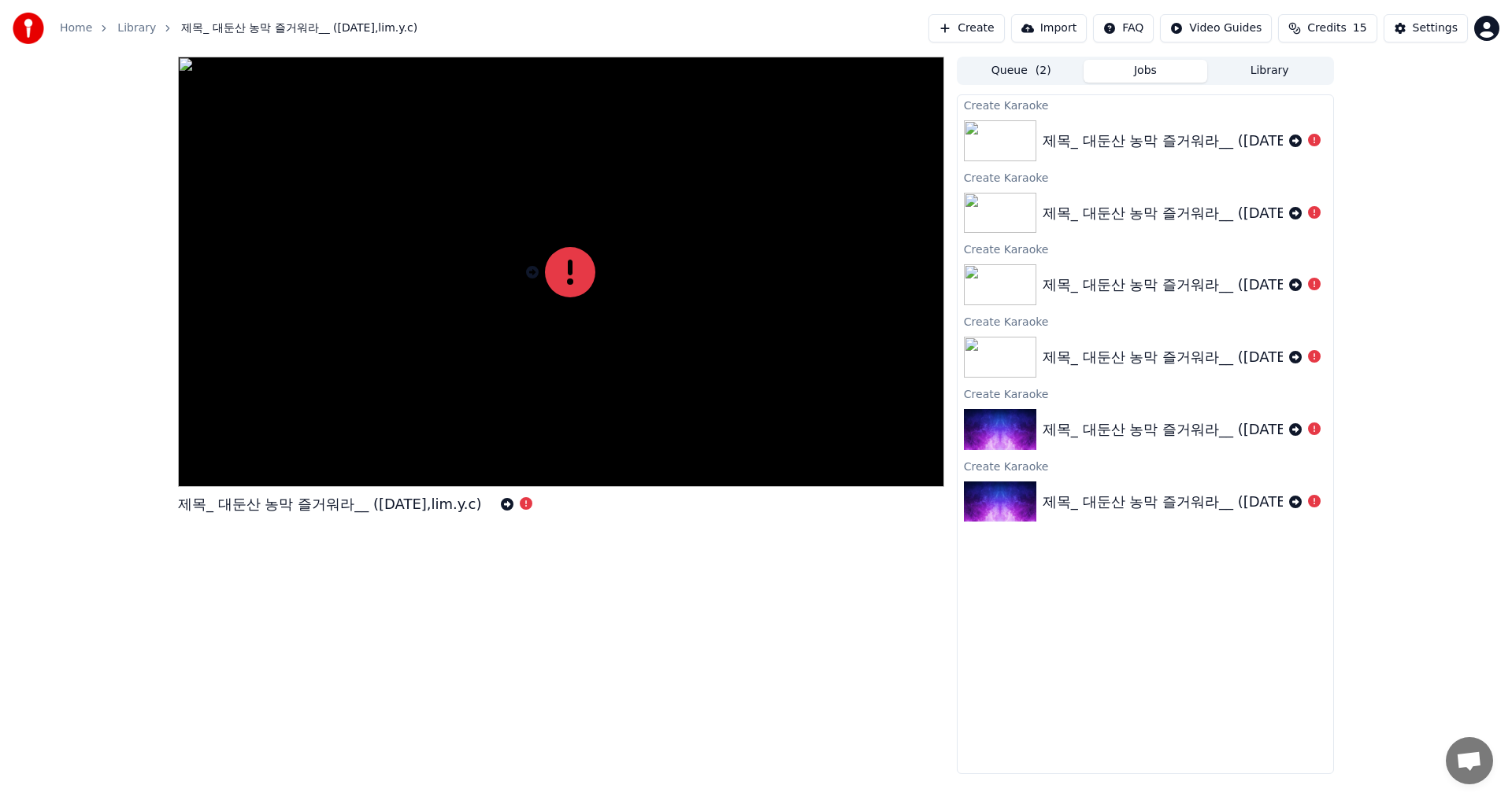
click at [1234, 156] on div "제목_ 대둔산 농막 즐거워라__ ([DATE],lim.y.c)" at bounding box center [1145, 141] width 376 height 53
click at [1289, 143] on icon at bounding box center [1294, 141] width 13 height 13
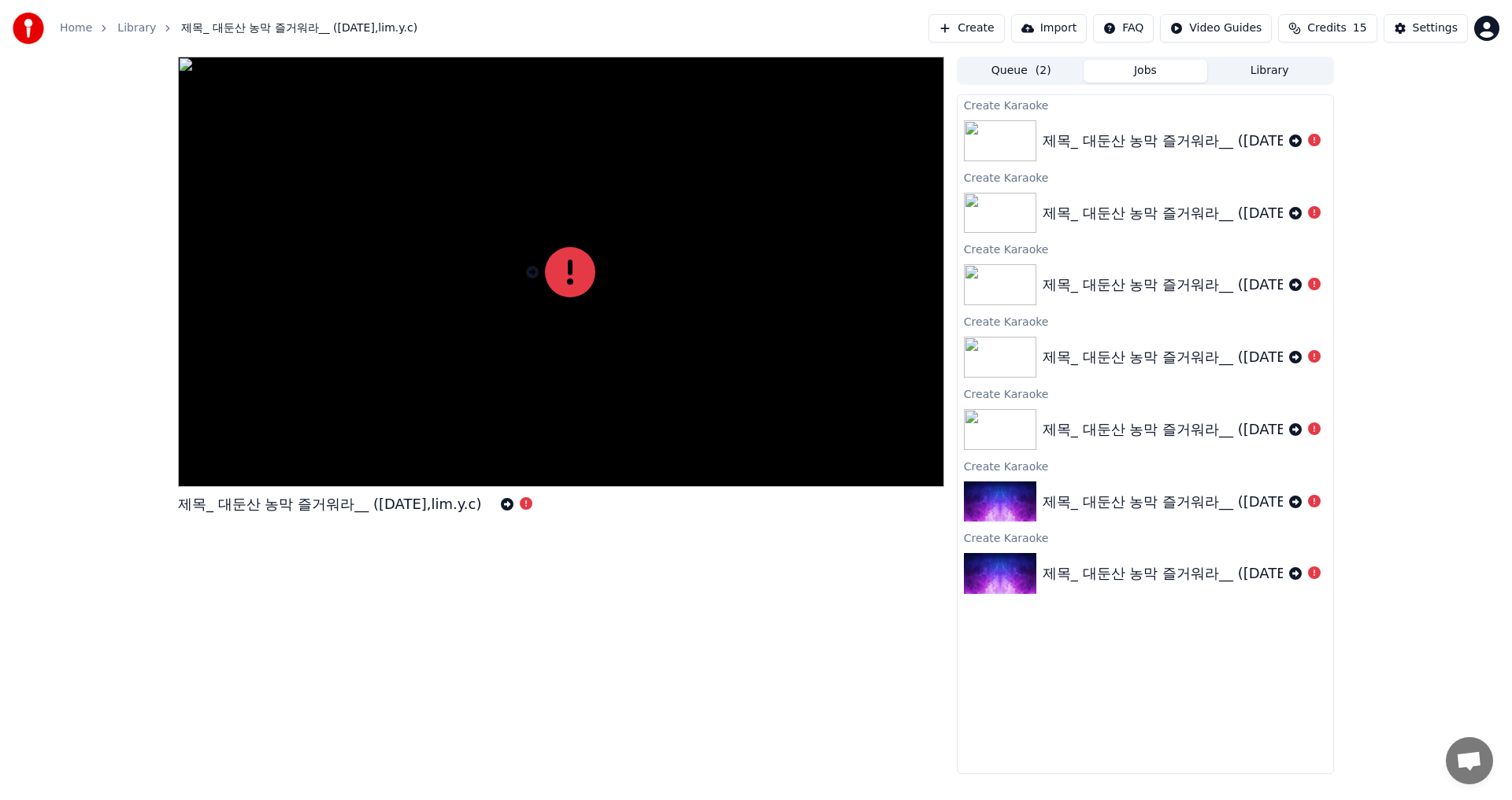
click at [1146, 143] on div "제목_ 대둔산 농막 즐거워라__ ([DATE],lim.y.c)" at bounding box center [1193, 141] width 304 height 22
drag, startPoint x: 1170, startPoint y: 278, endPoint x: 1082, endPoint y: 297, distance: 90.0
click at [1082, 297] on div "제목_ 대둔산 농막 즐거워라__ ([DATE],lim.y.c)" at bounding box center [1145, 284] width 376 height 53
click at [984, 26] on button "Create" at bounding box center [966, 28] width 77 height 28
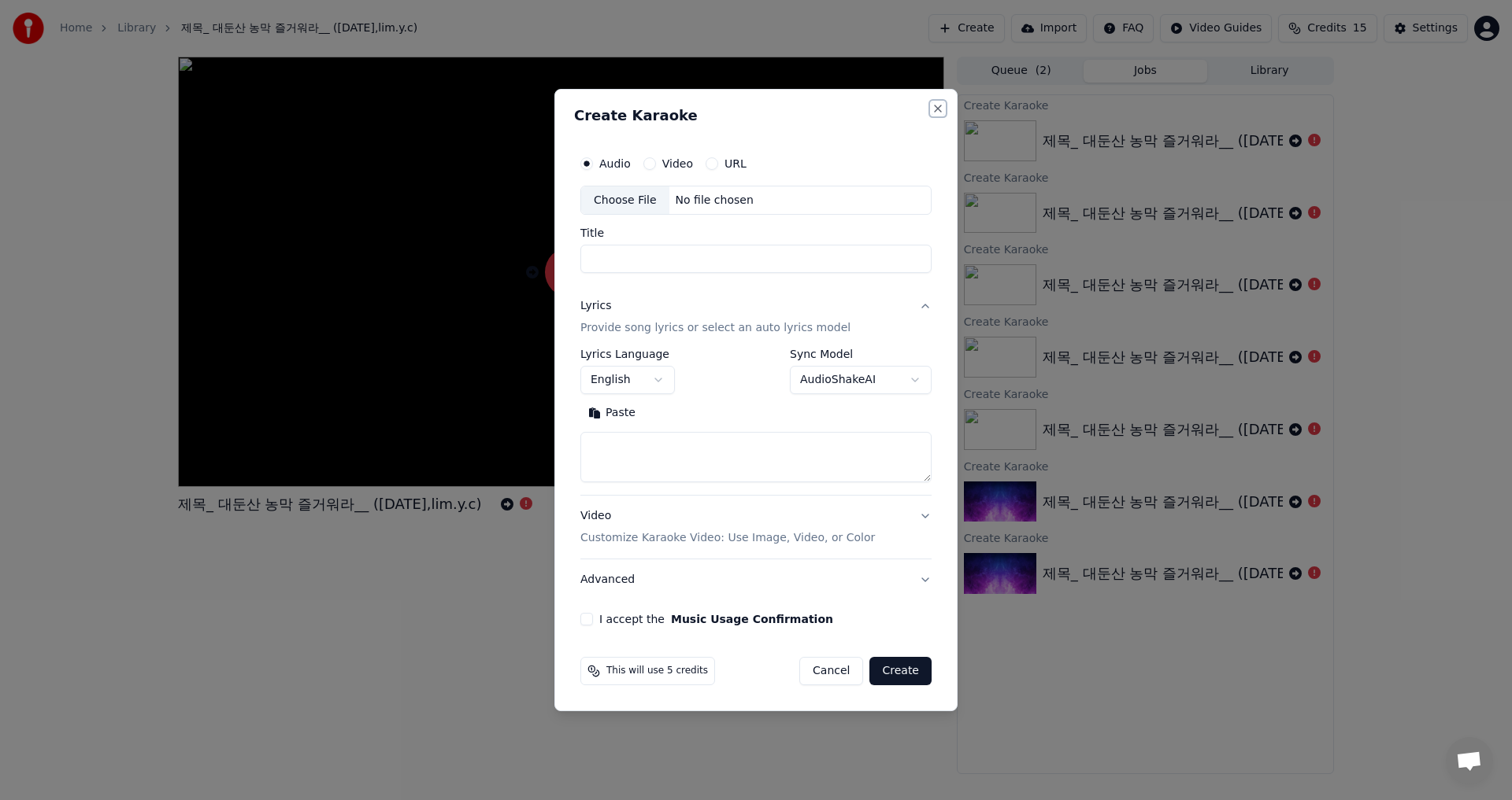
click at [933, 106] on button "Close" at bounding box center [937, 108] width 13 height 13
select select
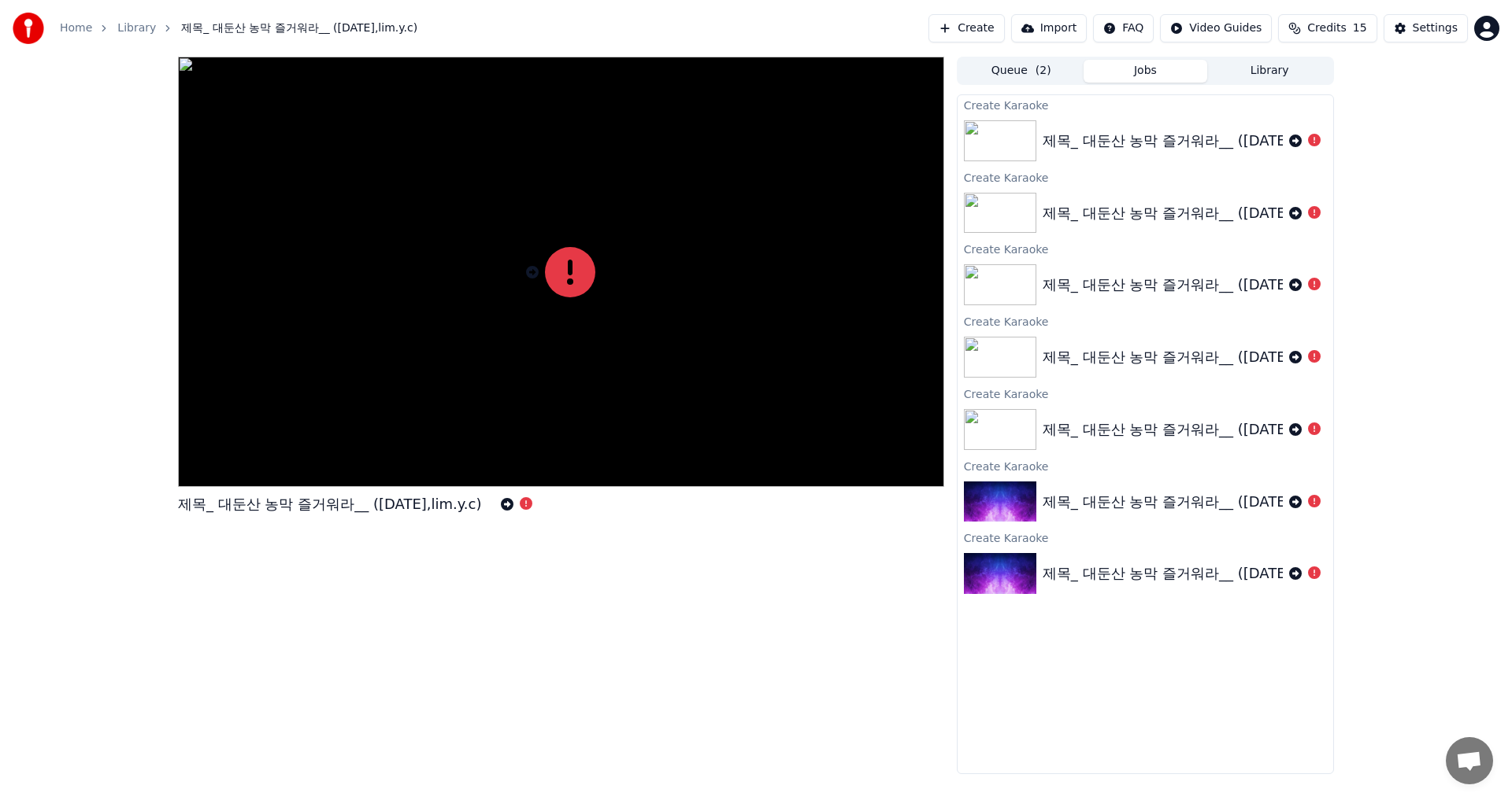
click at [1025, 69] on button "Queue ( 2 )" at bounding box center [1021, 72] width 124 height 23
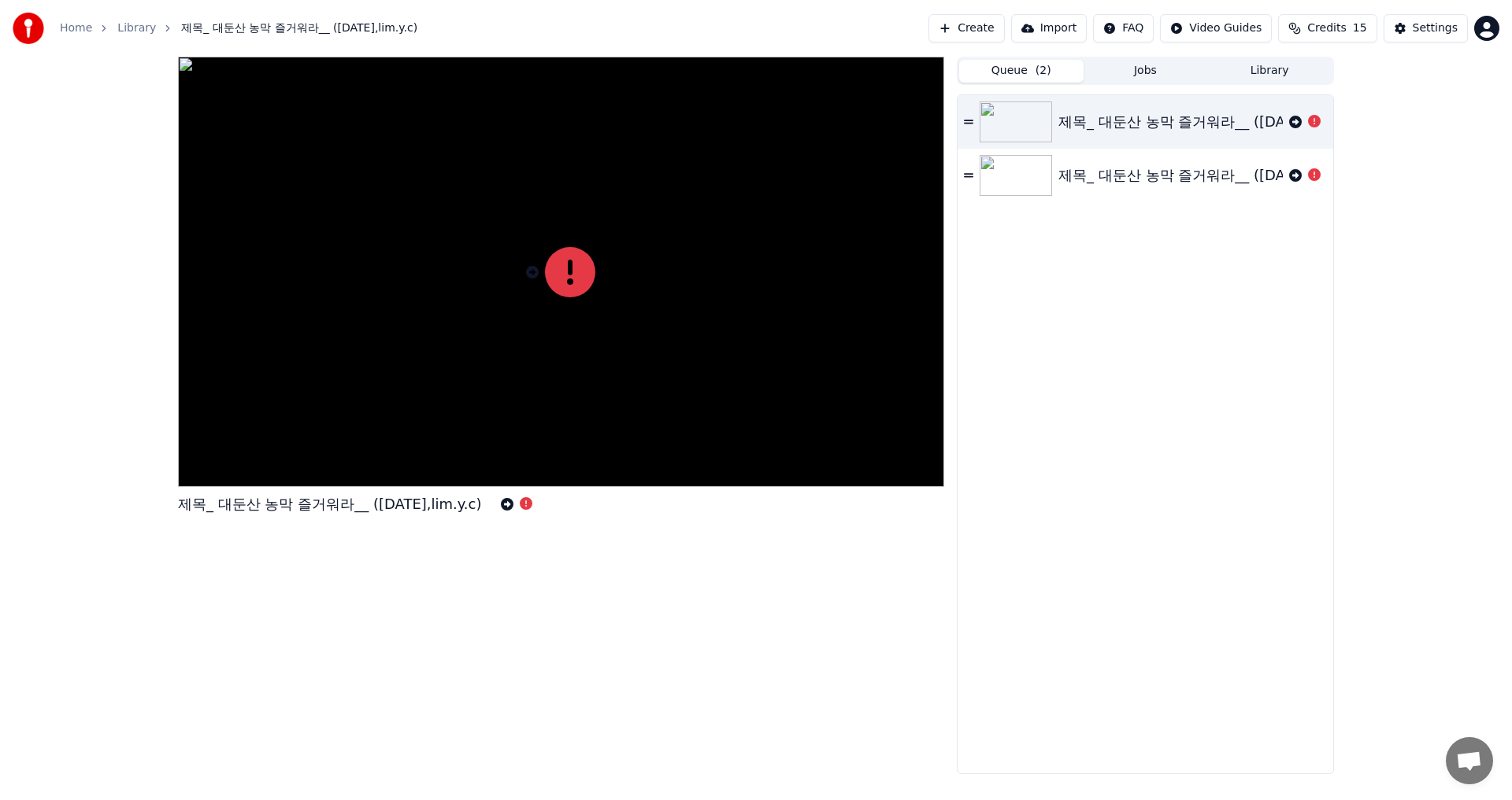
click at [969, 125] on icon at bounding box center [968, 121] width 10 height 11
click at [969, 124] on icon at bounding box center [968, 121] width 10 height 11
click at [970, 122] on icon at bounding box center [968, 121] width 10 height 11
click at [1134, 71] on button "Jobs" at bounding box center [1146, 72] width 124 height 23
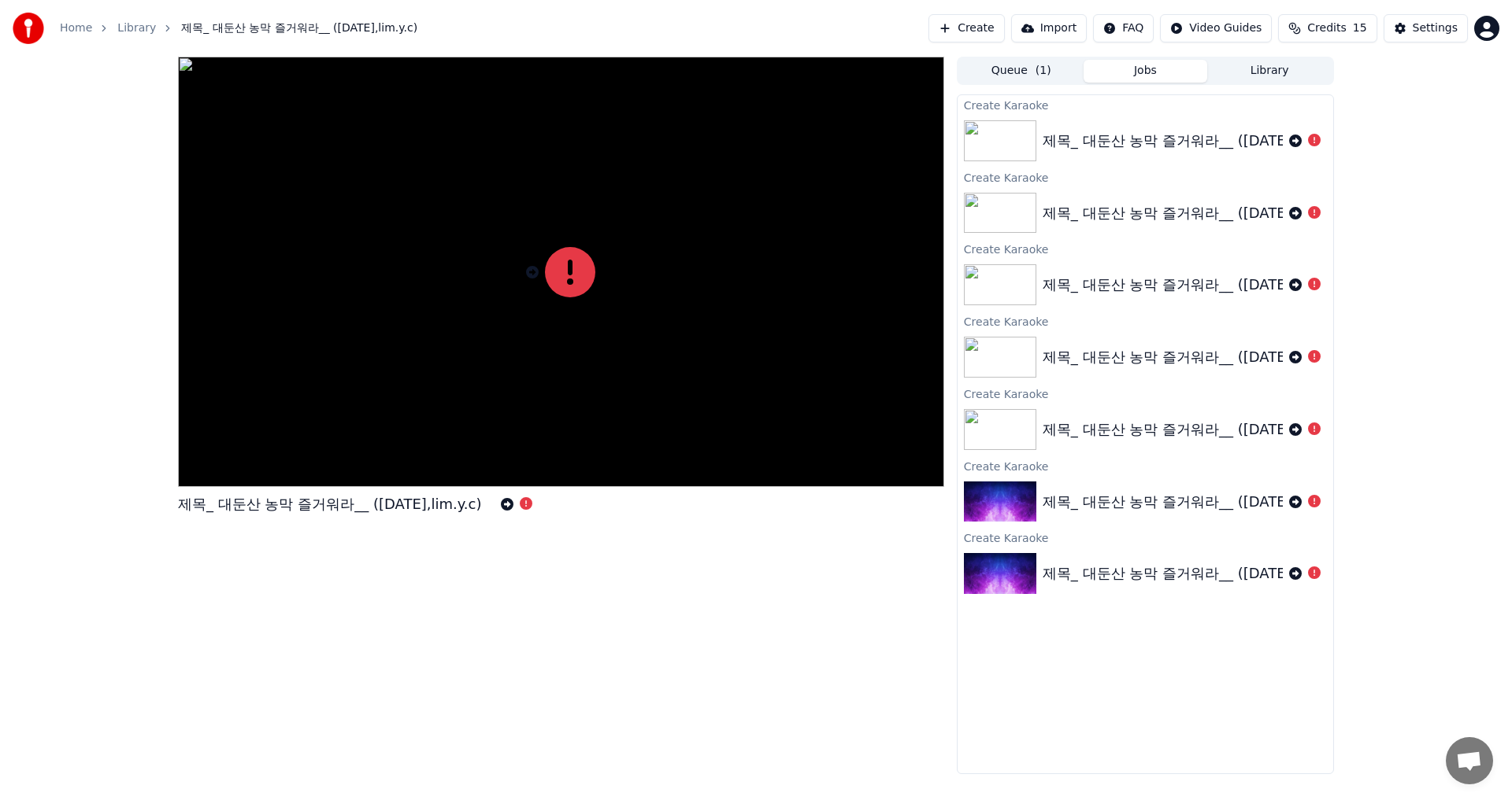
click at [1015, 73] on button "Queue ( 1 )" at bounding box center [1021, 72] width 124 height 23
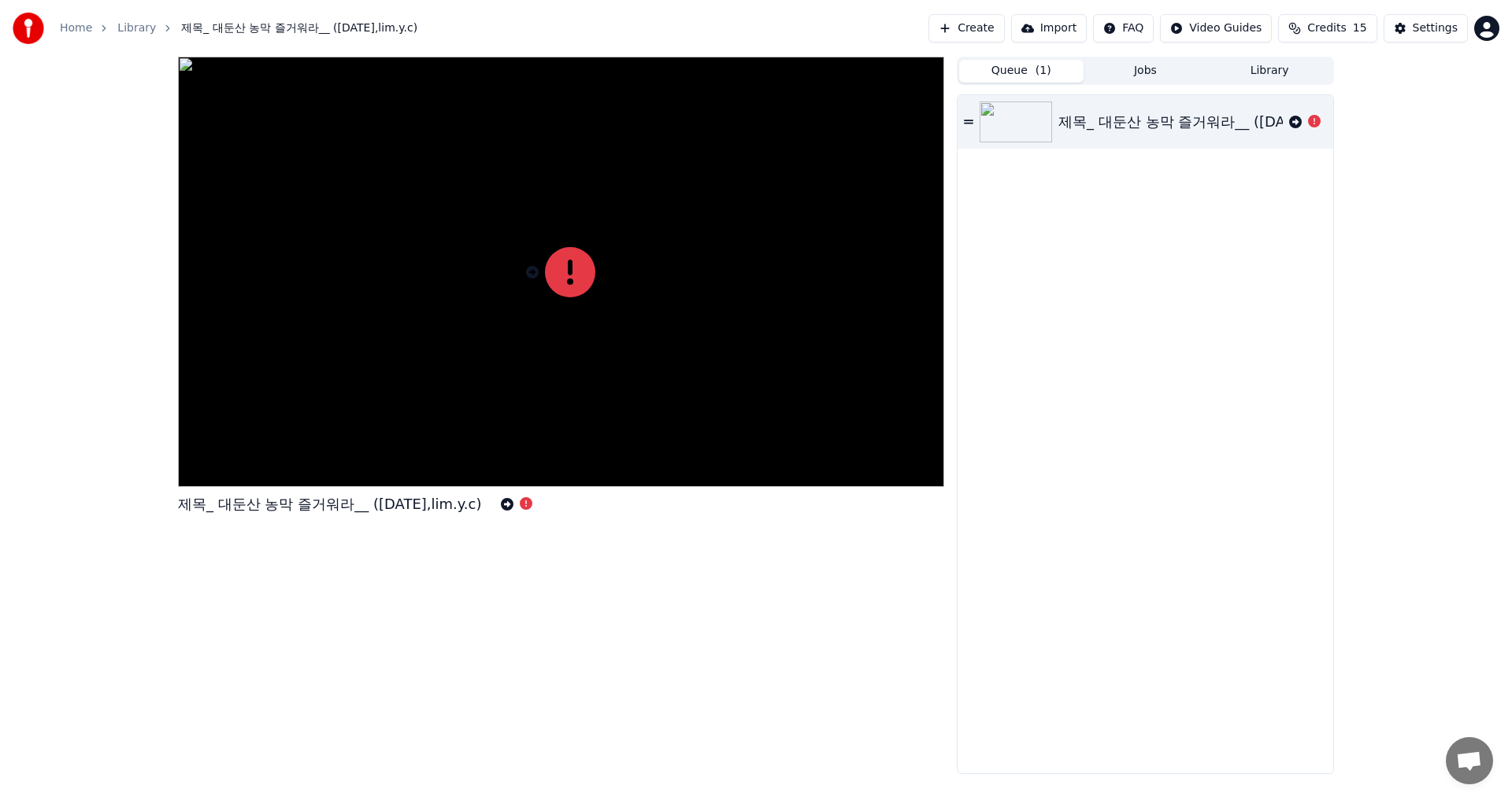
click at [964, 115] on div "제목_ 대둔산 농막 즐거워라__ ([DATE],lim.y.c)" at bounding box center [1145, 121] width 376 height 53
click at [1133, 72] on button "Jobs" at bounding box center [1146, 72] width 124 height 23
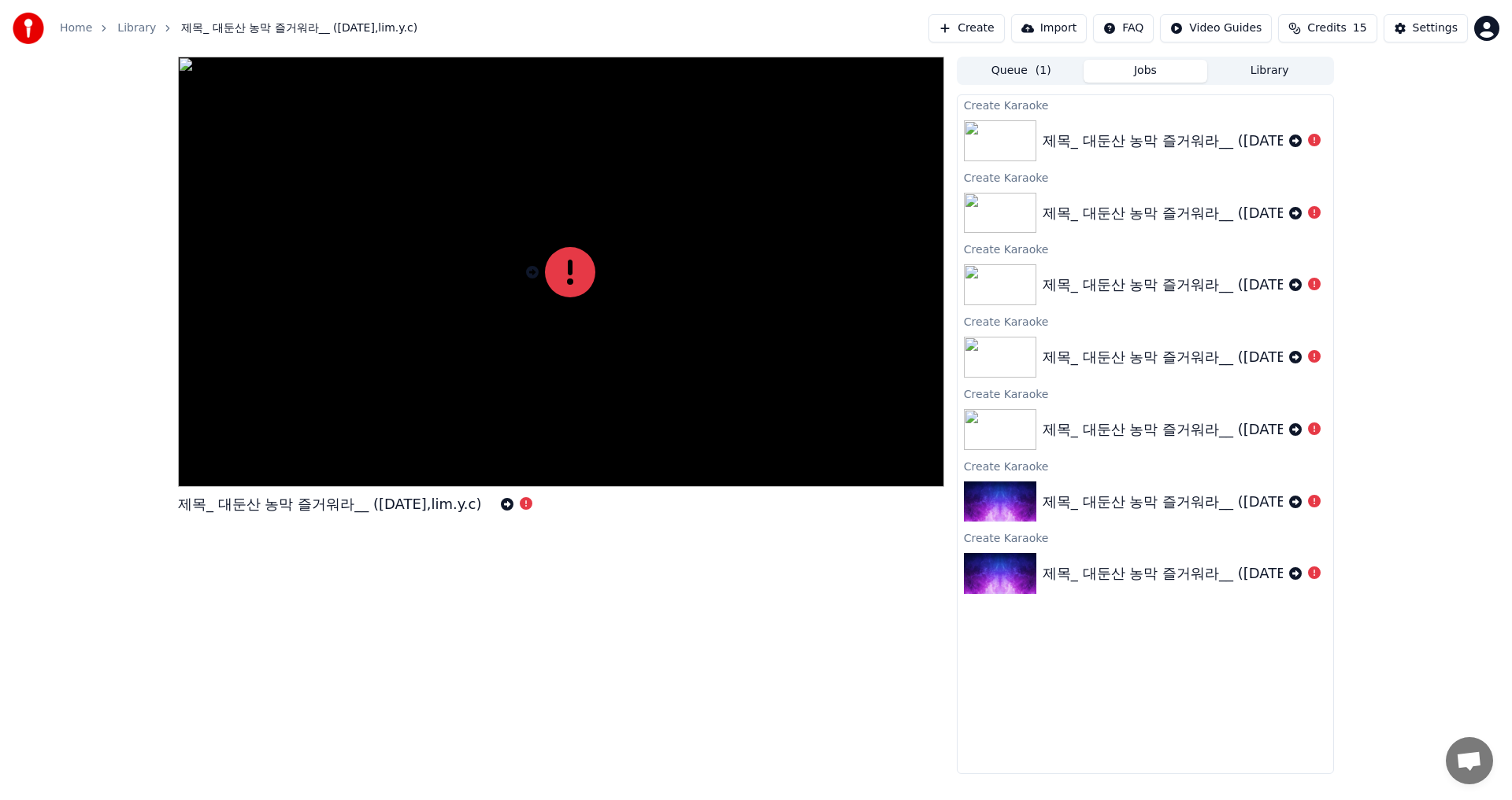
click at [992, 35] on button "Create" at bounding box center [966, 28] width 77 height 28
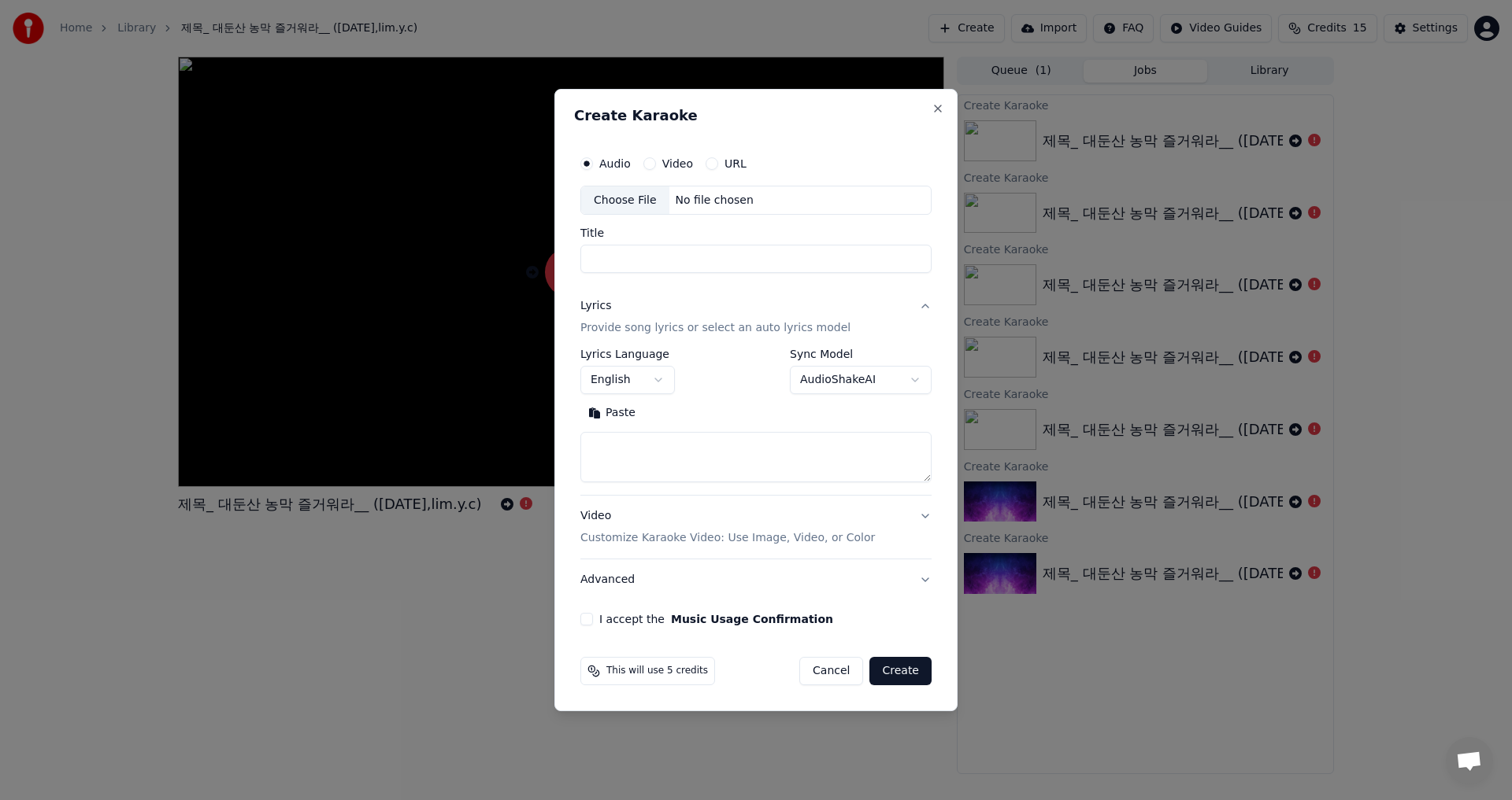
click at [672, 244] on div "Title" at bounding box center [756, 250] width 352 height 46
click at [671, 254] on input "Title" at bounding box center [756, 259] width 352 height 28
click at [623, 197] on div "Choose File" at bounding box center [624, 200] width 88 height 28
type input "**********"
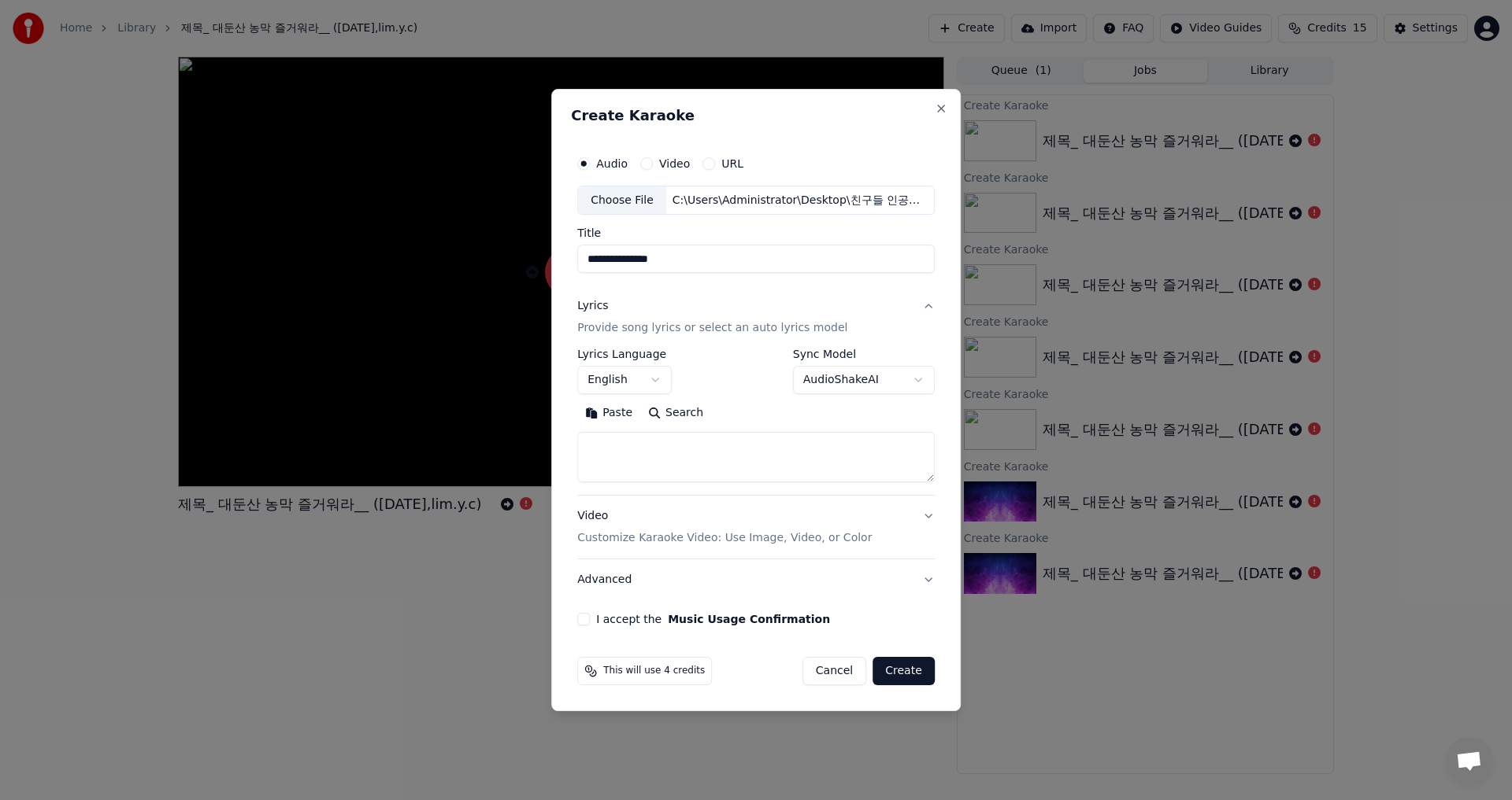
click at [660, 382] on button "English" at bounding box center [623, 381] width 94 height 28
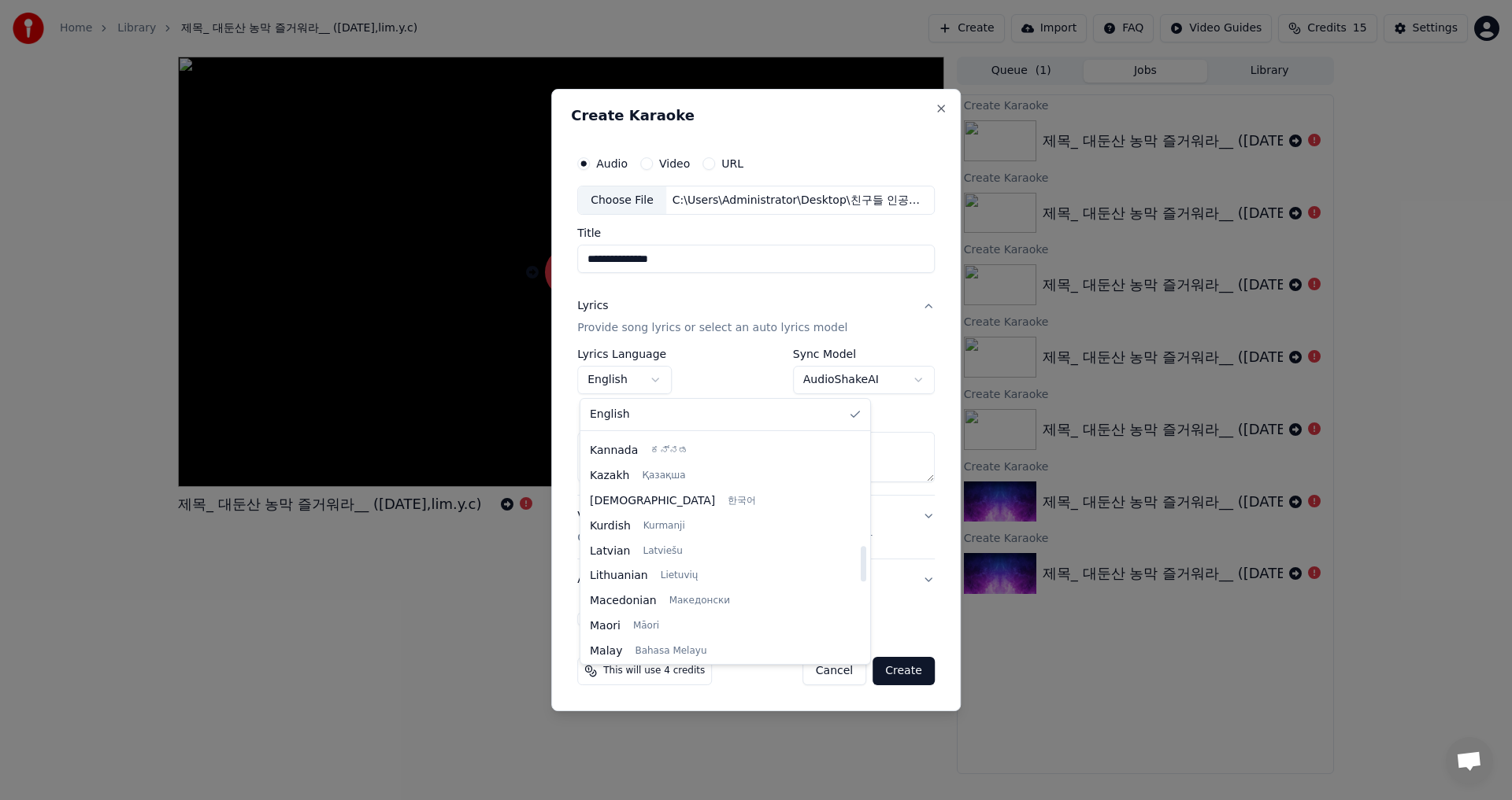
scroll to position [709, 0]
select select "**"
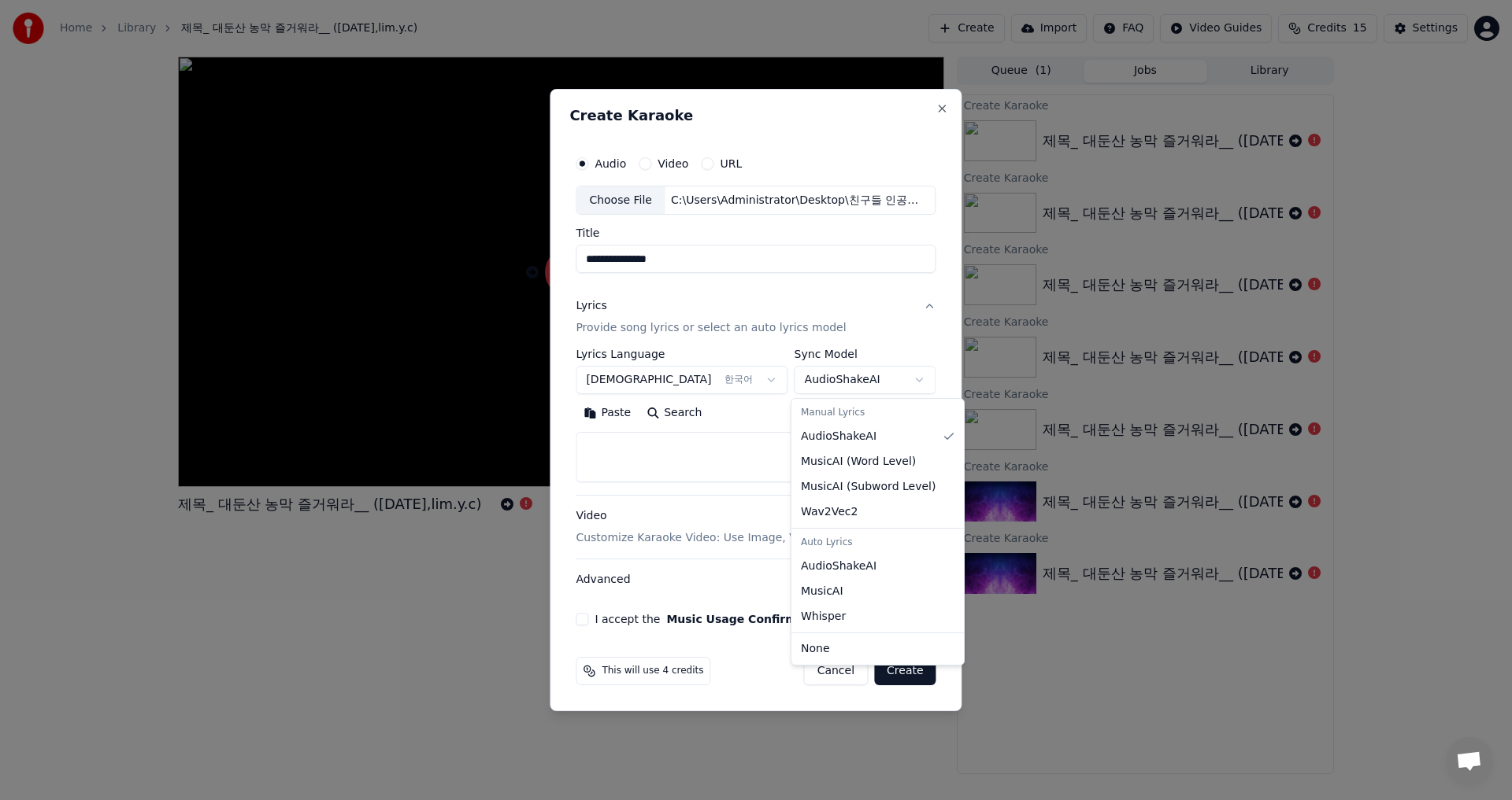
click at [902, 378] on body "**********" at bounding box center [756, 400] width 1512 height 800
select select "**********"
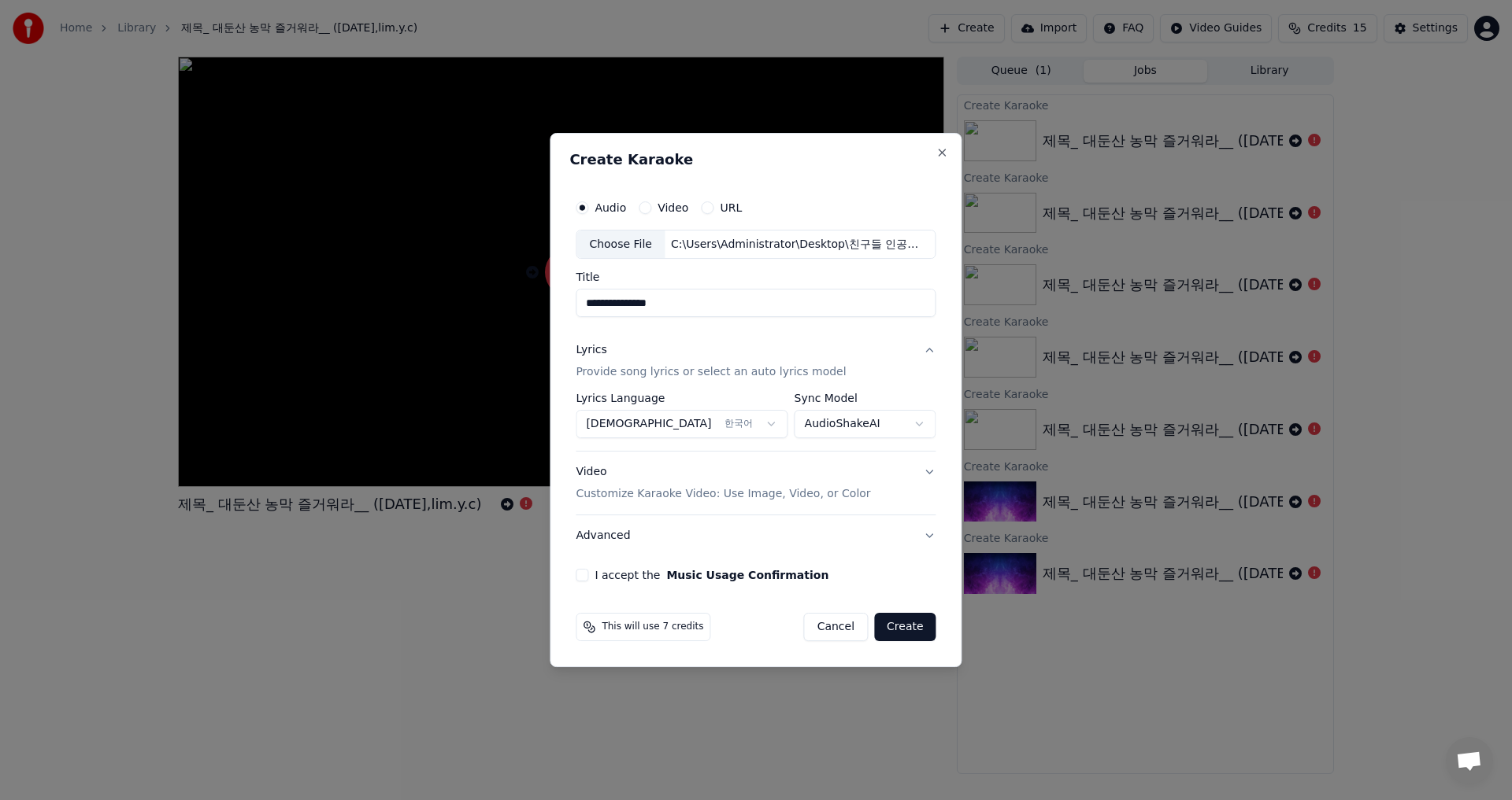
click at [634, 492] on p "Customize Karaoke Video: Use Image, Video, or Color" at bounding box center [722, 494] width 294 height 16
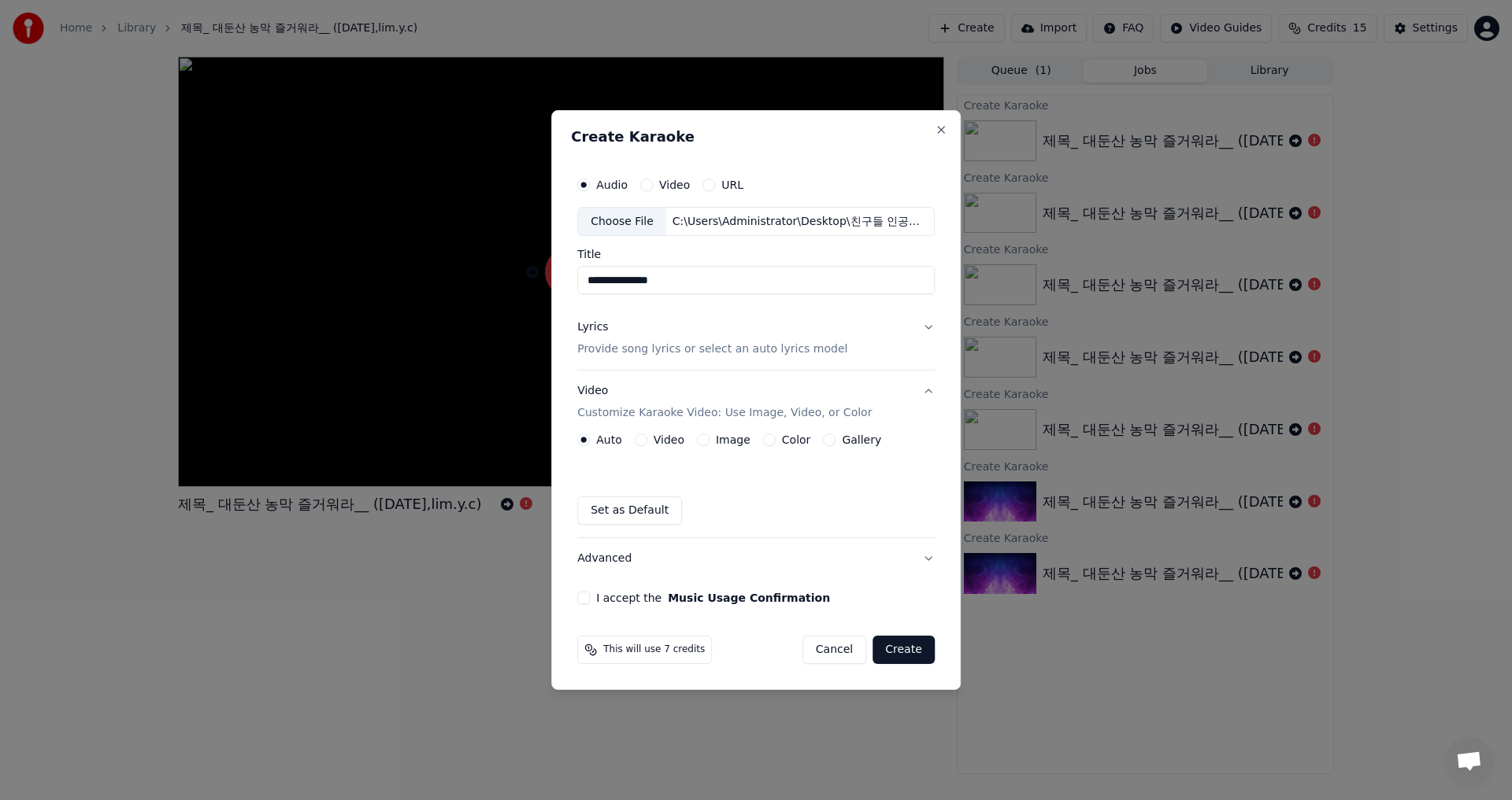
click at [701, 437] on button "Image" at bounding box center [702, 440] width 13 height 13
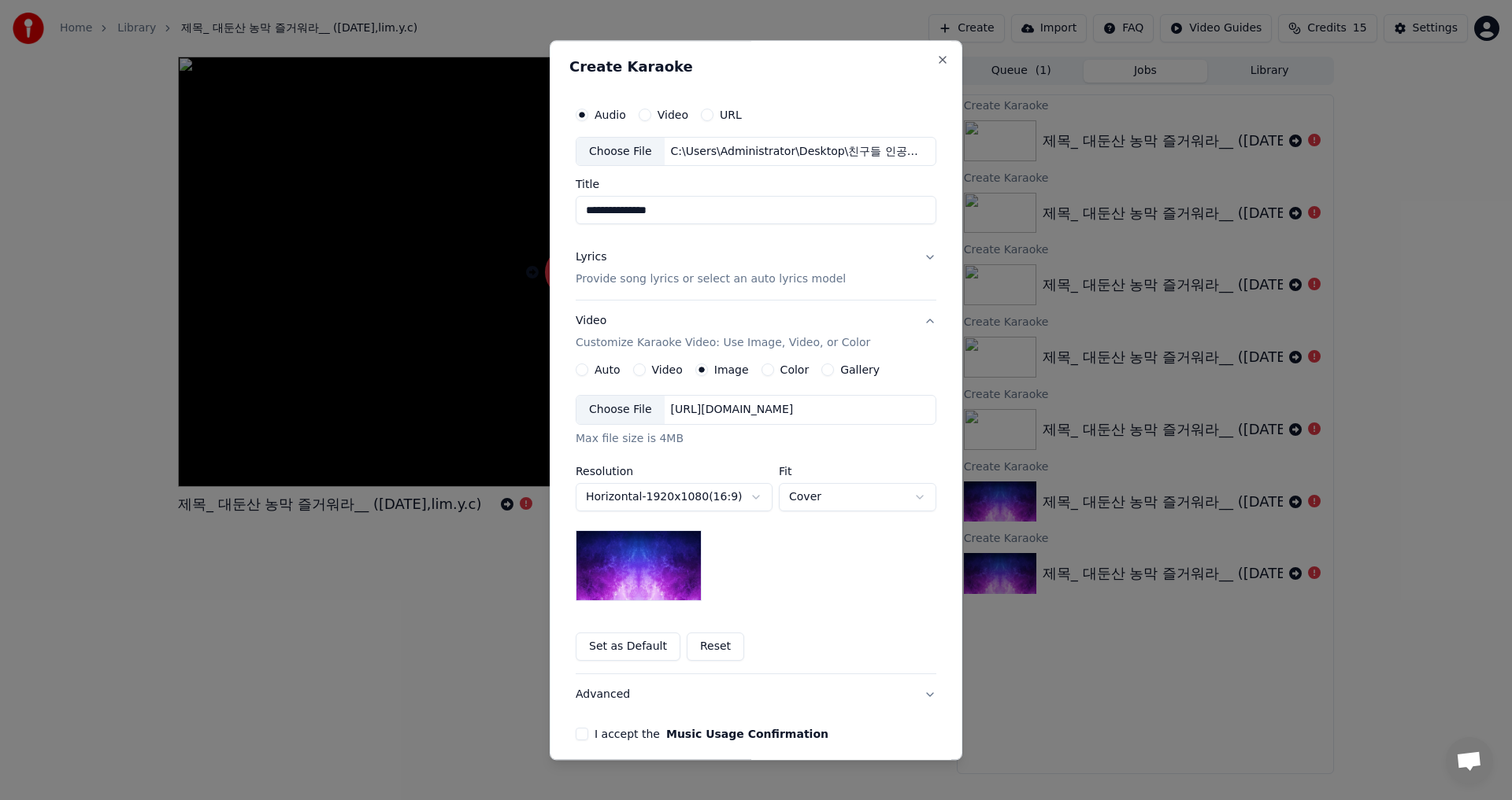
click at [694, 407] on div "[URL][DOMAIN_NAME]" at bounding box center [731, 411] width 135 height 16
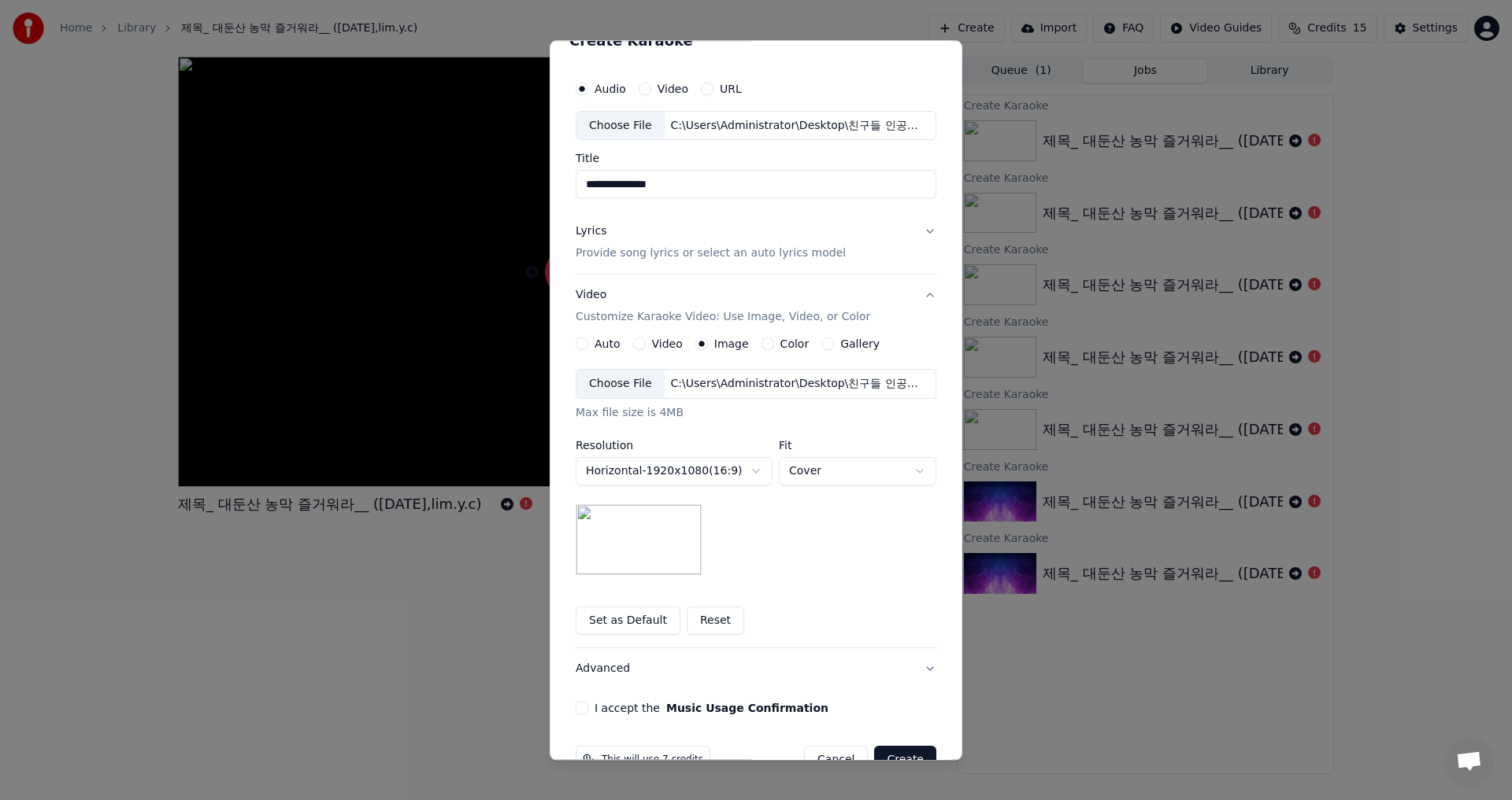
scroll to position [66, 0]
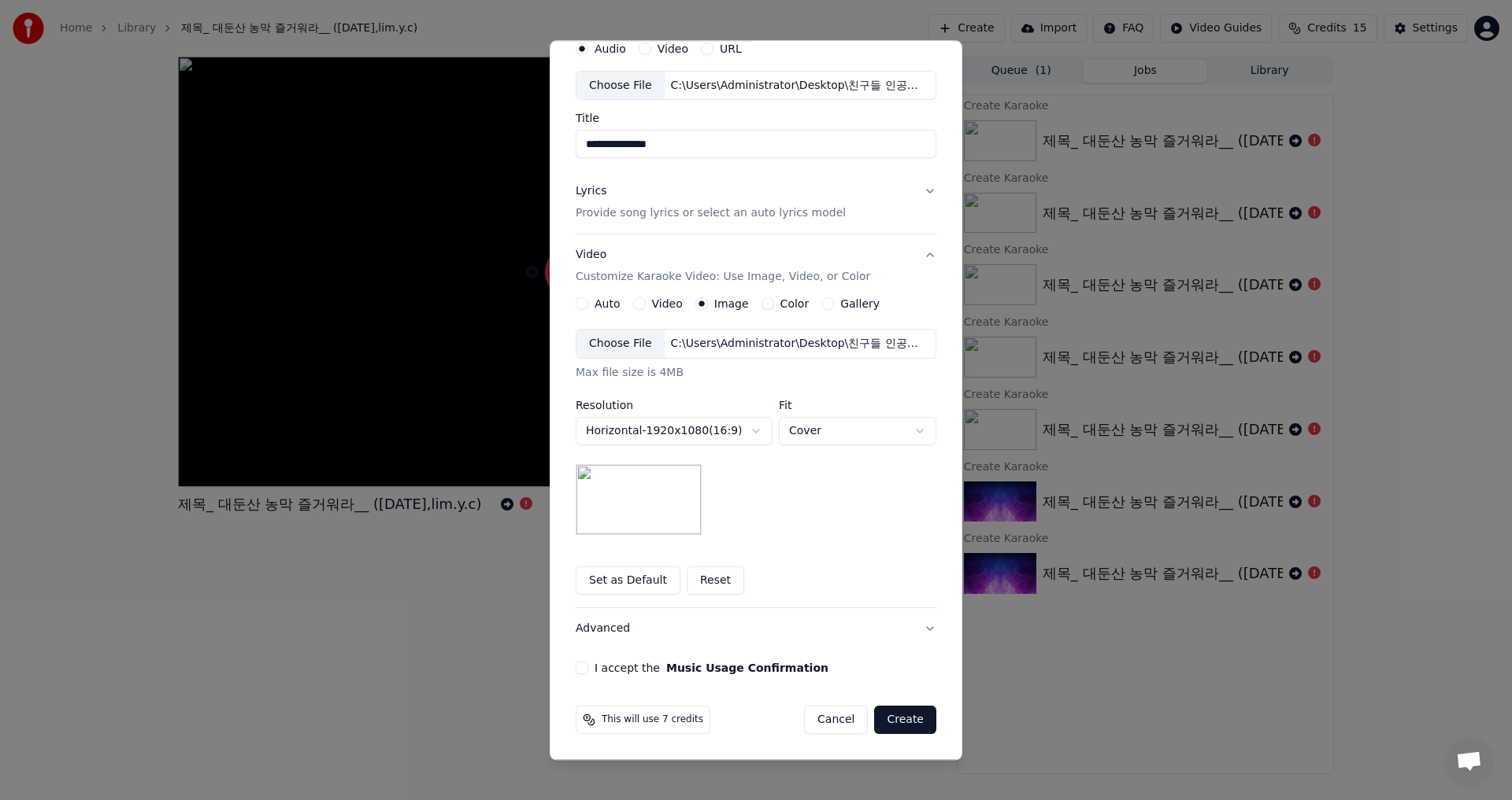
click at [576, 672] on button "I accept the Music Usage Confirmation" at bounding box center [582, 669] width 13 height 13
click at [893, 724] on button "Create" at bounding box center [905, 720] width 62 height 28
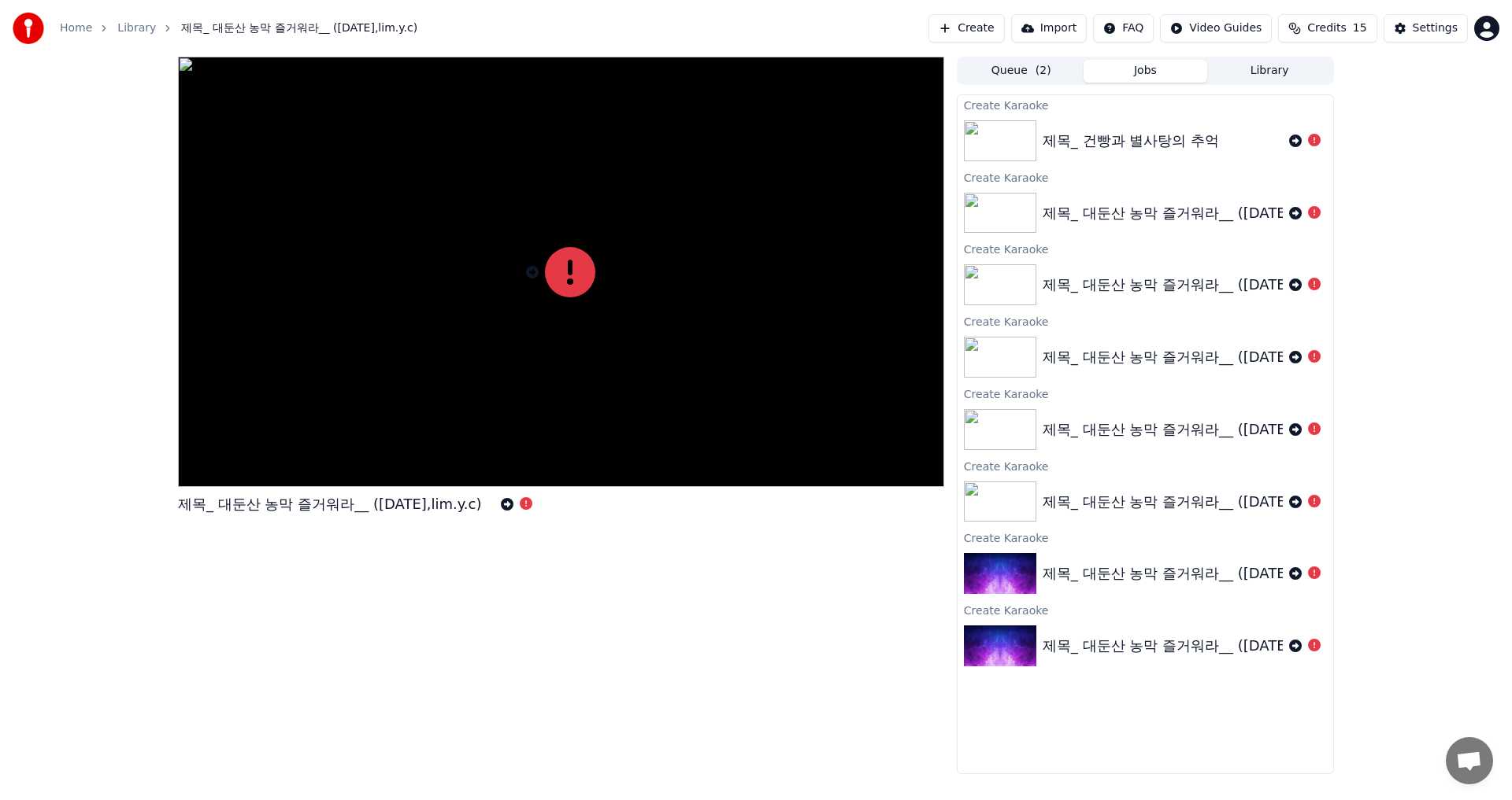
click at [23, 27] on img at bounding box center [28, 28] width 31 height 31
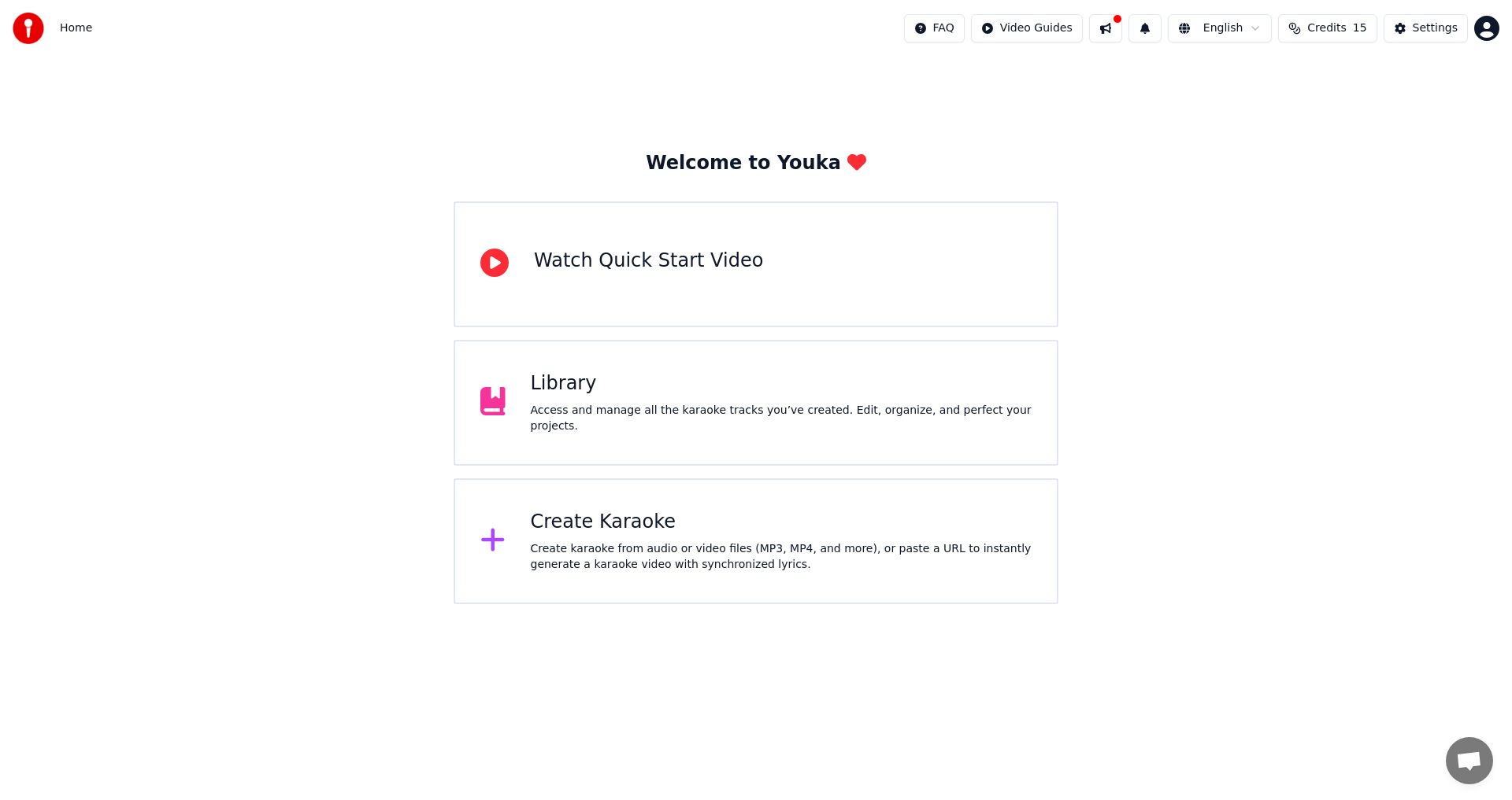
click at [603, 528] on div "Create Karaoke" at bounding box center [781, 522] width 501 height 25
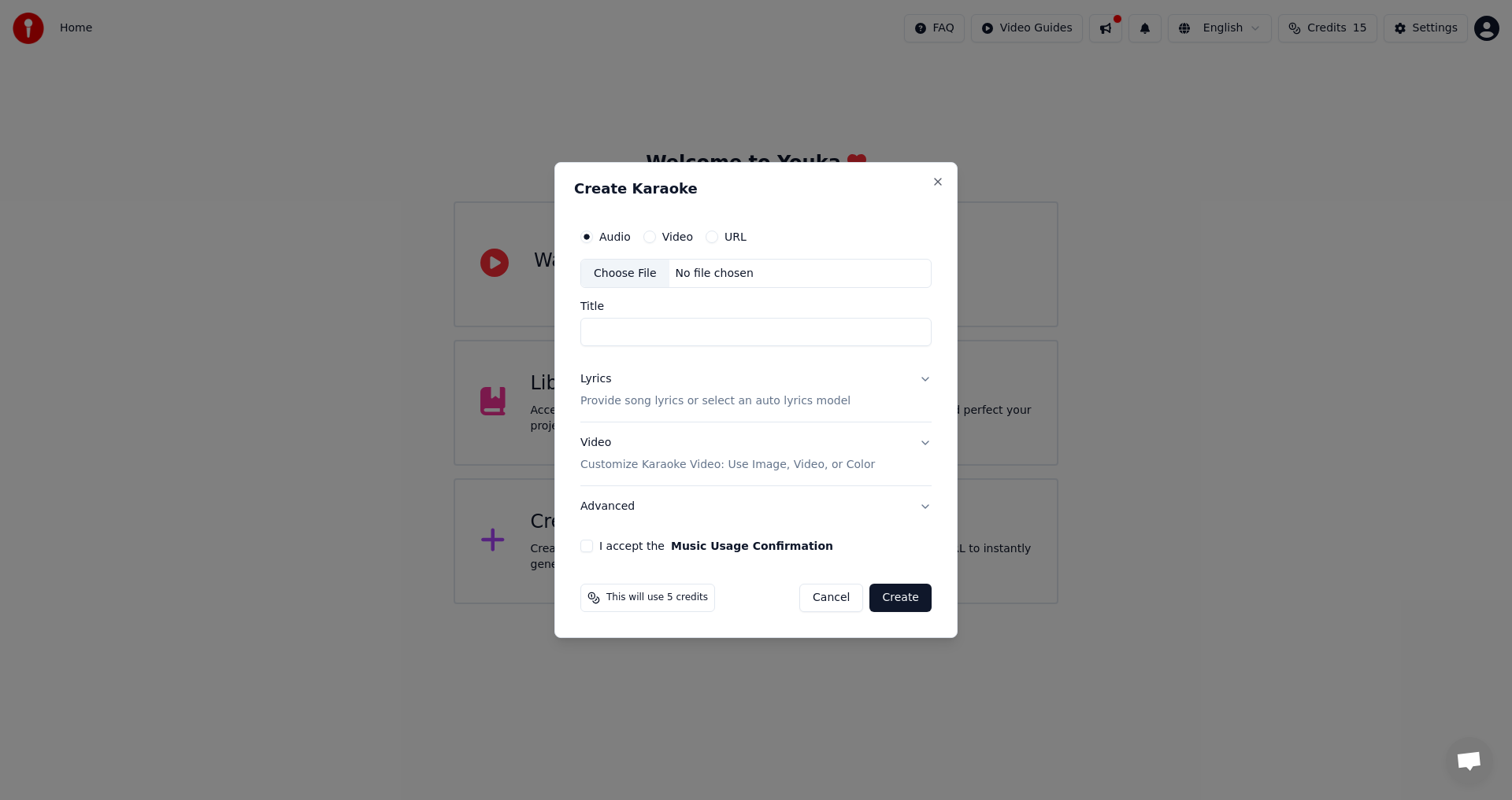
click at [610, 271] on div "Choose File" at bounding box center [624, 274] width 88 height 28
type input "*********"
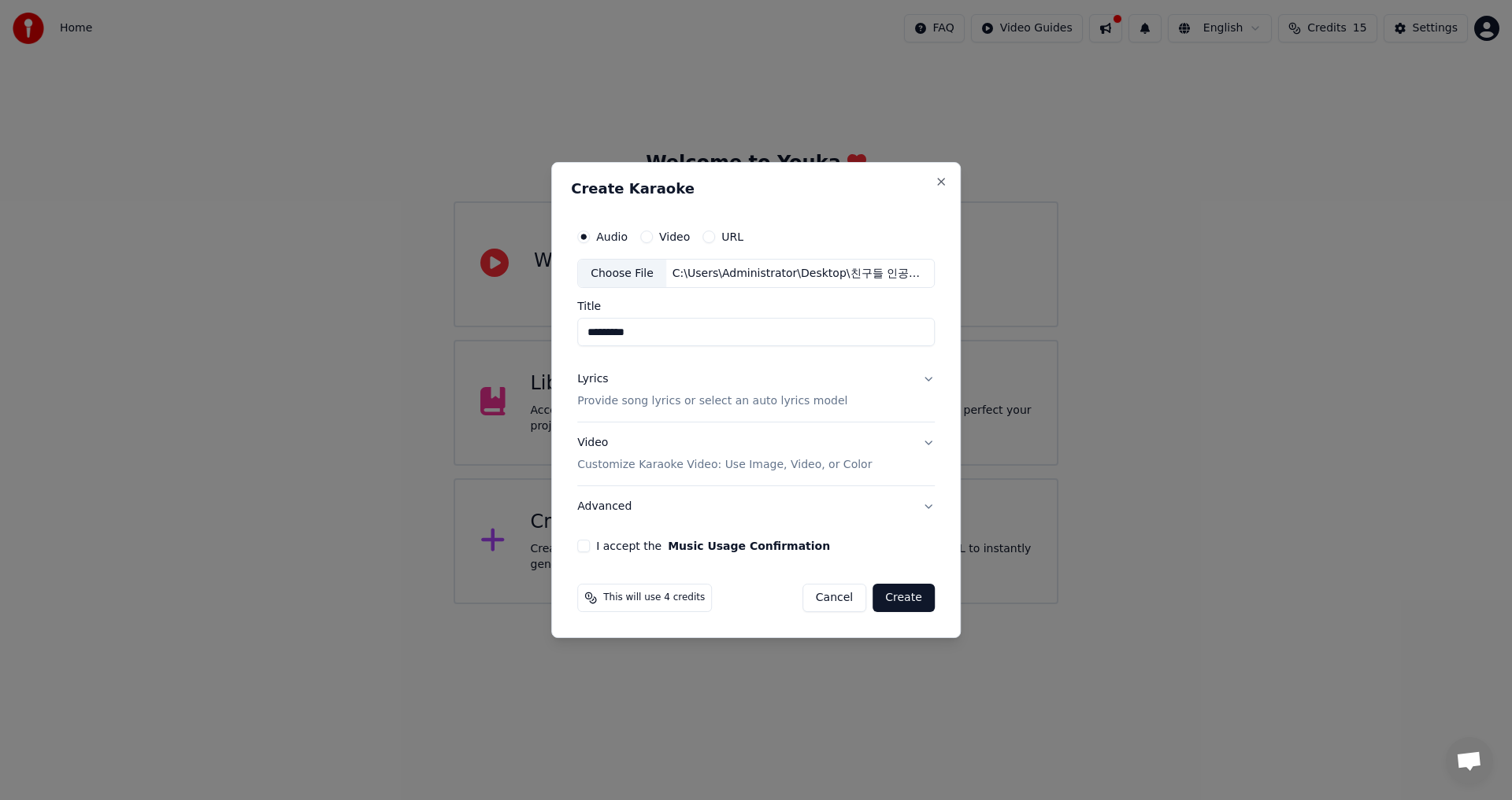
click at [605, 273] on div "Choose File" at bounding box center [622, 274] width 88 height 28
click at [922, 381] on button "Lyrics Provide song lyrics or select an auto lyrics model" at bounding box center [756, 390] width 357 height 63
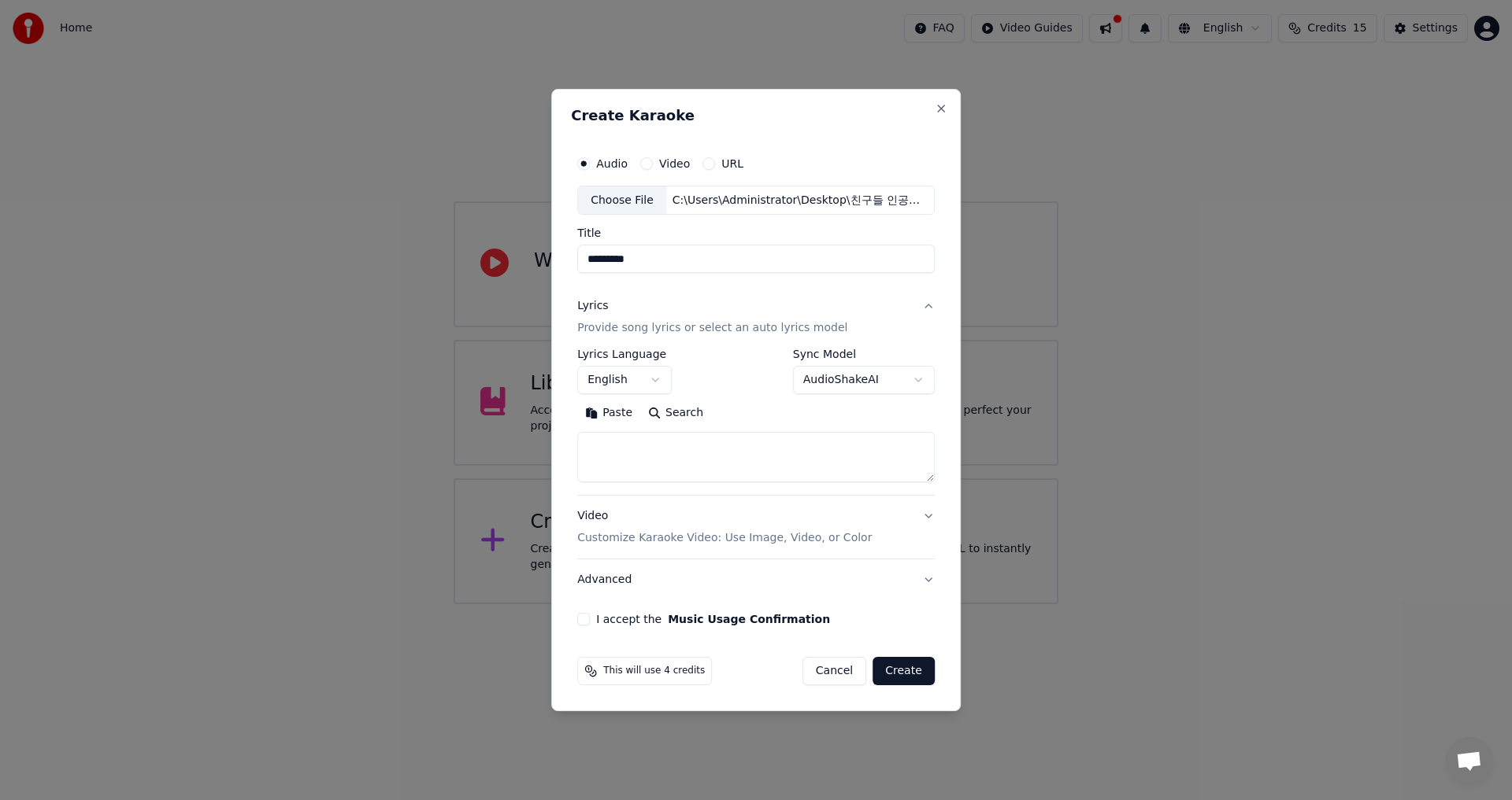
click at [650, 377] on button "English" at bounding box center [623, 381] width 94 height 28
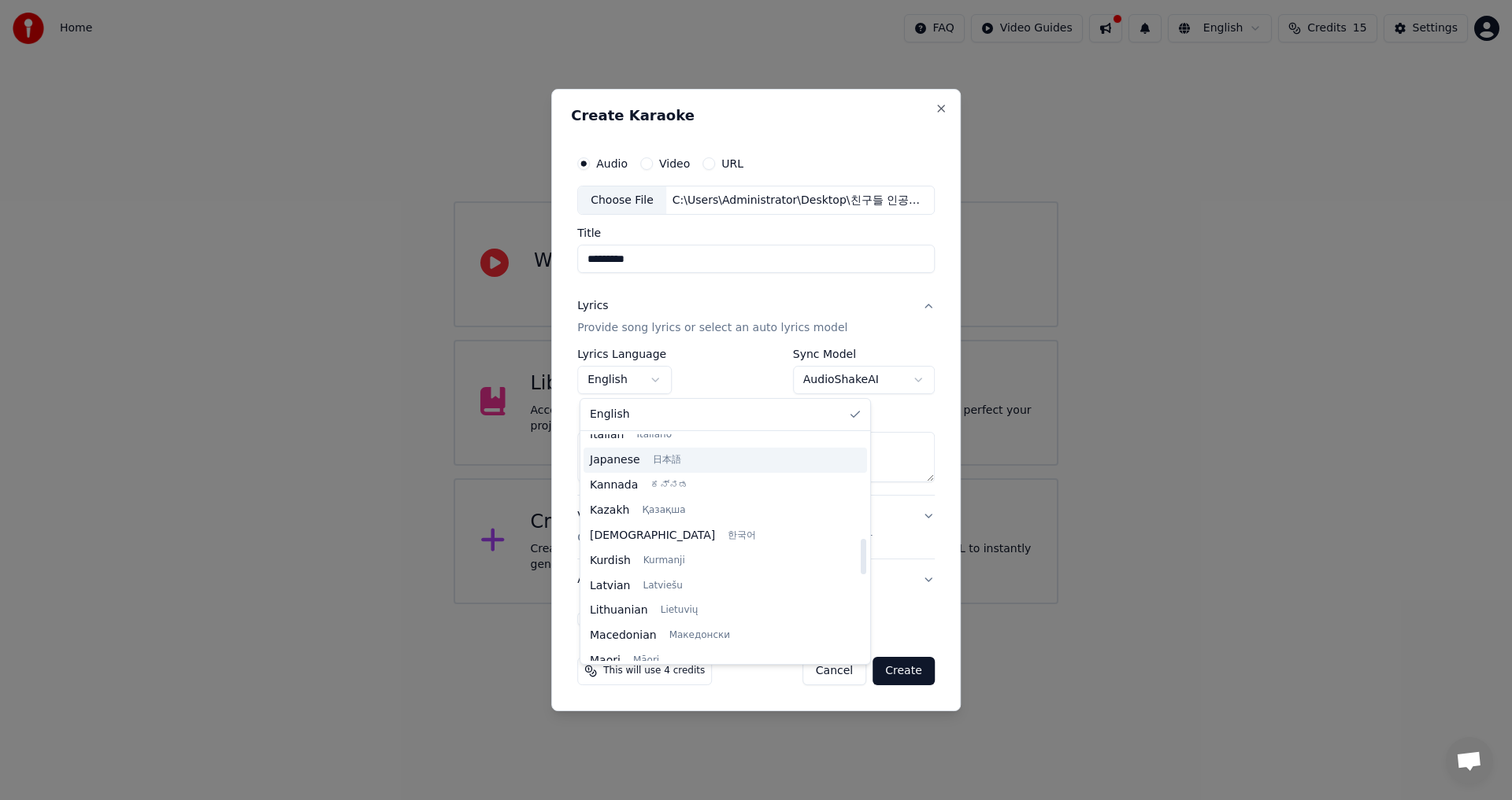
scroll to position [709, 0]
select select "**"
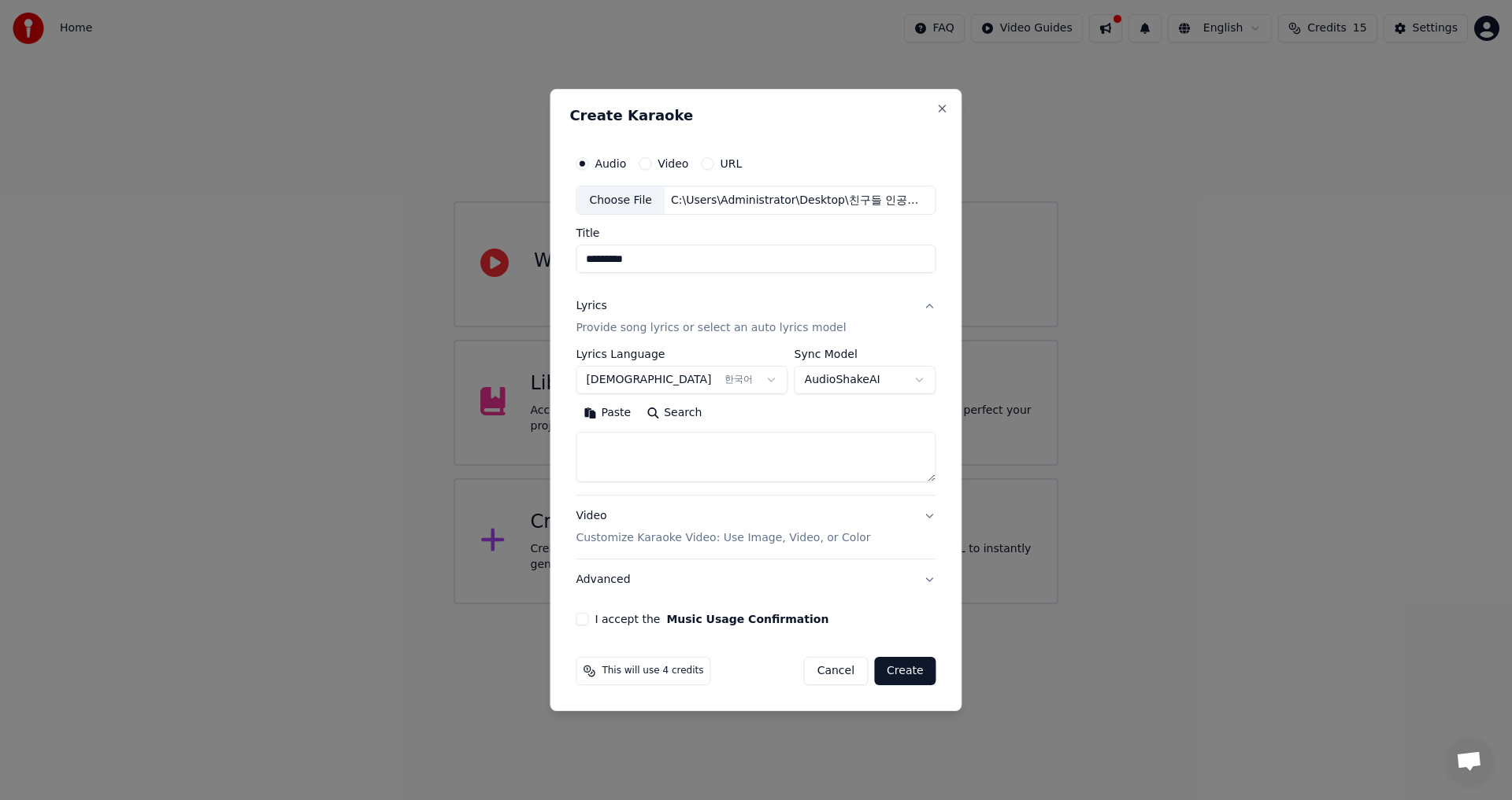
click at [914, 373] on body "**********" at bounding box center [756, 302] width 1512 height 605
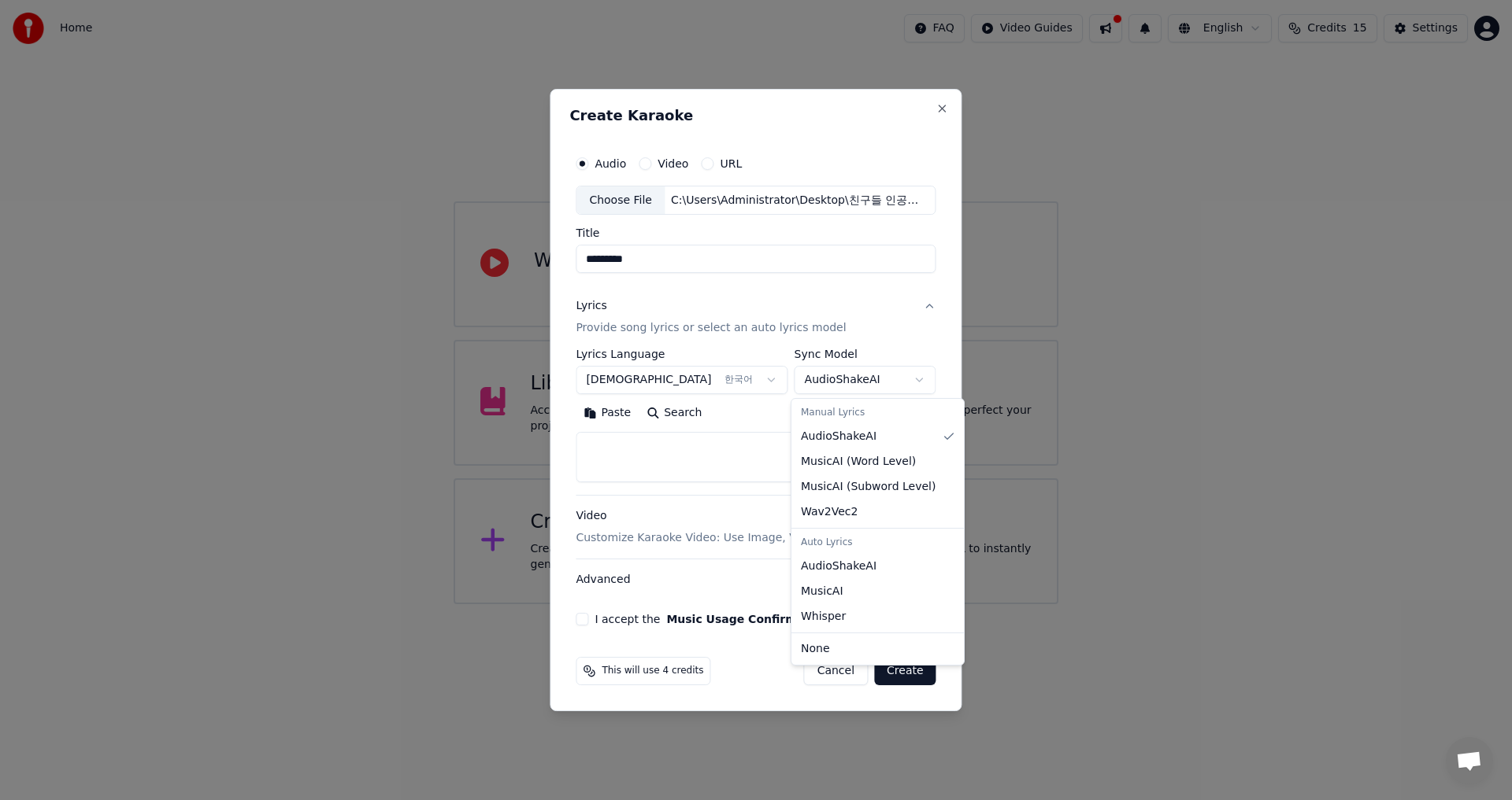
select select "**********"
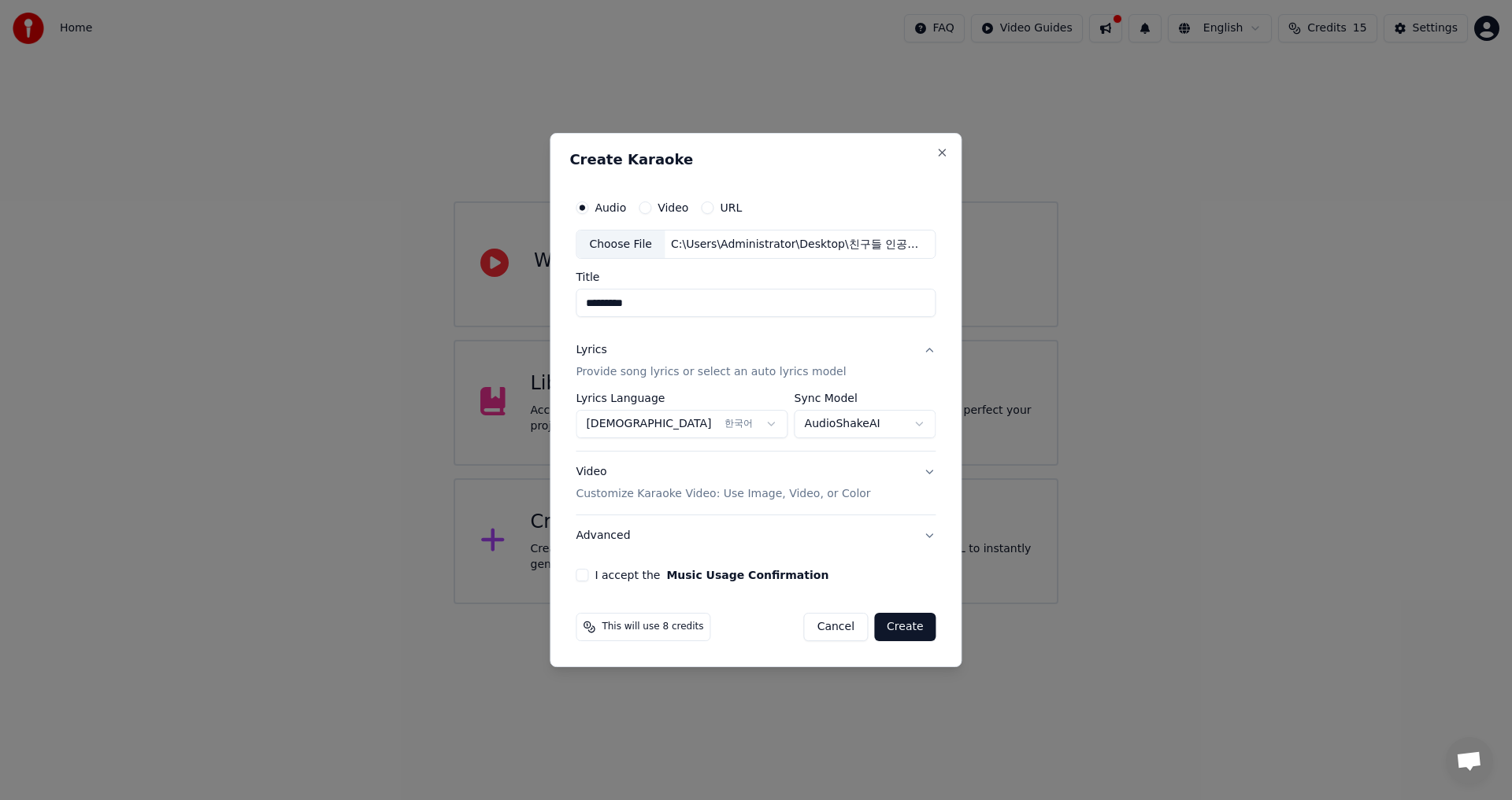
click at [925, 464] on button "Video Customize Karaoke Video: Use Image, Video, or Color" at bounding box center [756, 483] width 359 height 63
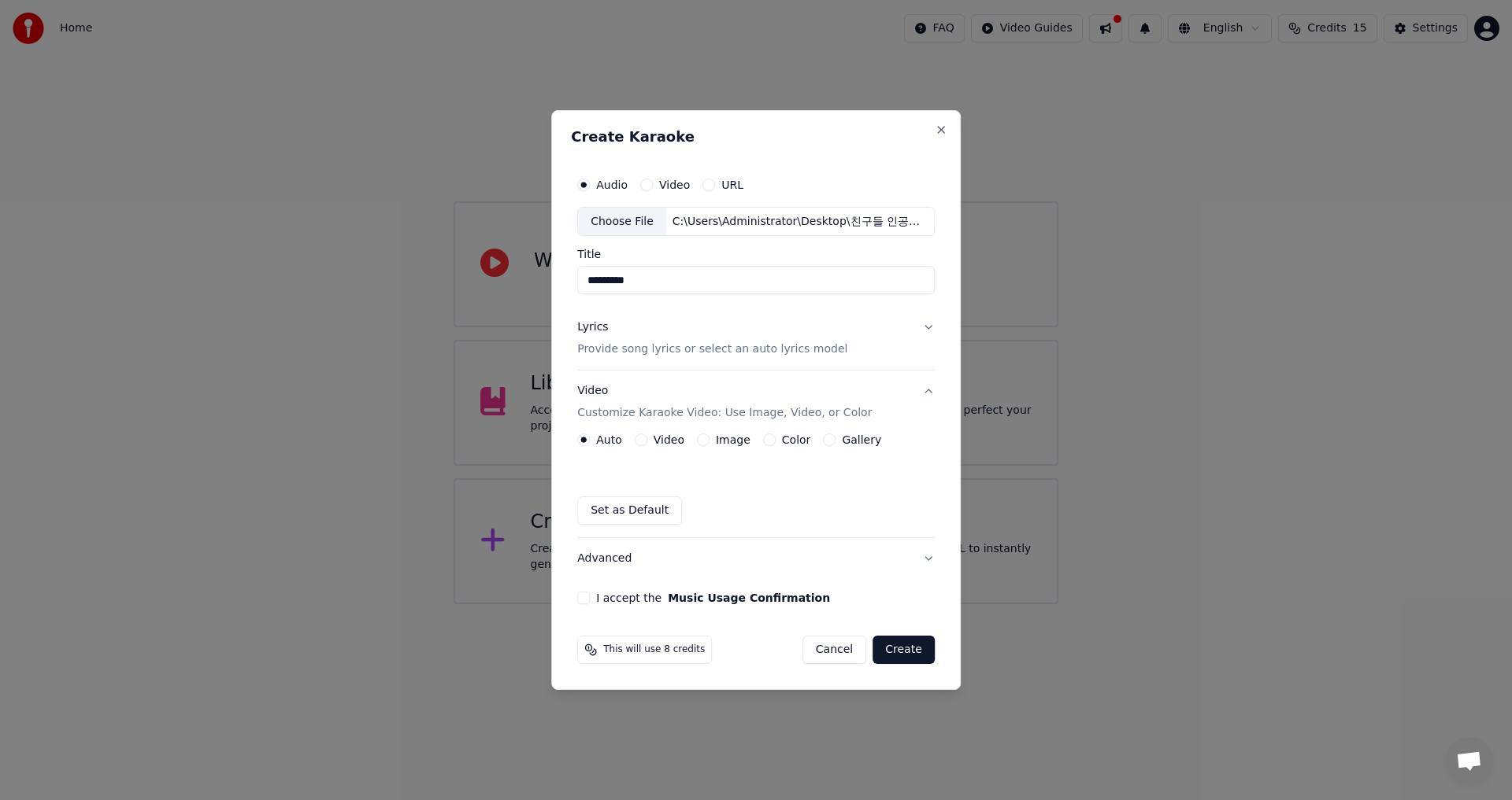
click at [925, 464] on div "Auto Video Image Color Gallery Set as Default" at bounding box center [756, 480] width 357 height 91
click at [588, 600] on button "I accept the Music Usage Confirmation" at bounding box center [583, 598] width 13 height 13
click at [899, 649] on button "Create" at bounding box center [903, 650] width 62 height 28
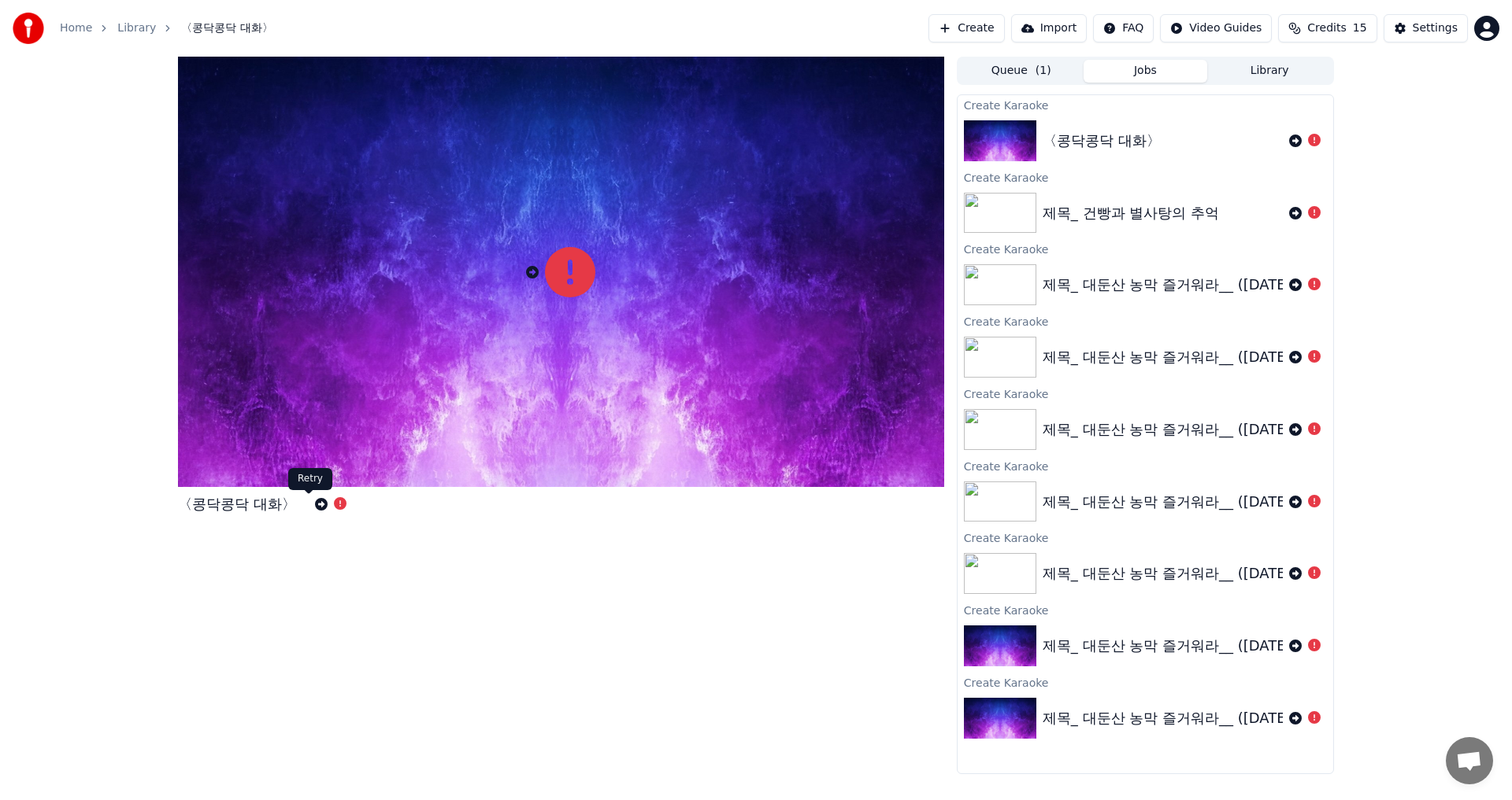
click at [315, 506] on icon at bounding box center [320, 504] width 13 height 13
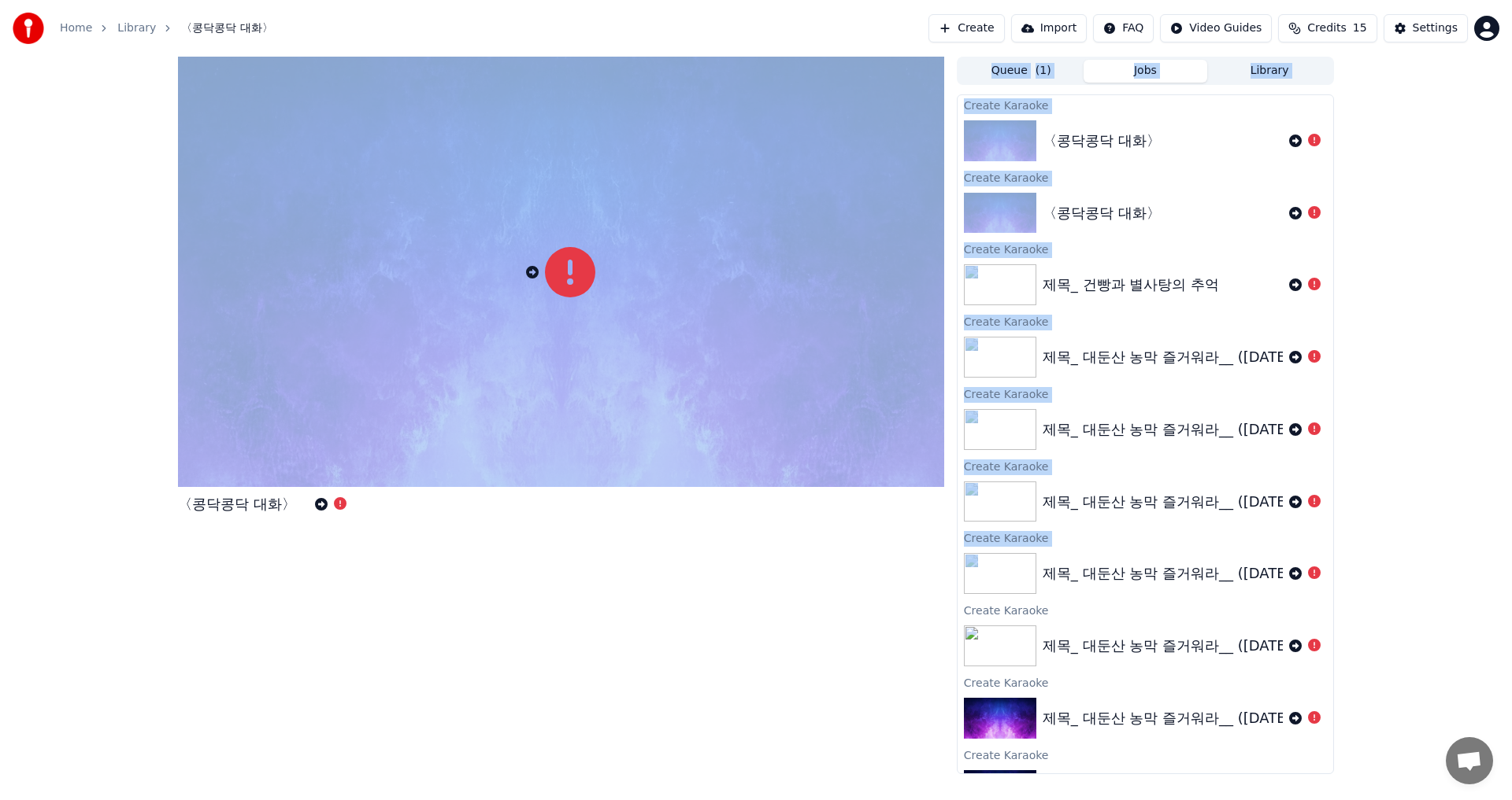
drag, startPoint x: 946, startPoint y: 153, endPoint x: 1117, endPoint y: 594, distance: 473.0
click at [1117, 594] on div "〈콩닥콩닥 대화〉 Queue ( 1 ) Jobs Library Create Karaoke 〈콩닥콩닥 대화〉 Create Karaoke 〈콩닥콩…" at bounding box center [756, 415] width 1181 height 717
click at [1449, 204] on div "〈콩닥콩닥 대화〉 Queue ( 1 ) Jobs Library Create Karaoke 〈콩닥콩닥 대화〉 Create Karaoke 〈콩닥콩…" at bounding box center [756, 415] width 1512 height 717
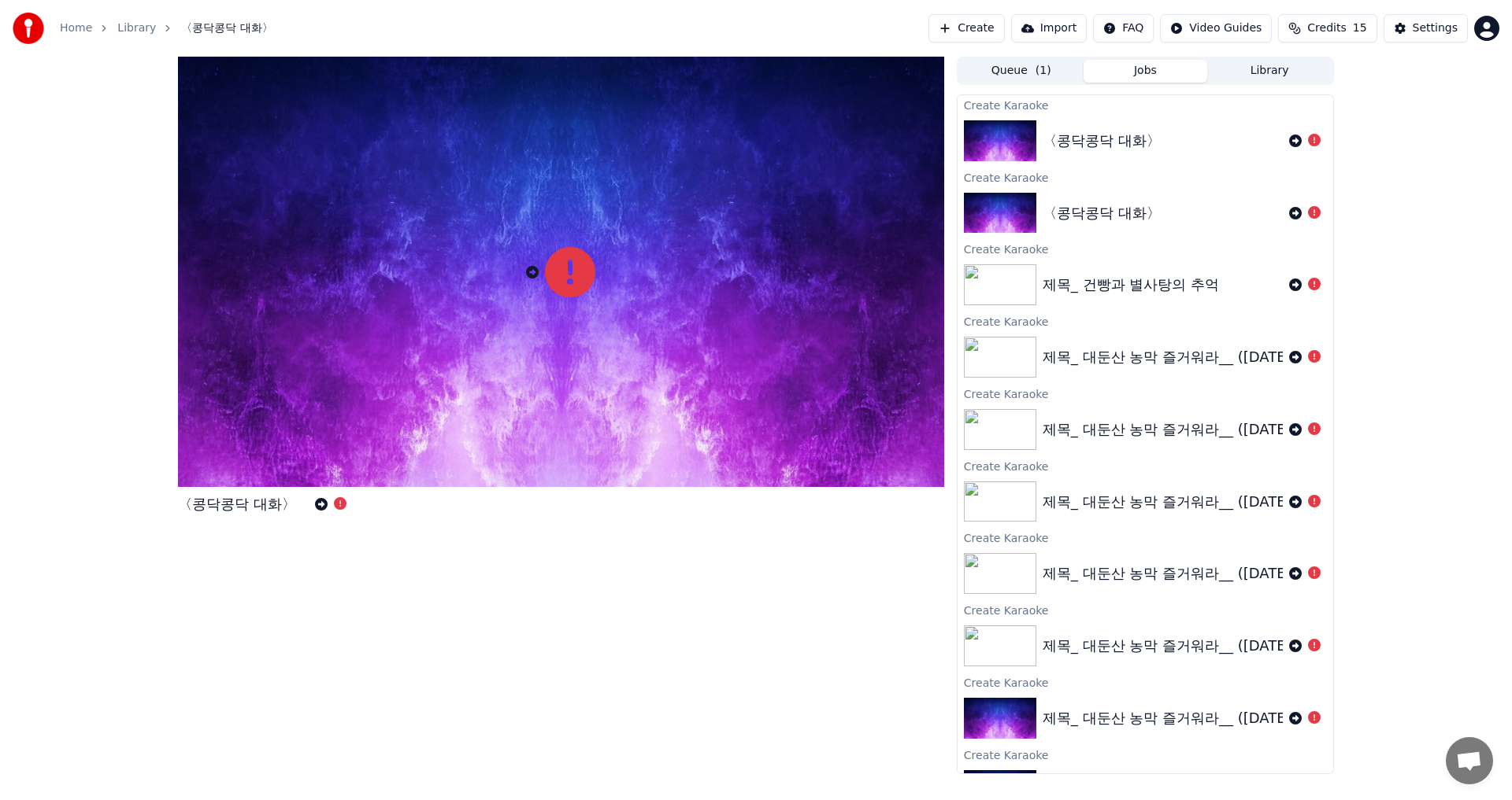
click at [1273, 62] on button "Library" at bounding box center [1269, 72] width 124 height 23
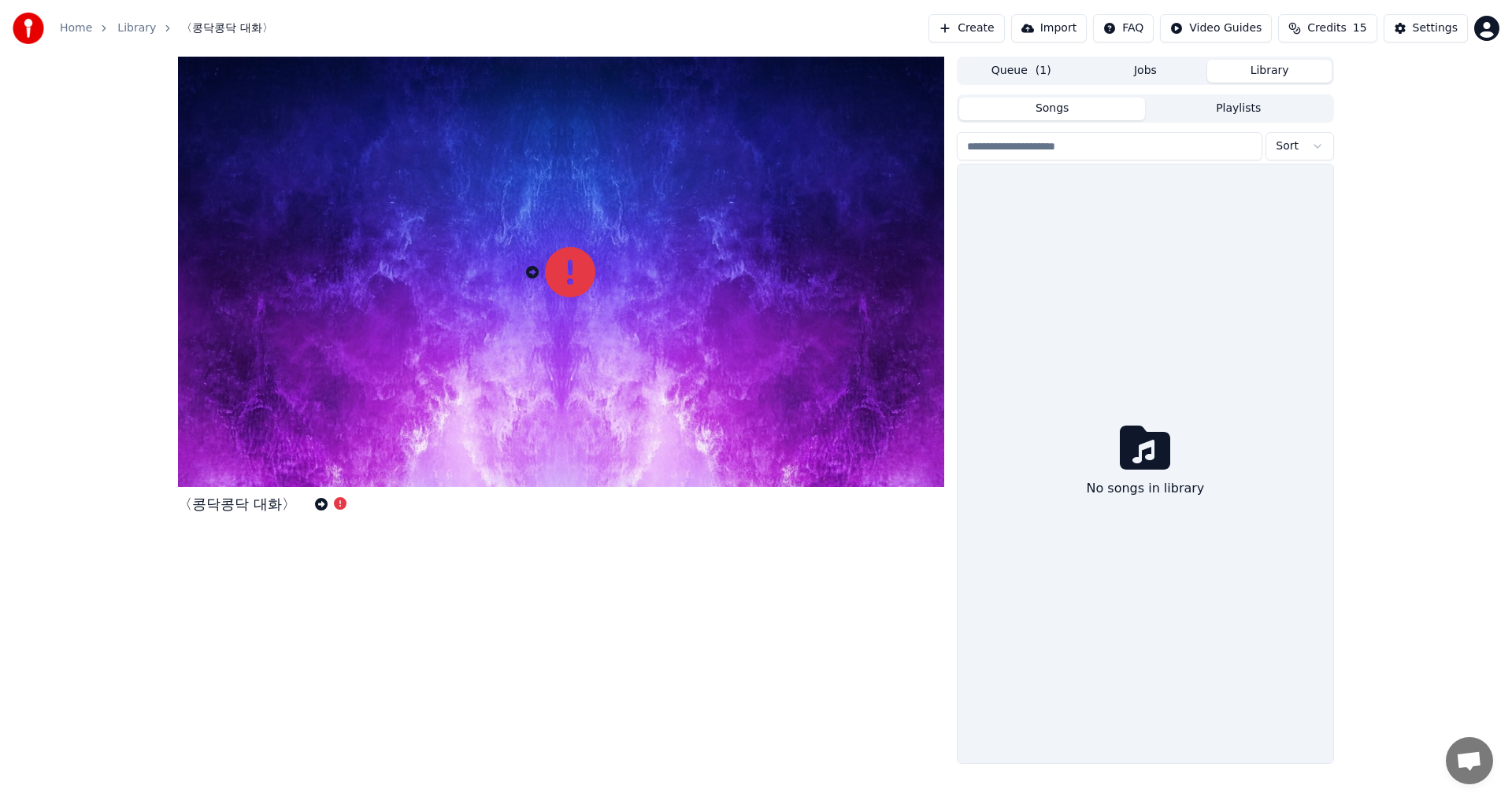
click at [1014, 75] on button "Queue ( 1 )" at bounding box center [1021, 72] width 124 height 23
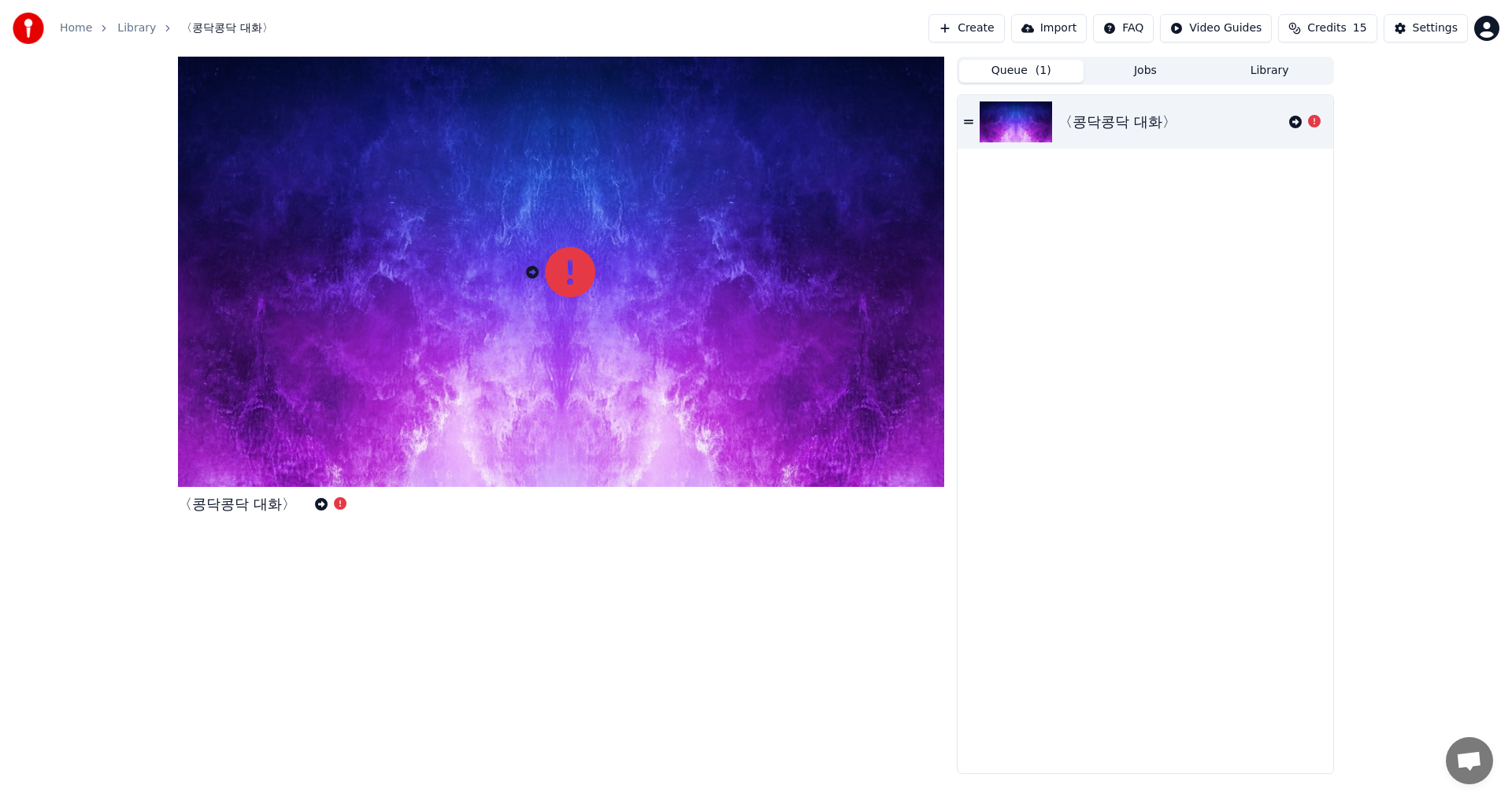
click at [1055, 18] on button "Import" at bounding box center [1049, 28] width 76 height 28
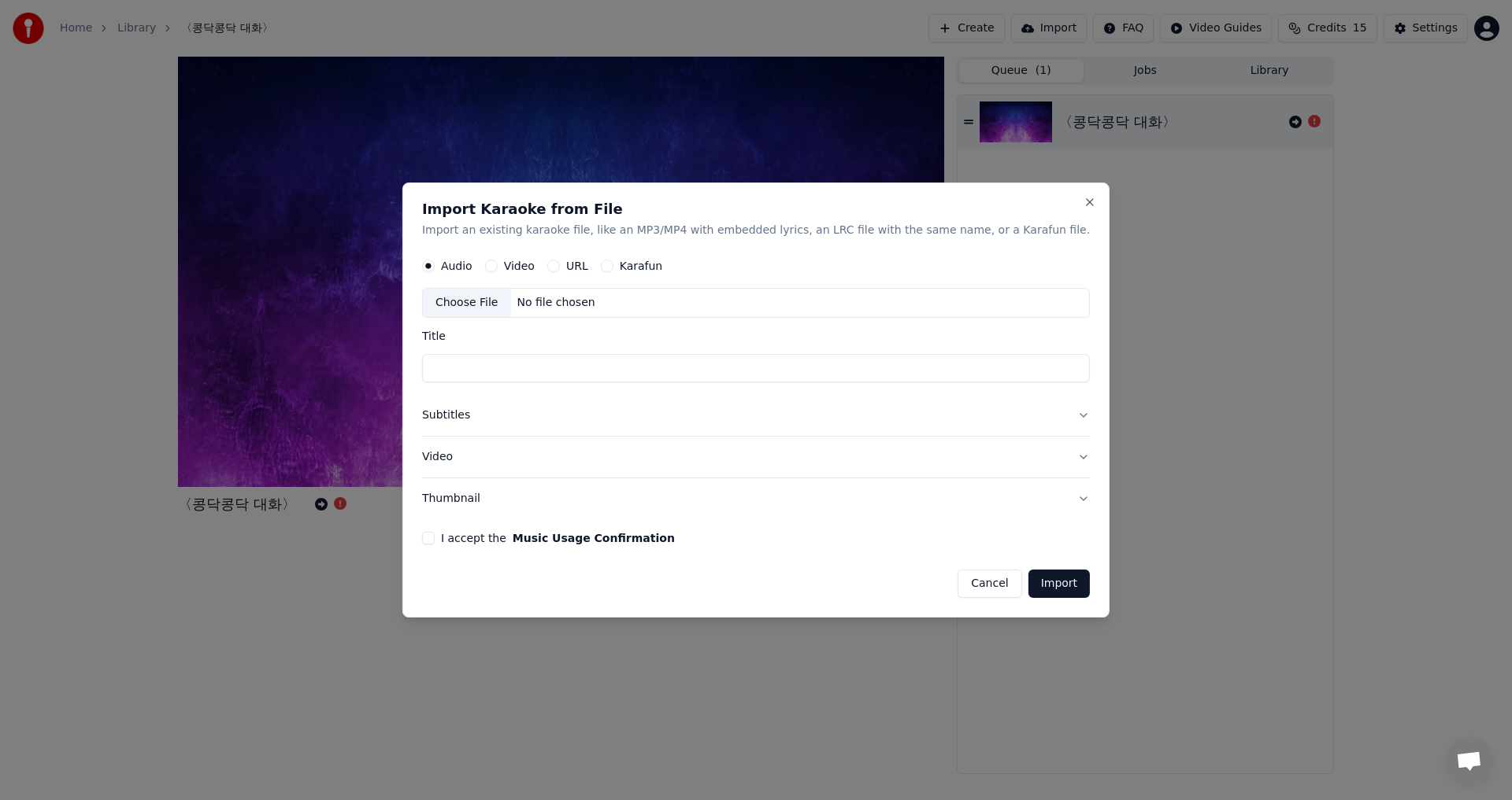
click at [504, 301] on div "Choose File" at bounding box center [466, 303] width 88 height 28
type input "*********"
click at [464, 540] on div "I accept the Music Usage Confirmation" at bounding box center [756, 538] width 667 height 13
click at [435, 539] on button "I accept the Music Usage Confirmation" at bounding box center [428, 538] width 13 height 13
click at [1042, 586] on button "Import" at bounding box center [1058, 583] width 61 height 28
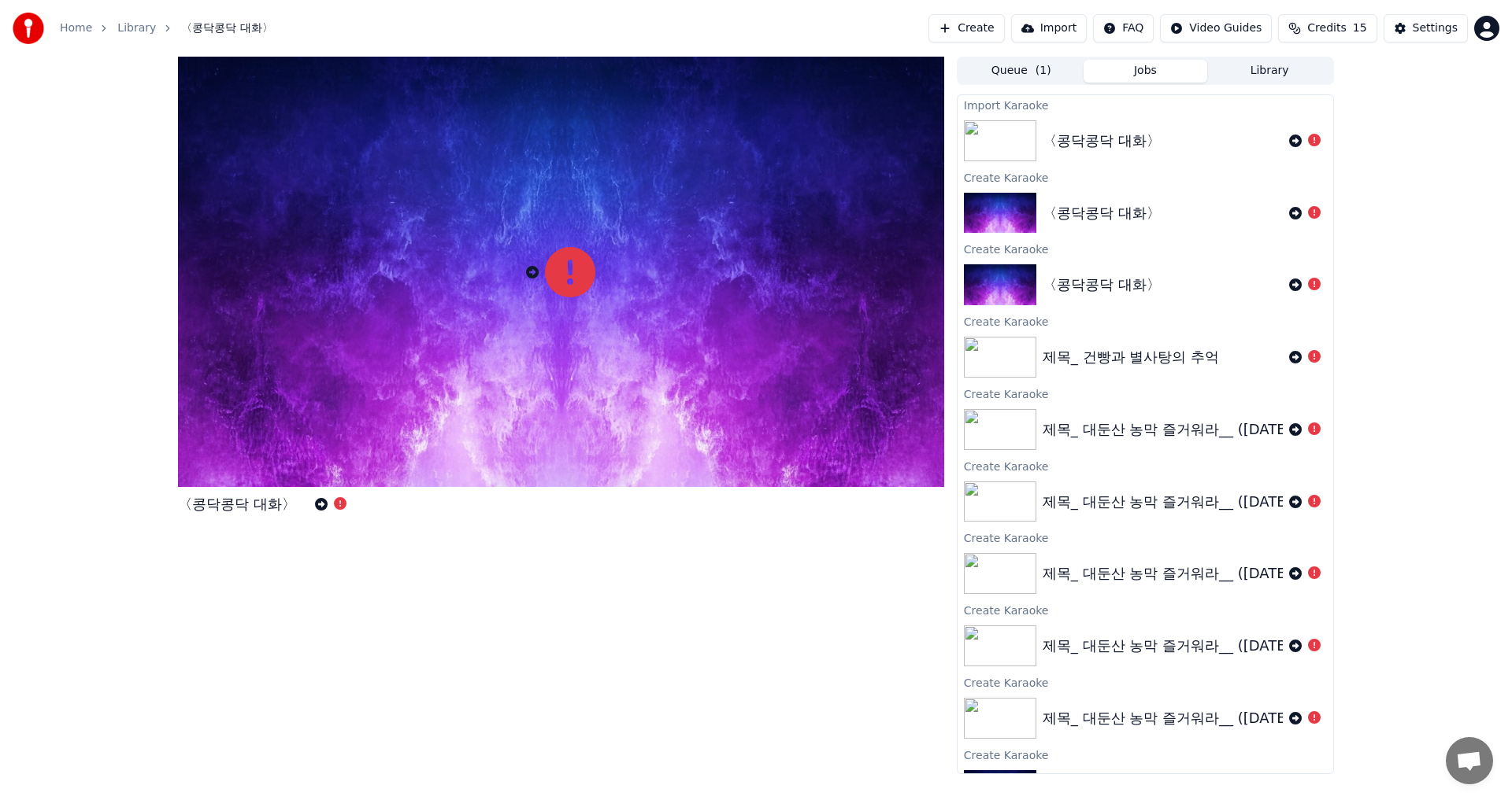
click at [1141, 32] on html "Home Library 〈콩닥콩닥 대화〉 Create Import FAQ Video Guides Credits 15 Settings 〈콩닥콩닥…" at bounding box center [756, 400] width 1512 height 800
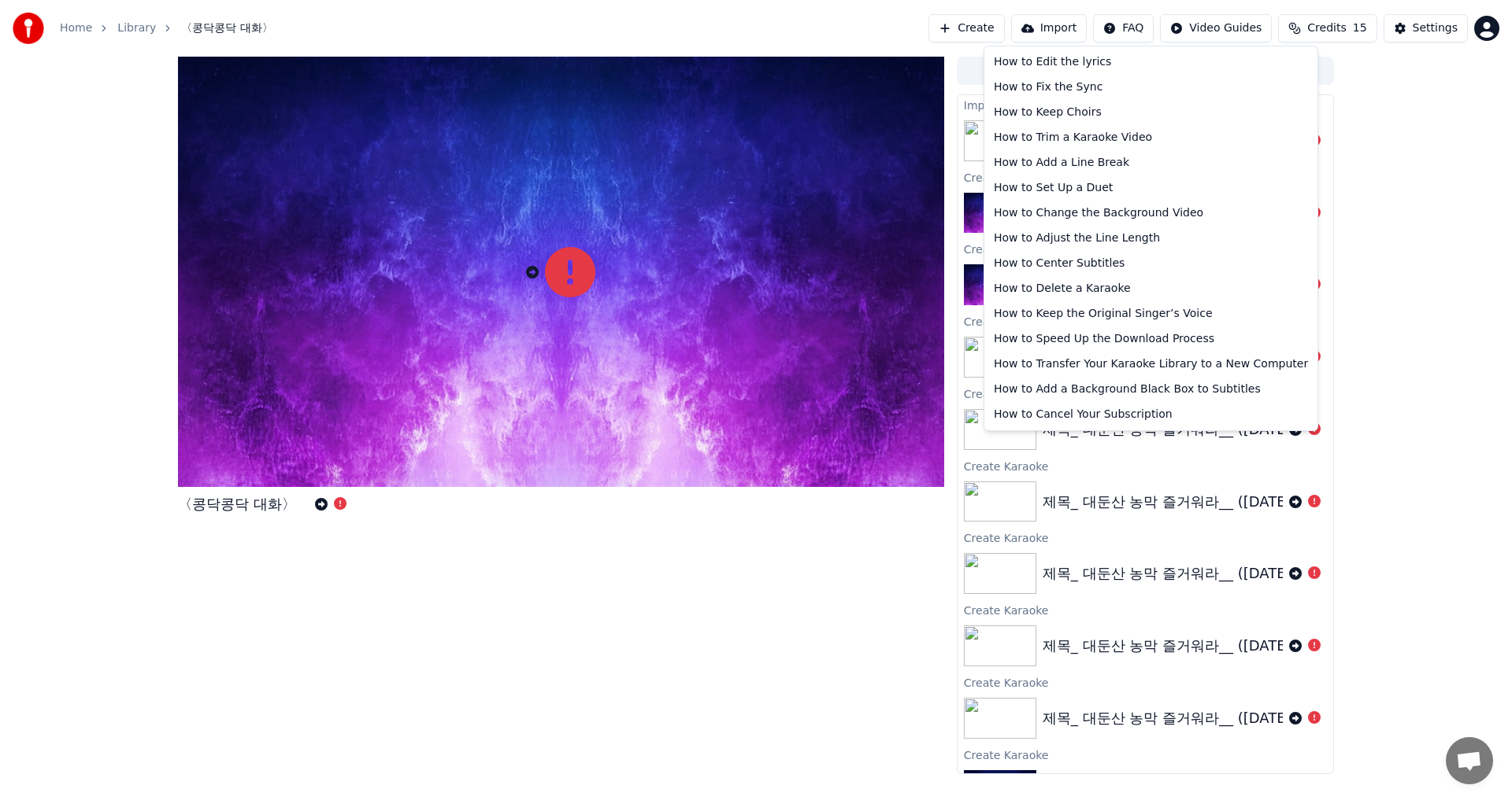
click at [654, 650] on html "Home Library 〈콩닥콩닥 대화〉 Create Import FAQ Video Guides Credits 15 Settings 〈콩닥콩닥…" at bounding box center [756, 400] width 1512 height 800
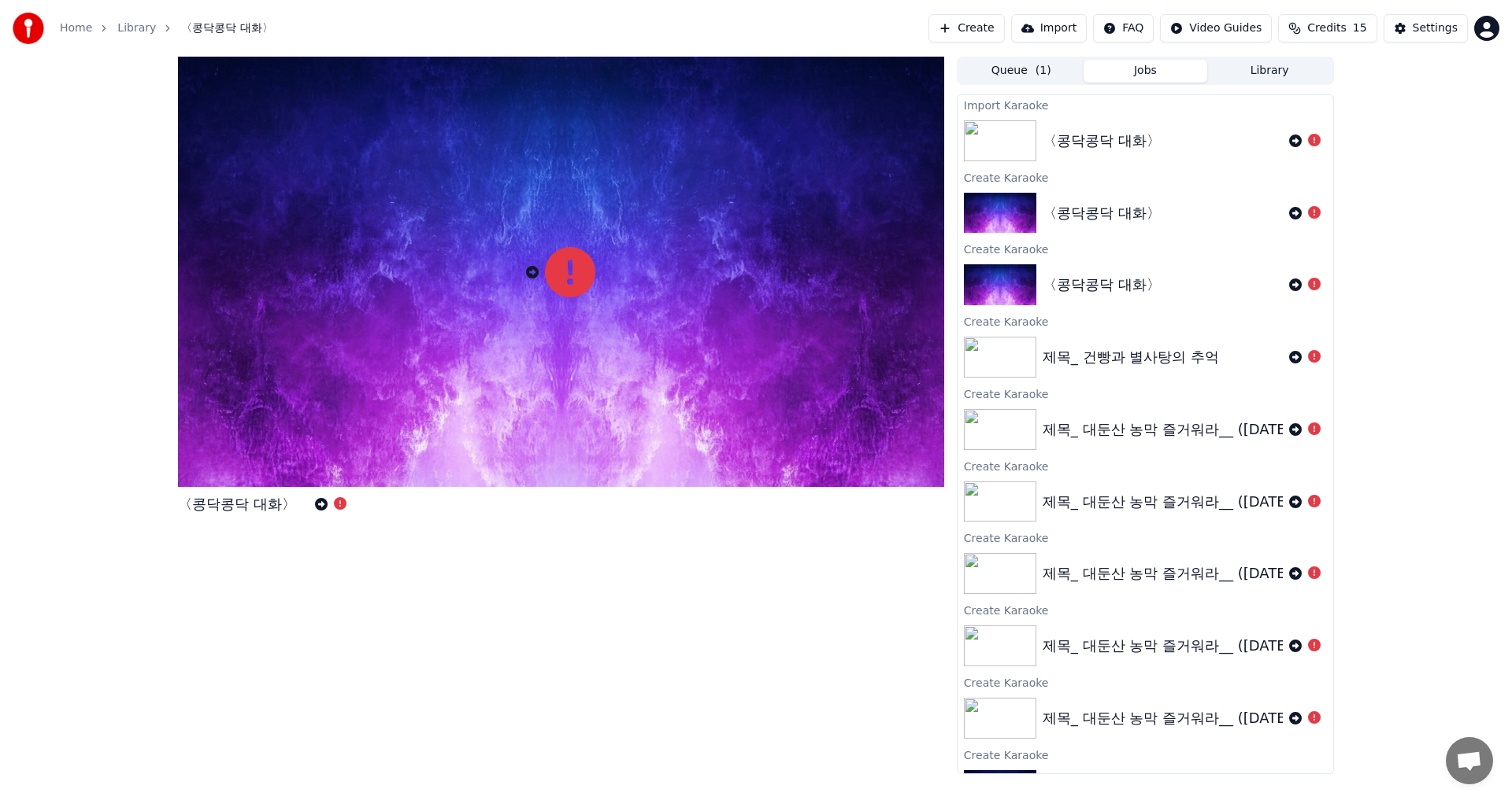
click at [69, 31] on link "Home" at bounding box center [76, 28] width 32 height 16
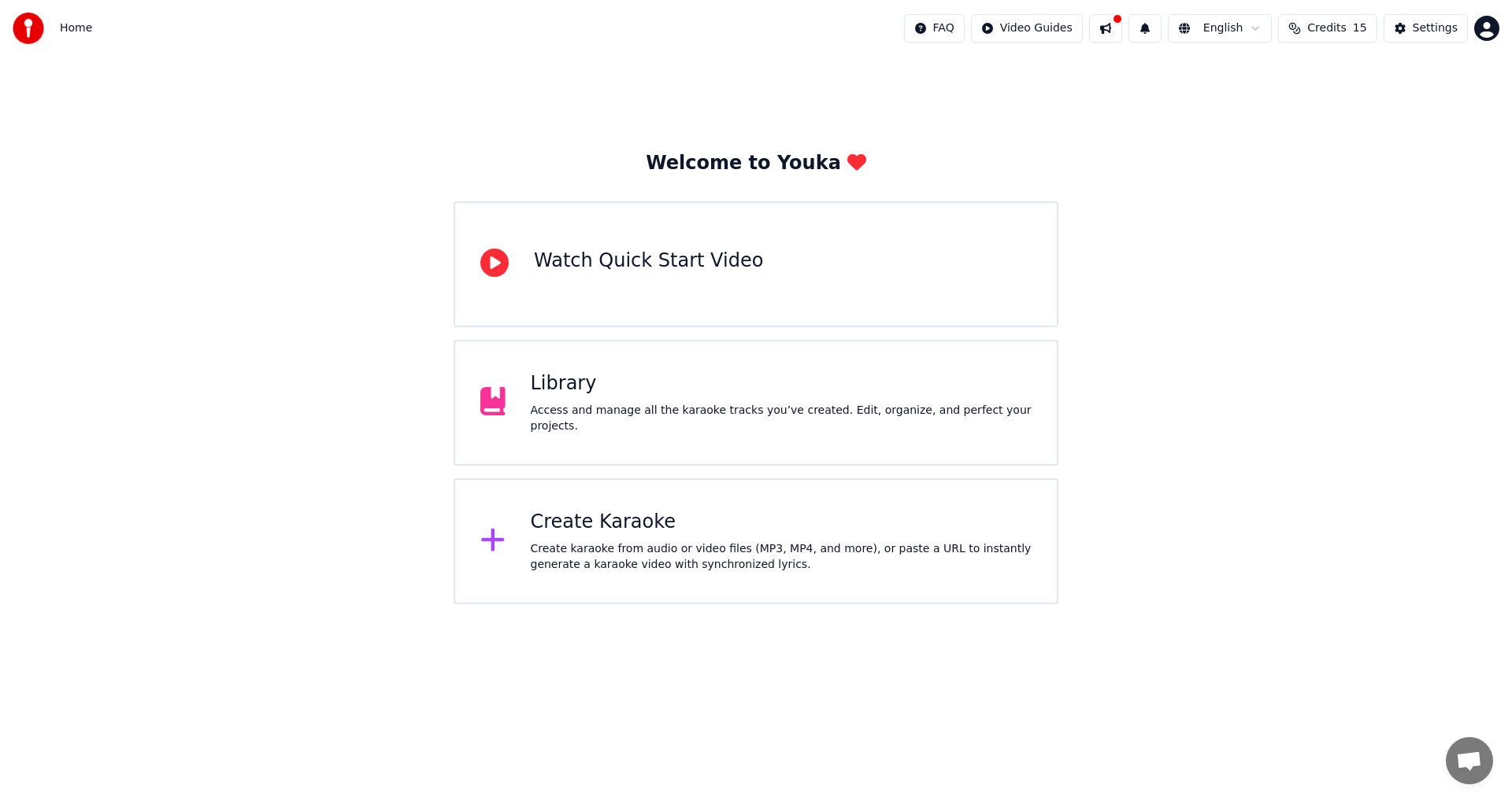
click at [554, 422] on div "Access and manage all the karaoke tracks you’ve created. Edit, organize, and pe…" at bounding box center [781, 418] width 501 height 31
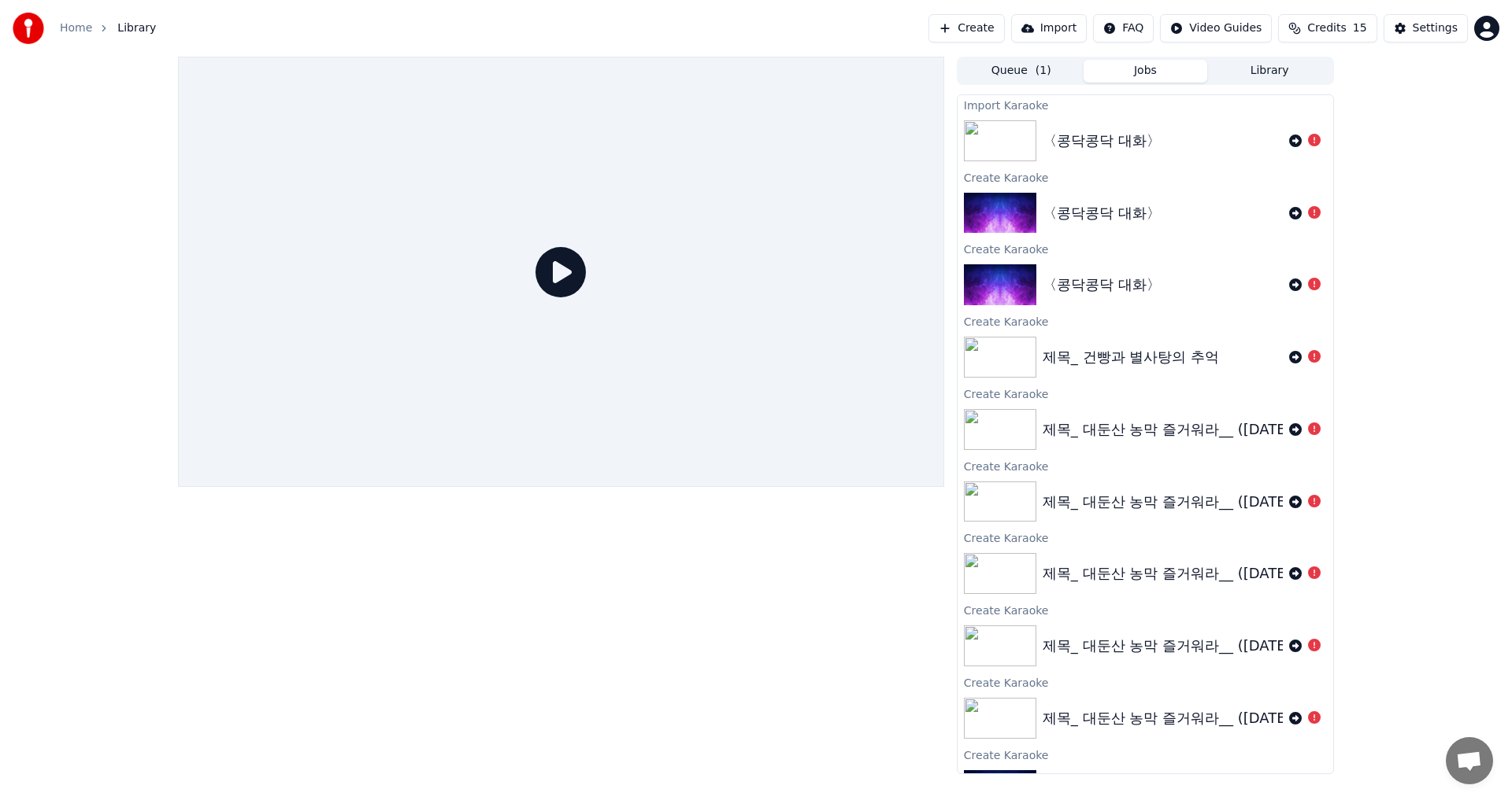
click at [554, 282] on icon at bounding box center [560, 273] width 50 height 50
click at [563, 278] on icon at bounding box center [560, 273] width 50 height 50
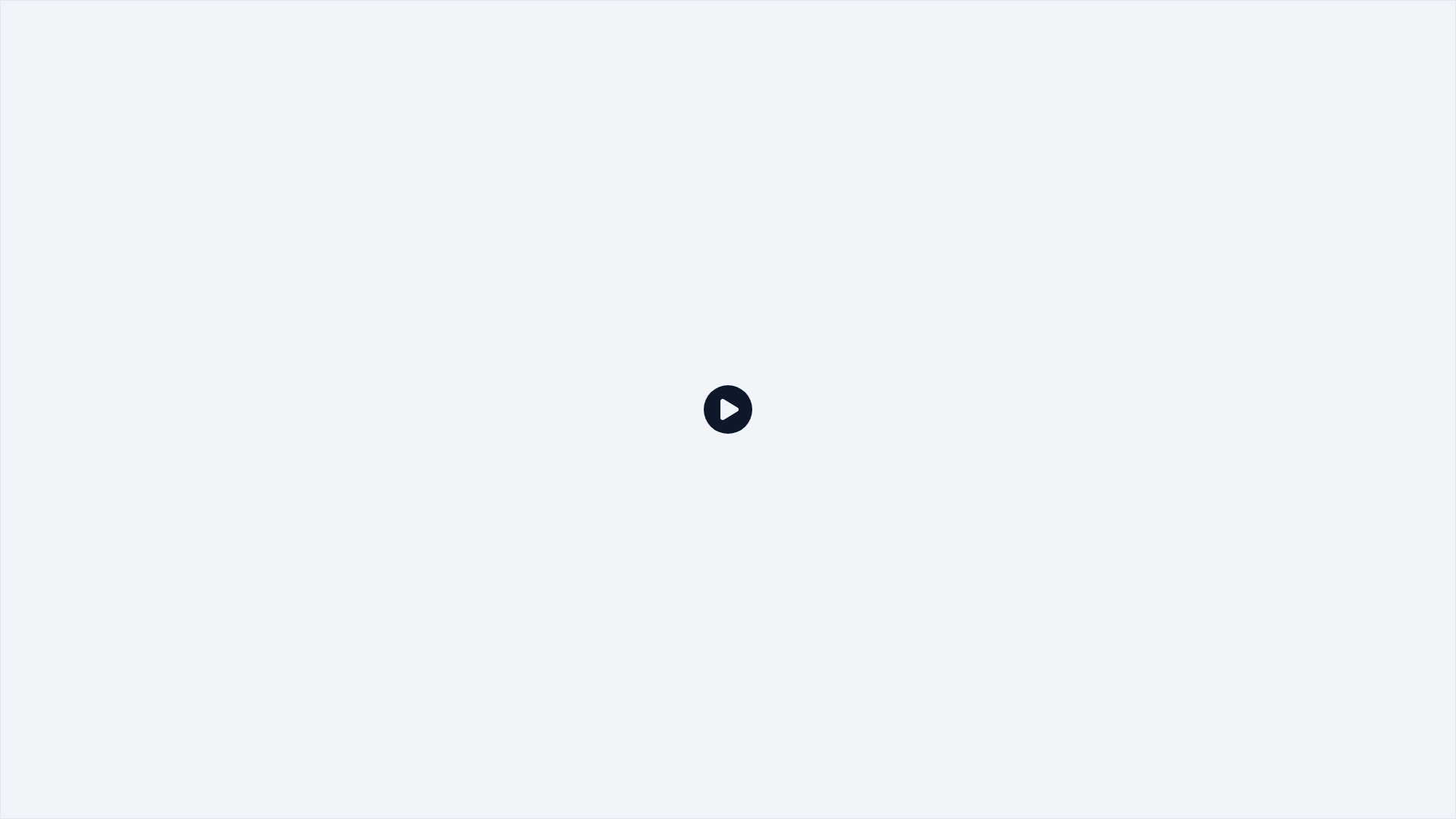
click at [735, 402] on icon at bounding box center [728, 410] width 49 height 49
